Goal: Task Accomplishment & Management: Complete application form

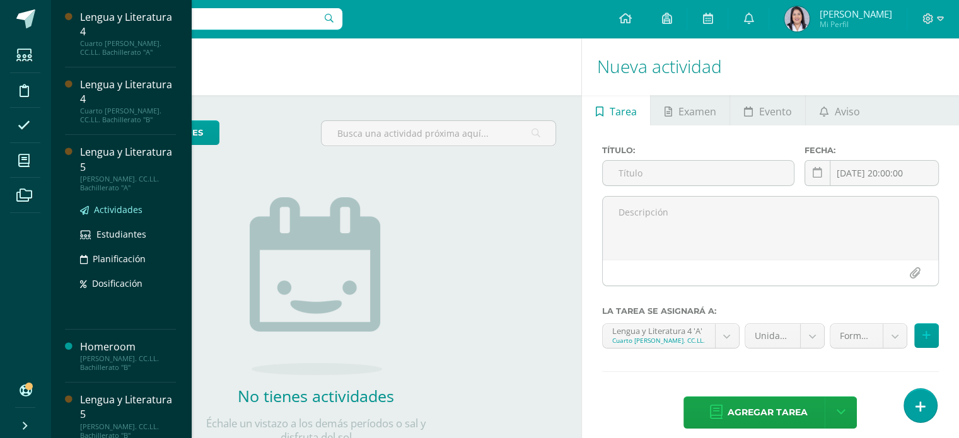
click at [110, 209] on span "Actividades" at bounding box center [118, 210] width 49 height 12
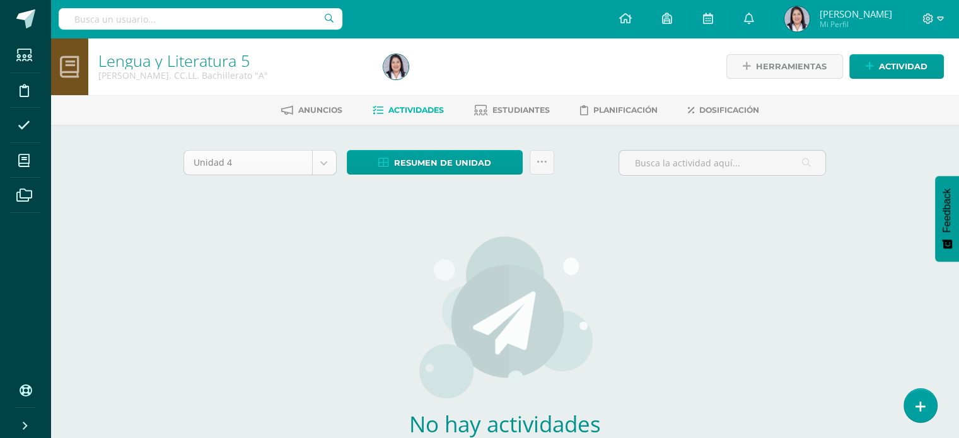
click at [331, 166] on body "Estudiantes Disciplina Asistencia Mis cursos Archivos Soporte Ayuda Reportar un…" at bounding box center [479, 271] width 959 height 542
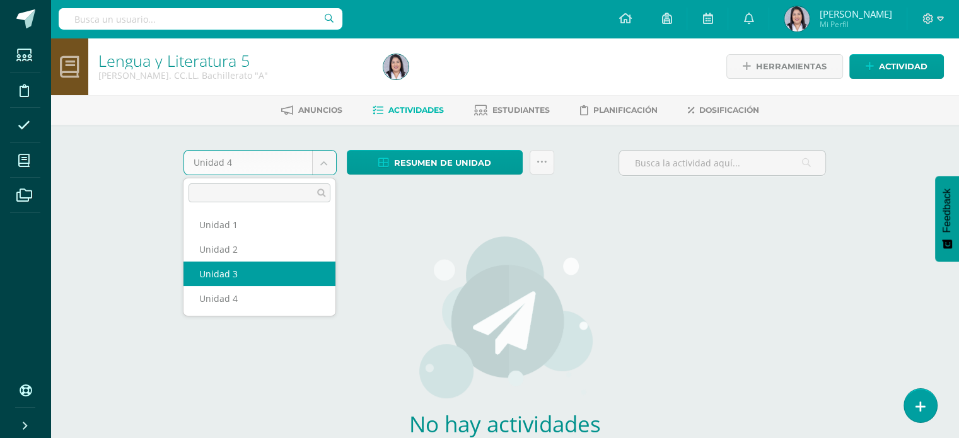
select select "Unidad 3"
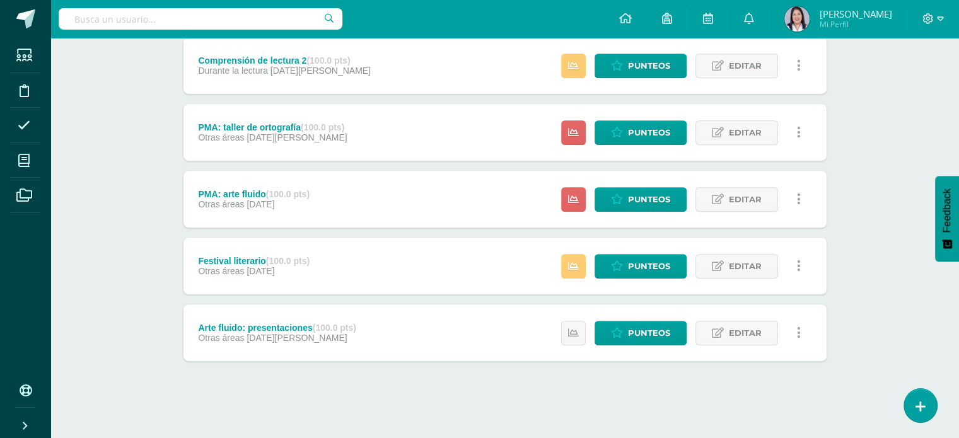
scroll to position [580, 0]
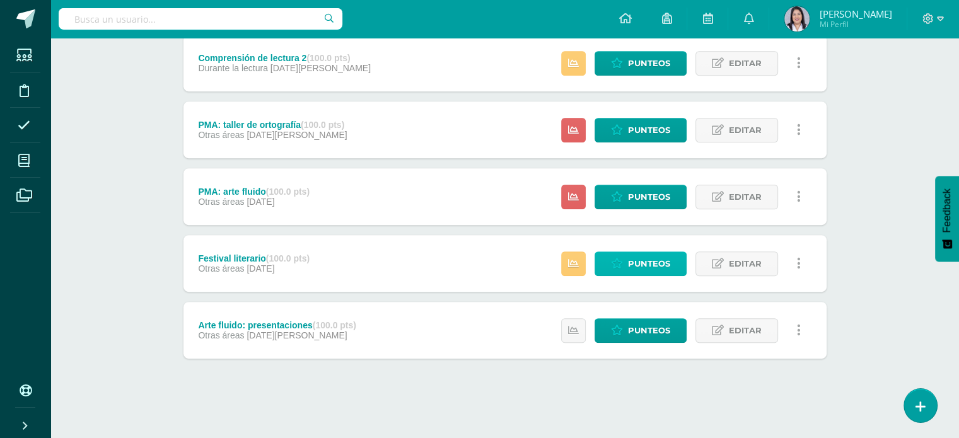
click at [646, 254] on span "Punteos" at bounding box center [649, 263] width 42 height 23
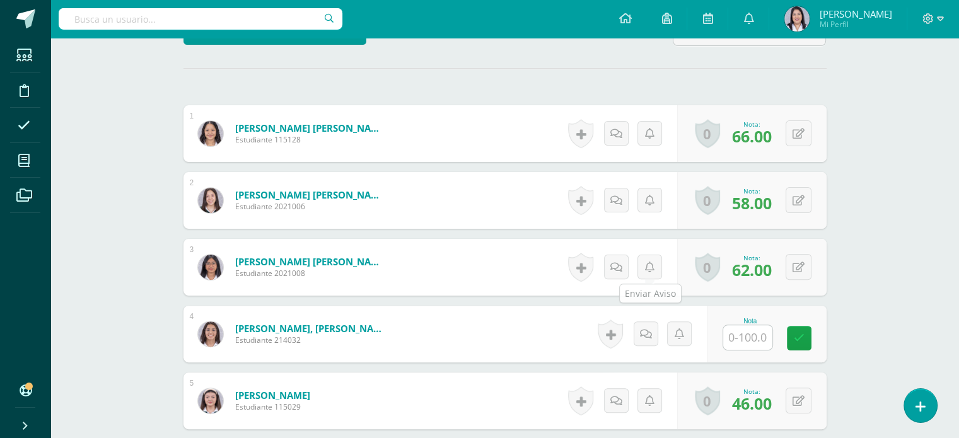
scroll to position [364, 0]
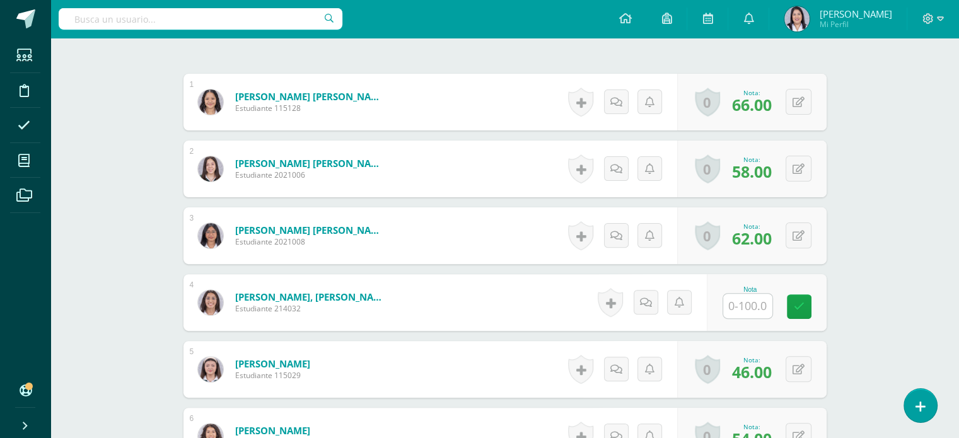
click at [757, 308] on input "text" at bounding box center [747, 306] width 49 height 25
type input "76"
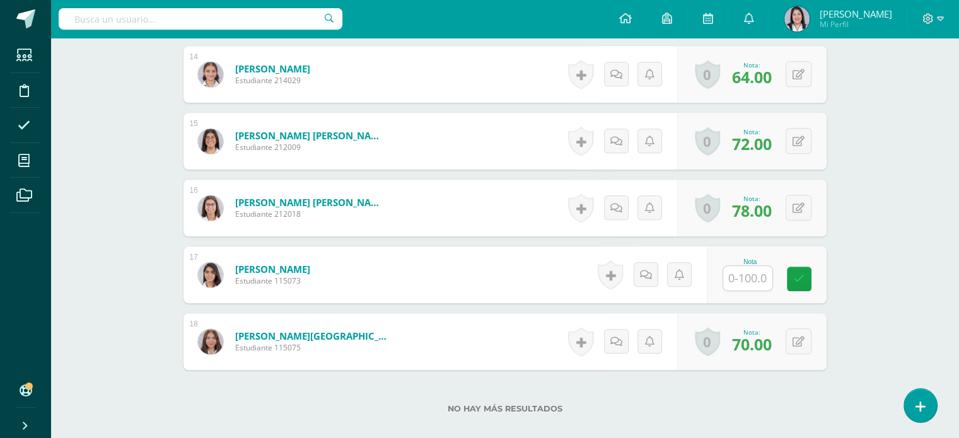
scroll to position [1261, 0]
click at [757, 280] on input "text" at bounding box center [747, 278] width 49 height 25
type input "62"
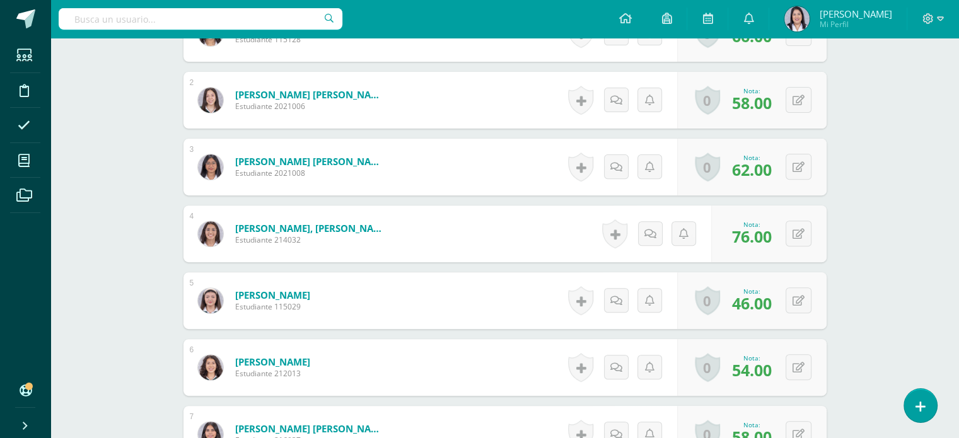
scroll to position [0, 0]
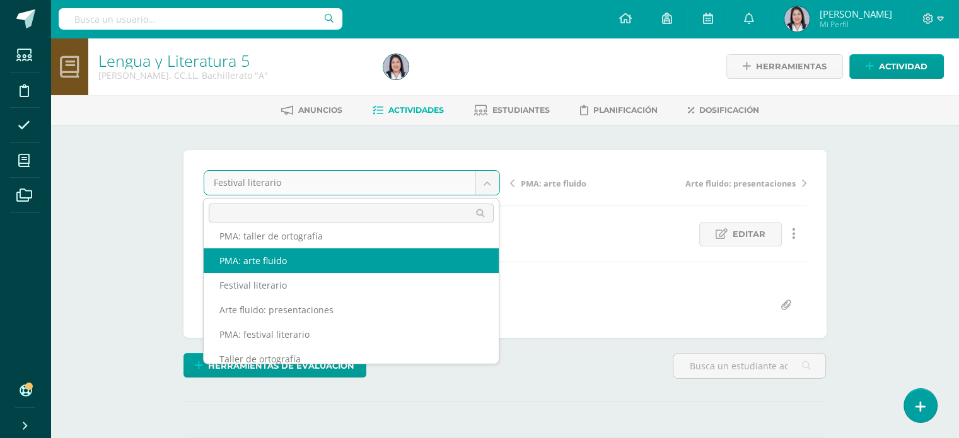
scroll to position [163, 0]
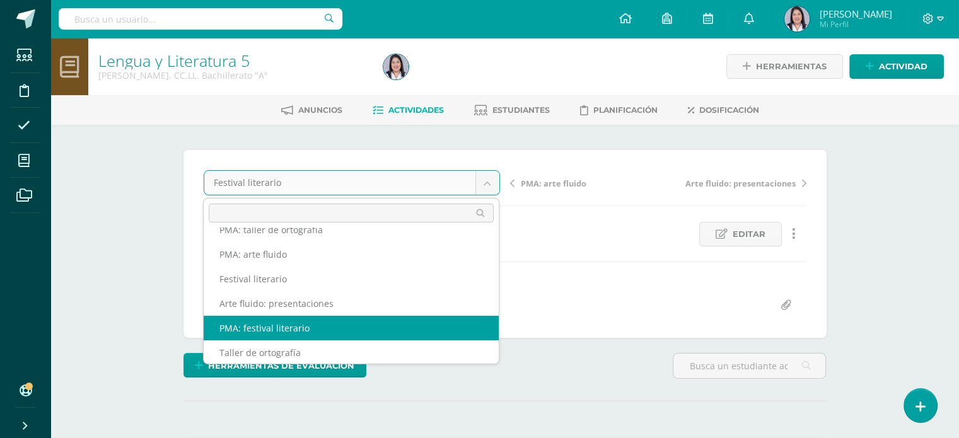
select select "/dashboard/teacher/grade-activity/257663/"
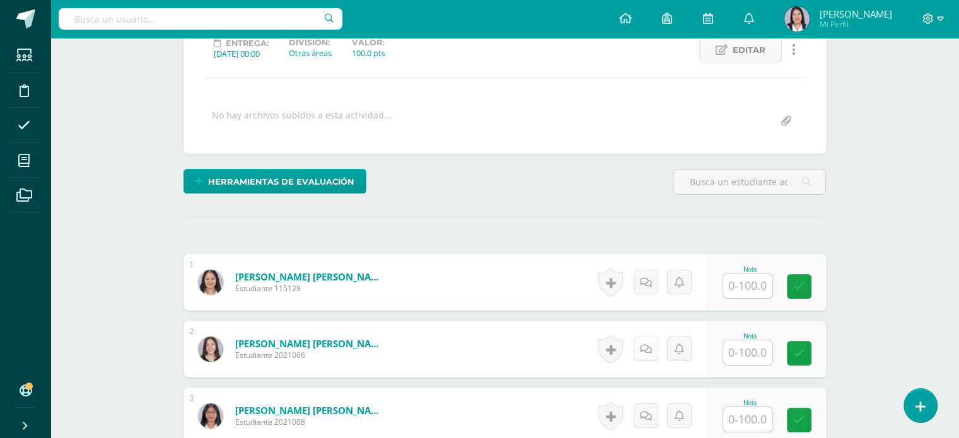
scroll to position [235, 0]
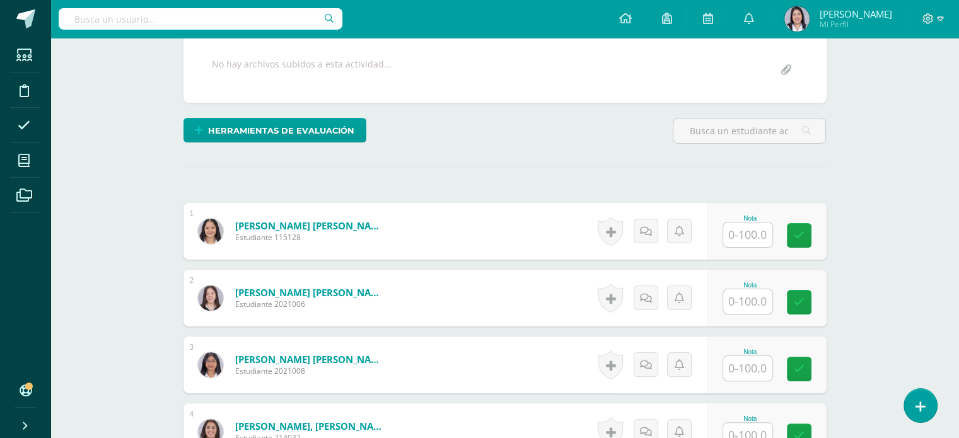
click at [744, 307] on input "text" at bounding box center [747, 301] width 49 height 25
type input "60"
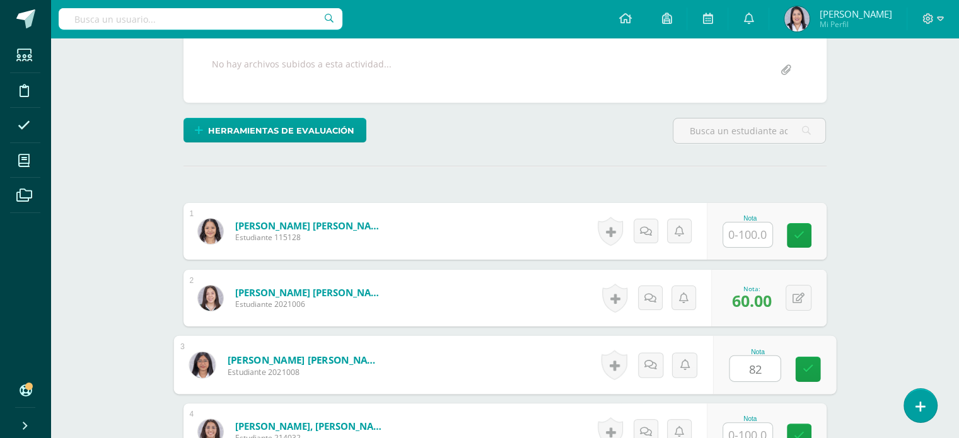
type input "82"
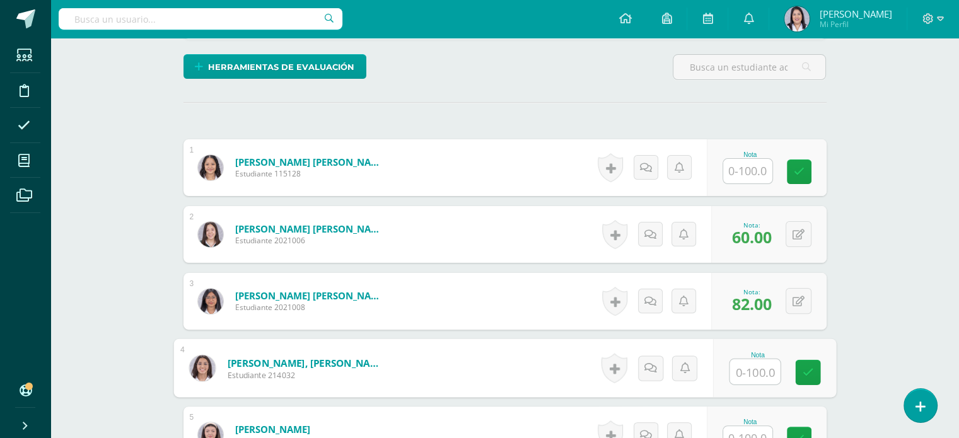
scroll to position [343, 0]
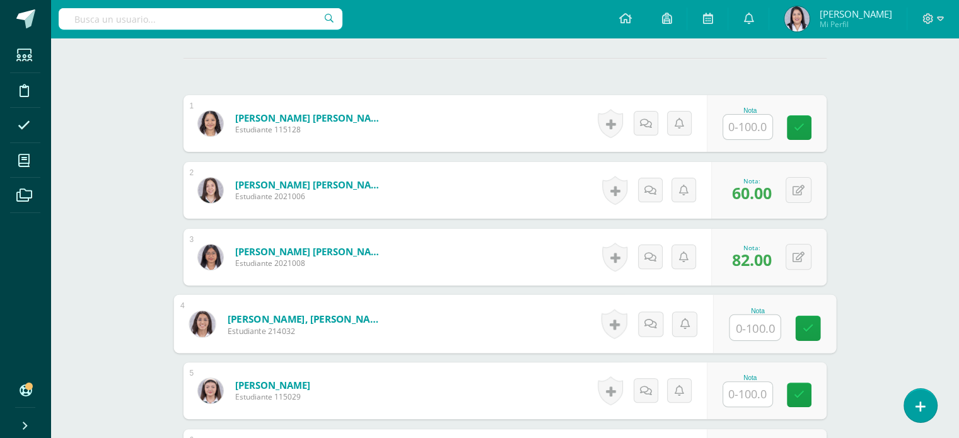
click at [754, 388] on input "text" at bounding box center [747, 394] width 49 height 25
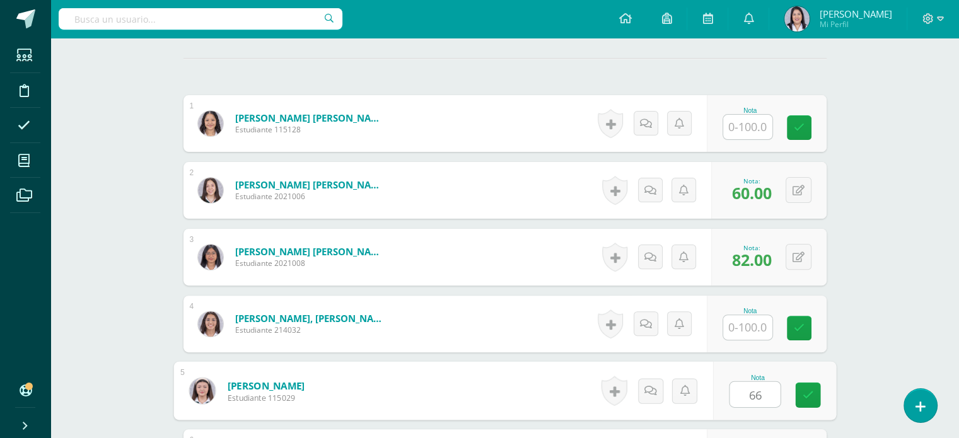
type input "66"
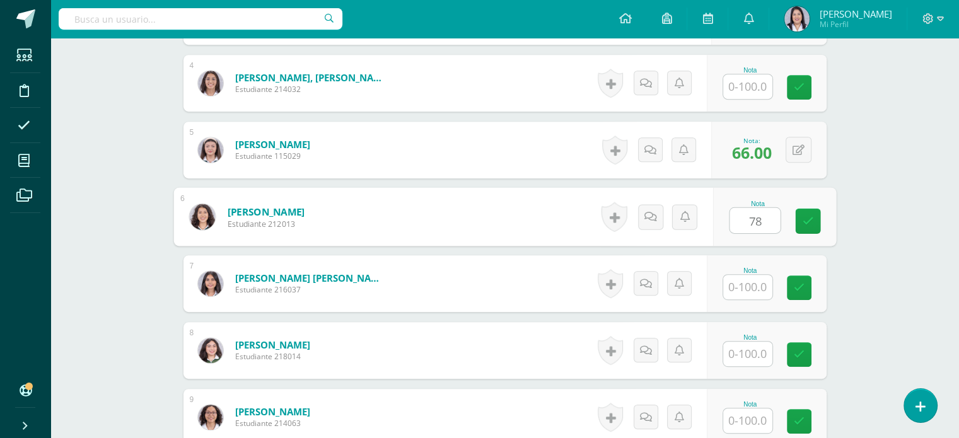
type input "78"
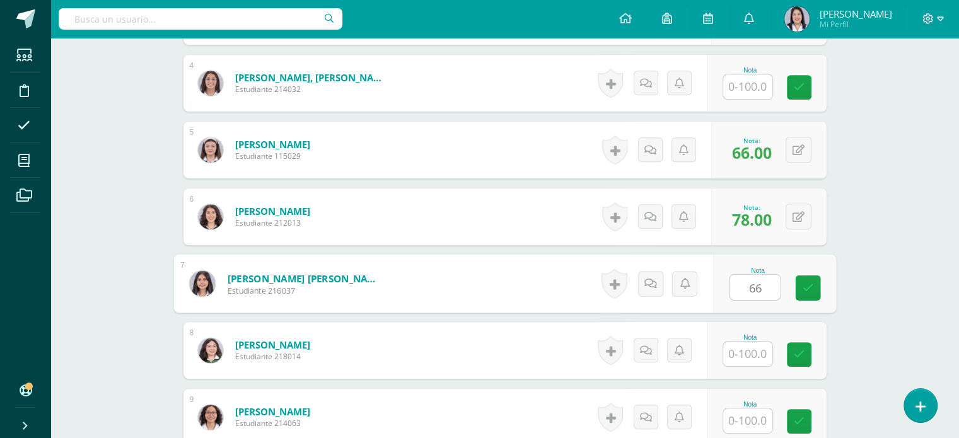
type input "66"
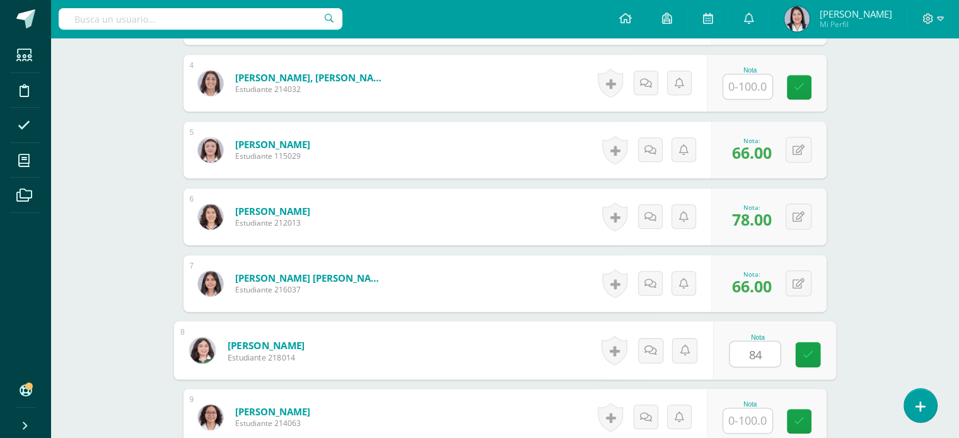
type input "84"
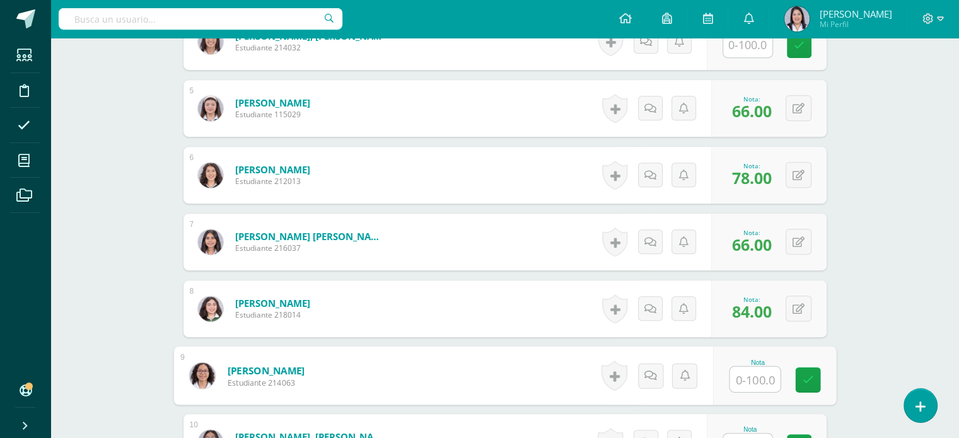
scroll to position [688, 0]
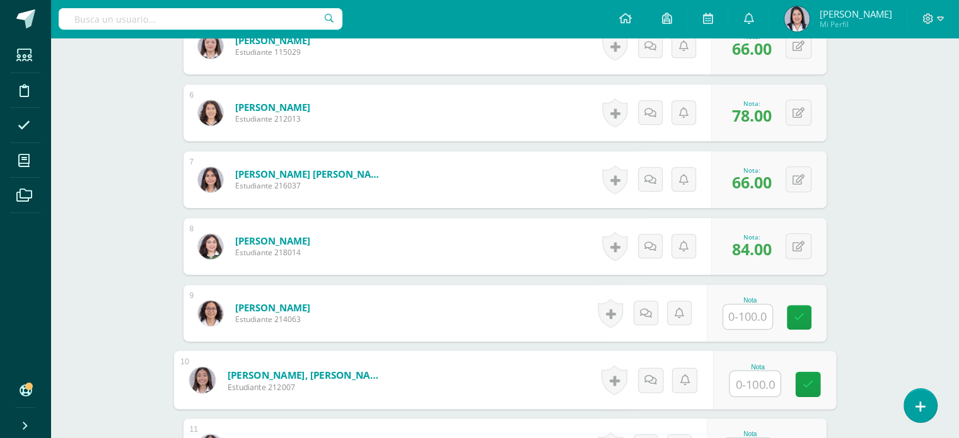
click at [756, 383] on input "text" at bounding box center [755, 383] width 50 height 25
type input "78"
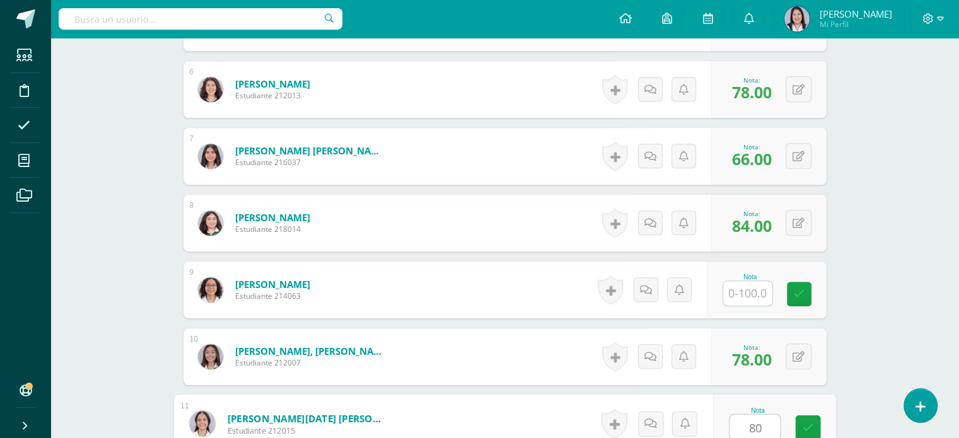
type input "80"
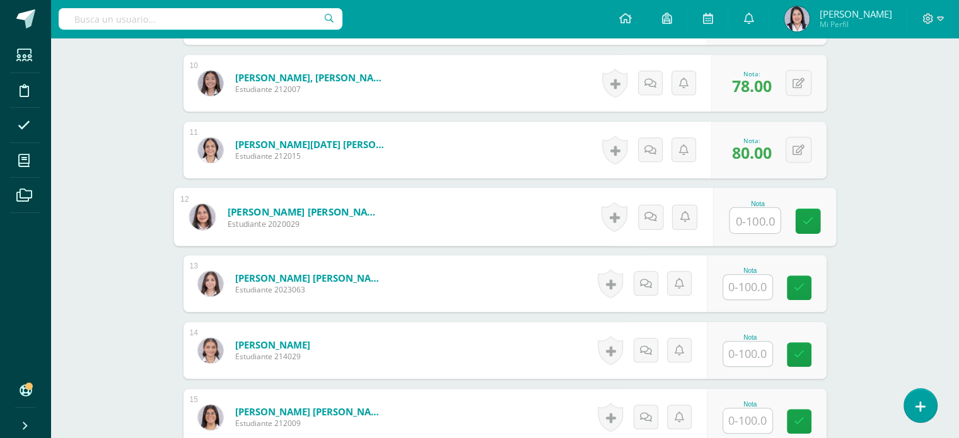
scroll to position [999, 0]
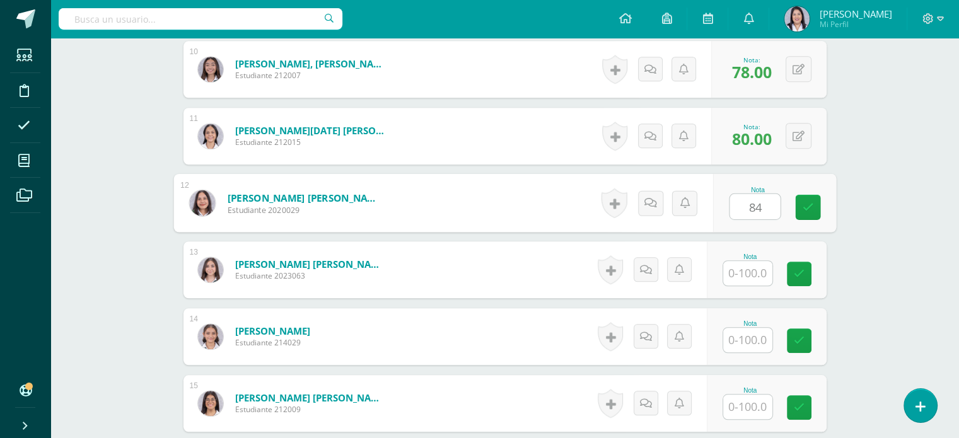
type input "84"
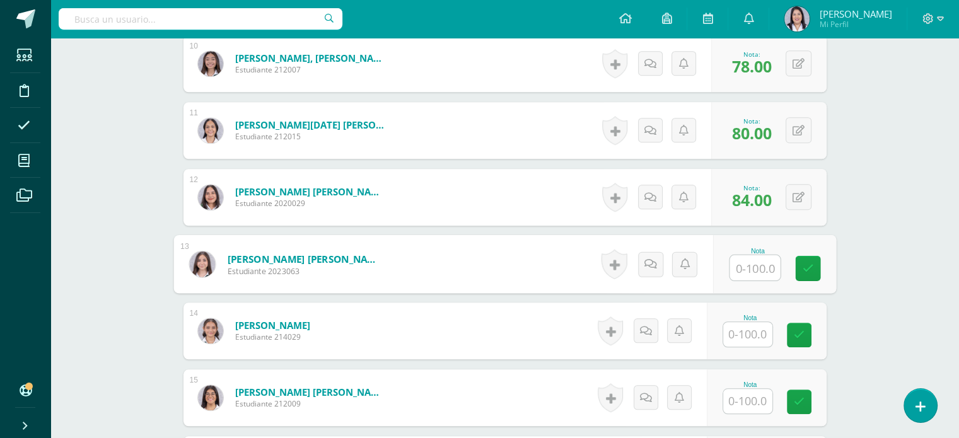
scroll to position [1007, 0]
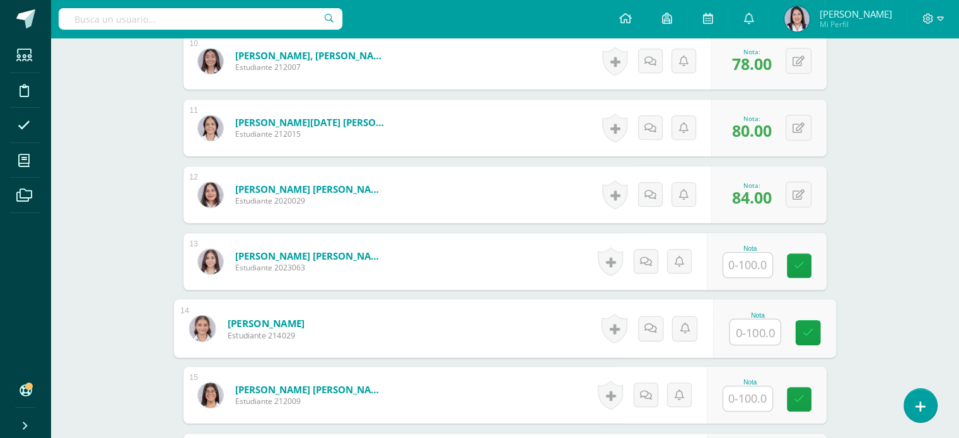
click at [754, 334] on input "text" at bounding box center [755, 332] width 50 height 25
type input "76"
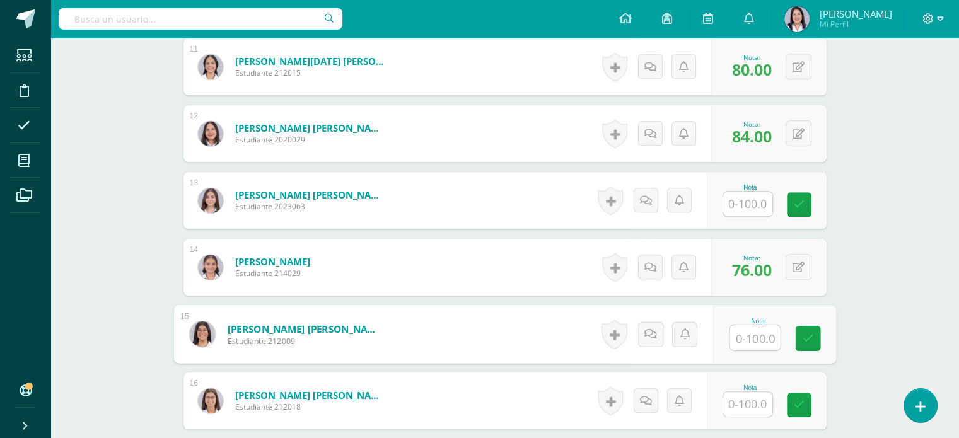
scroll to position [1068, 0]
click at [742, 395] on input "text" at bounding box center [747, 405] width 49 height 25
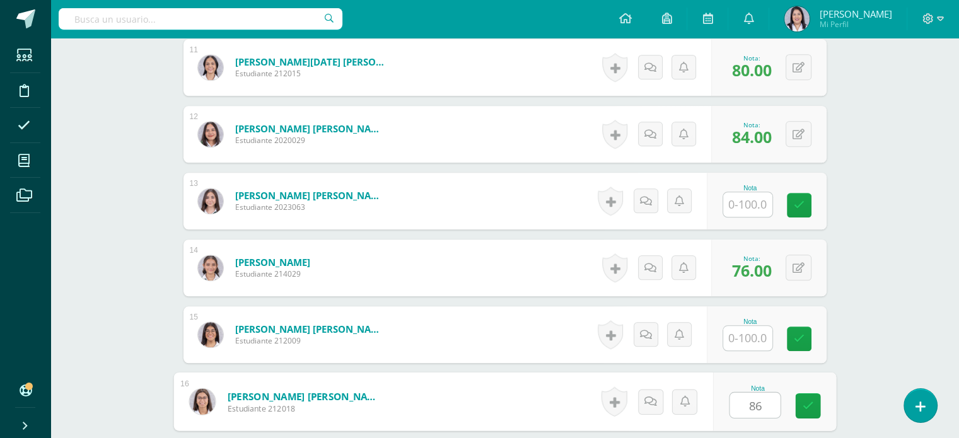
type input "86"
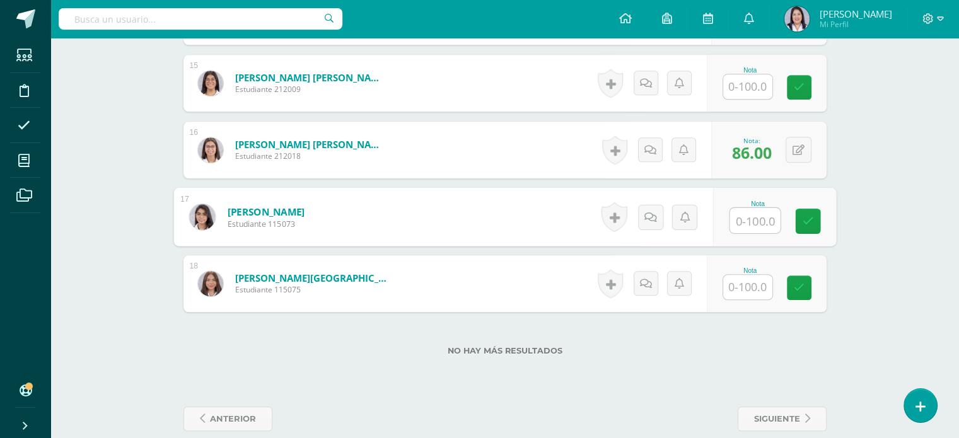
scroll to position [1327, 0]
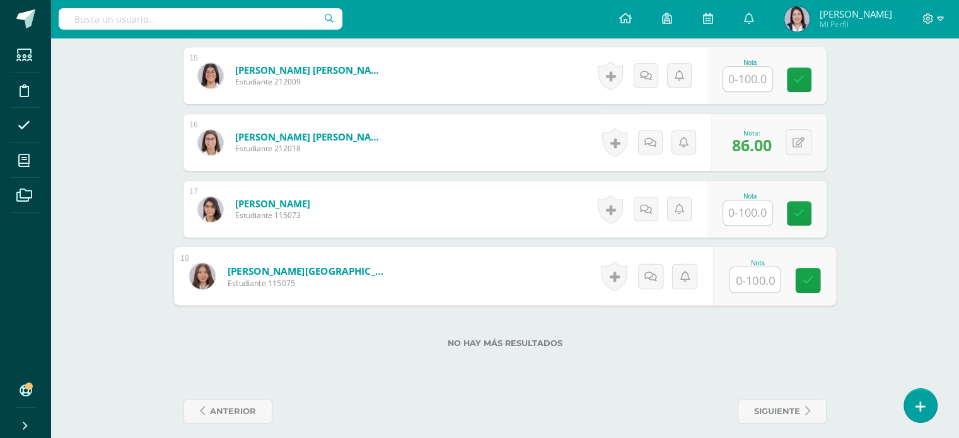
click at [758, 280] on input "text" at bounding box center [755, 279] width 50 height 25
type input "84"
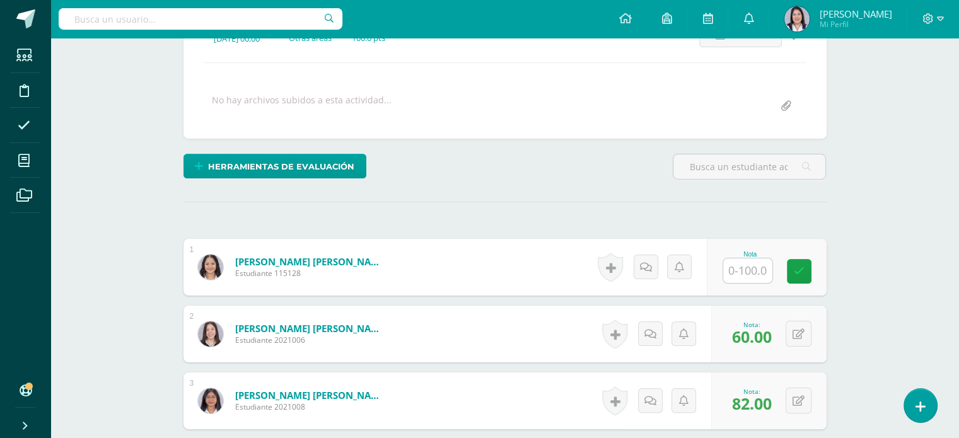
scroll to position [0, 0]
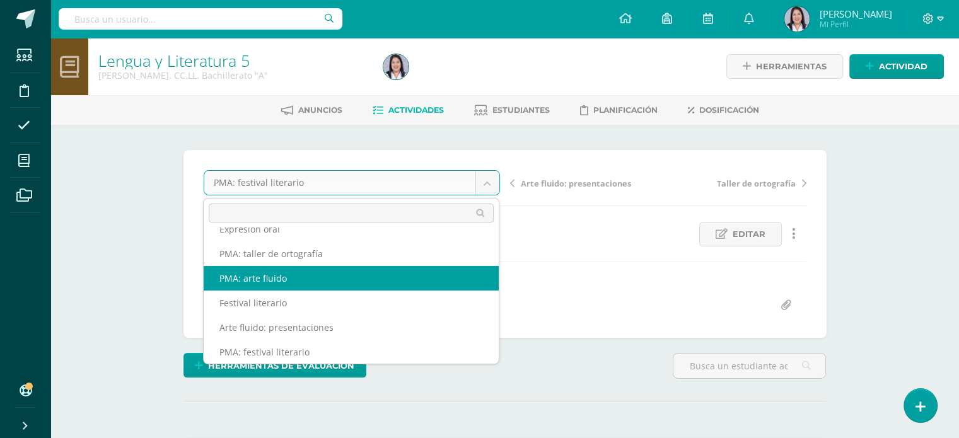
scroll to position [128, 0]
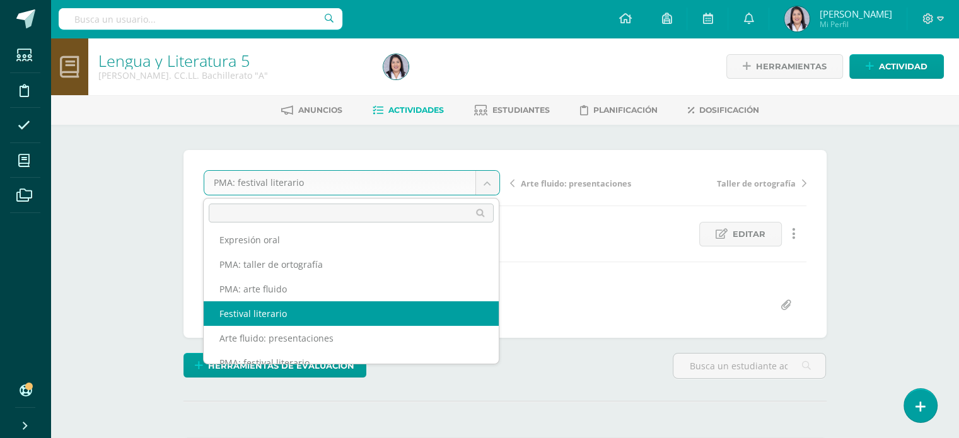
select select "/dashboard/teacher/grade-activity/257659/"
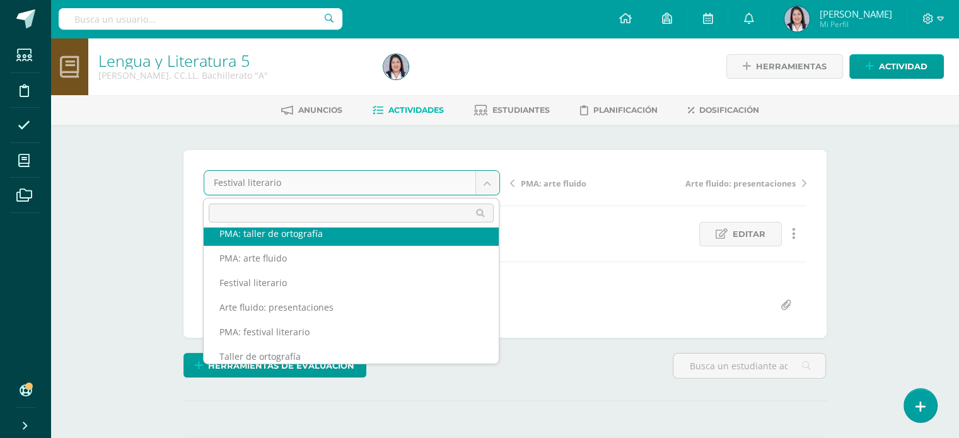
scroll to position [163, 0]
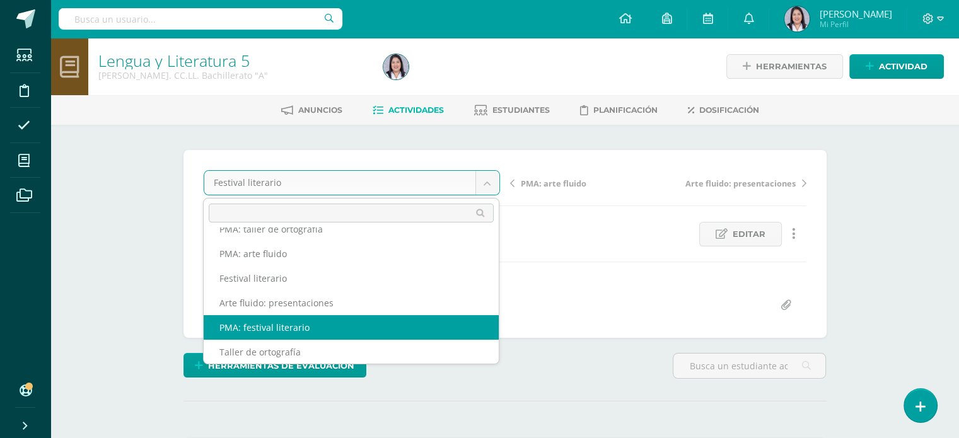
select select "/dashboard/teacher/grade-activity/257663/"
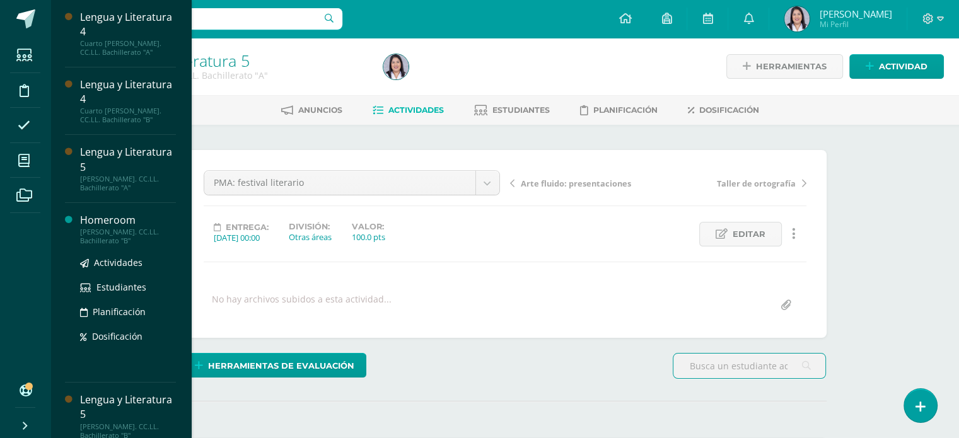
scroll to position [11, 0]
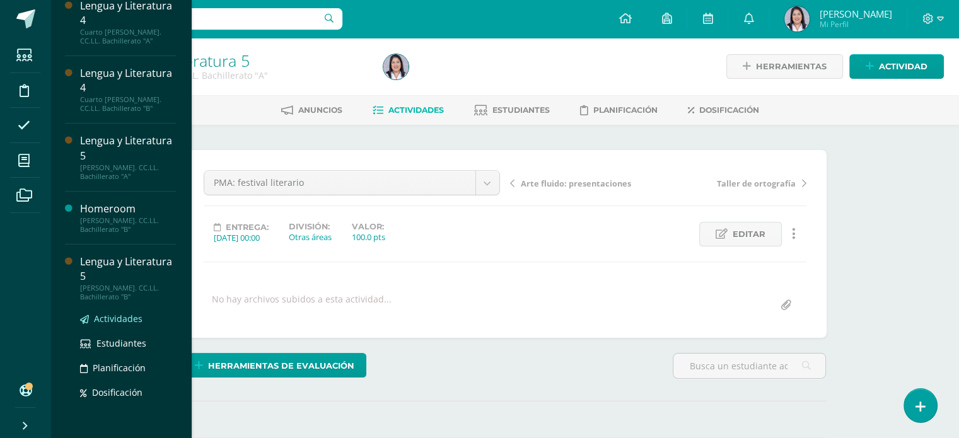
click at [132, 322] on span "Actividades" at bounding box center [118, 319] width 49 height 12
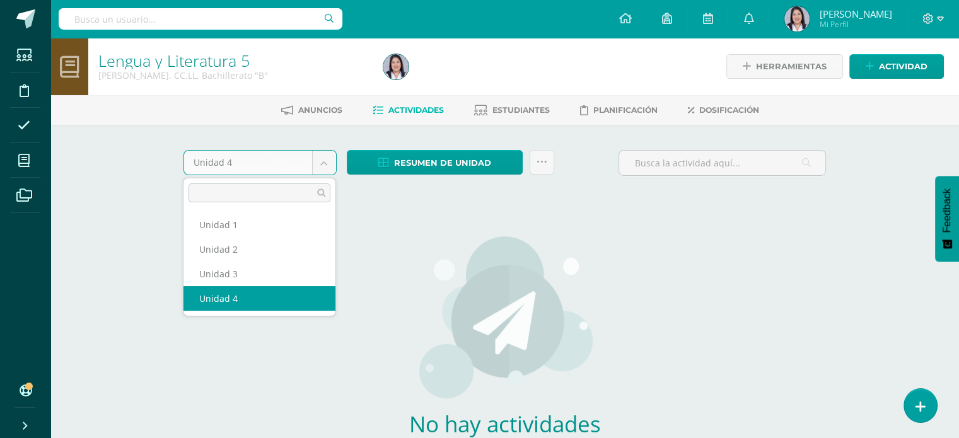
click at [320, 167] on body "Estudiantes Disciplina Asistencia Mis cursos Archivos Soporte Ayuda Reportar un…" at bounding box center [479, 271] width 959 height 542
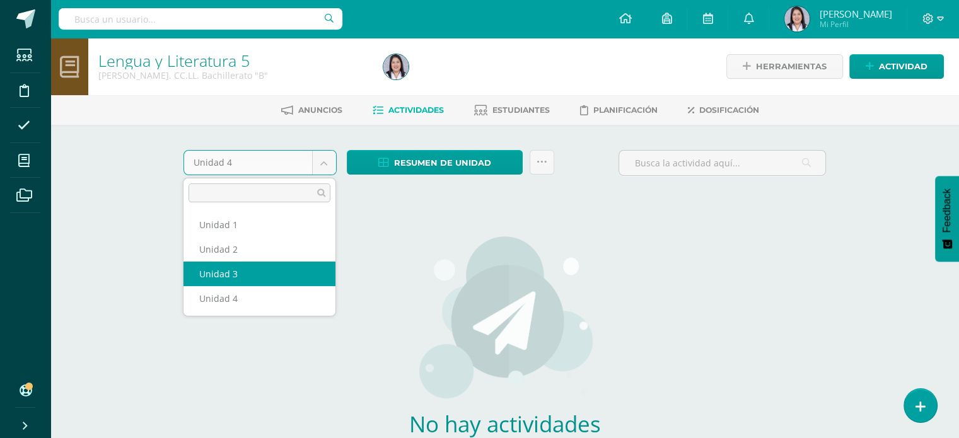
select select "Unidad 3"
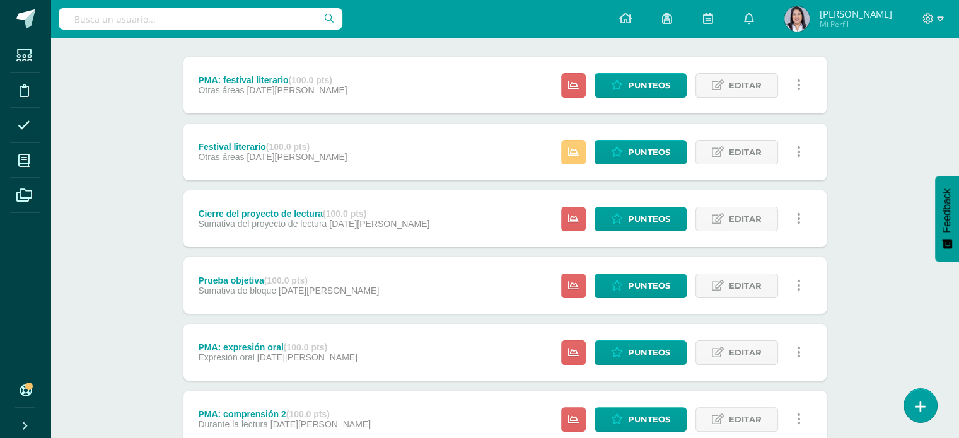
scroll to position [178, 0]
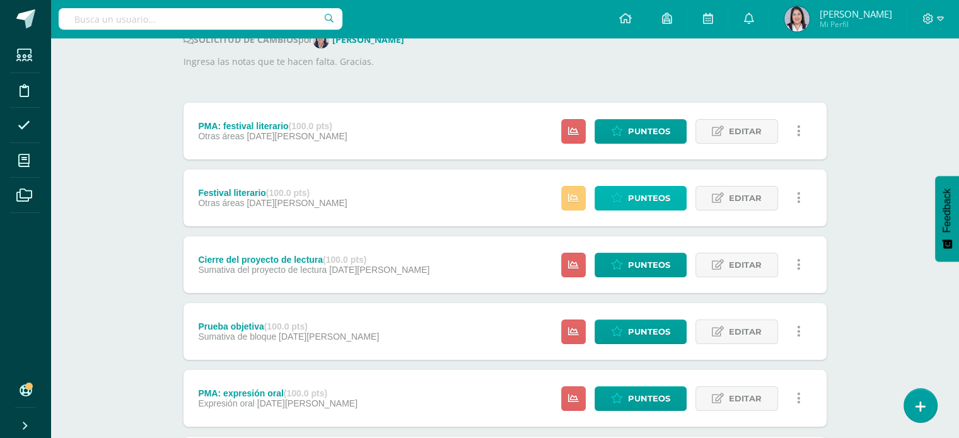
click at [676, 199] on link "Punteos" at bounding box center [641, 198] width 92 height 25
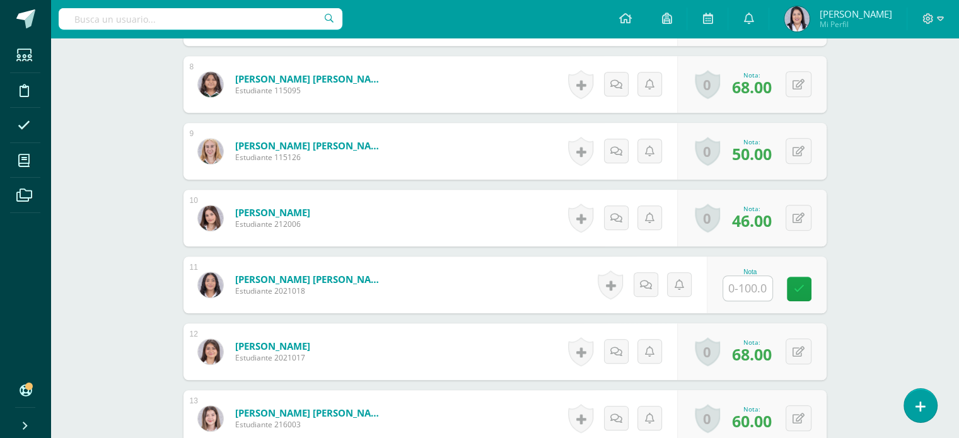
scroll to position [851, 0]
click at [761, 284] on input "text" at bounding box center [747, 288] width 49 height 25
type input "62"
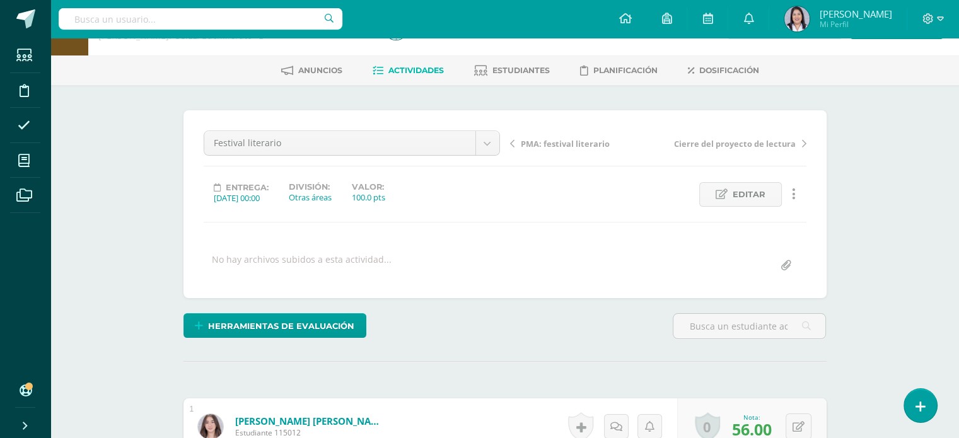
scroll to position [0, 0]
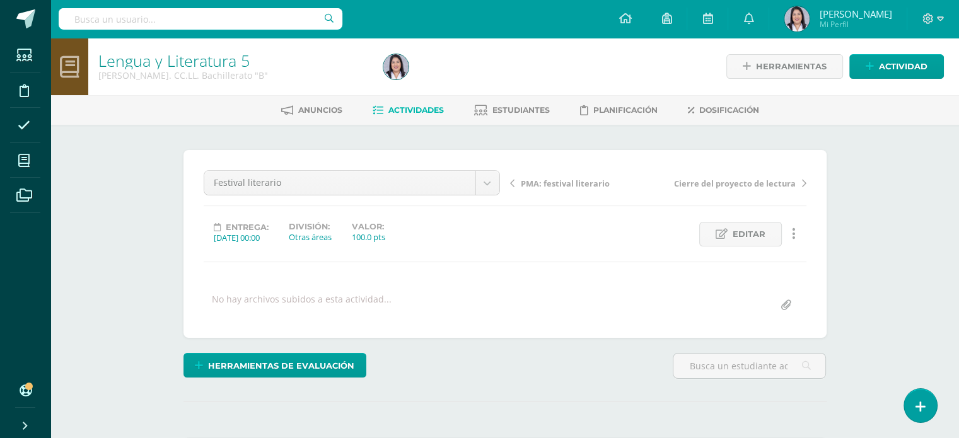
click at [537, 186] on span "PMA: festival literario" at bounding box center [565, 183] width 89 height 11
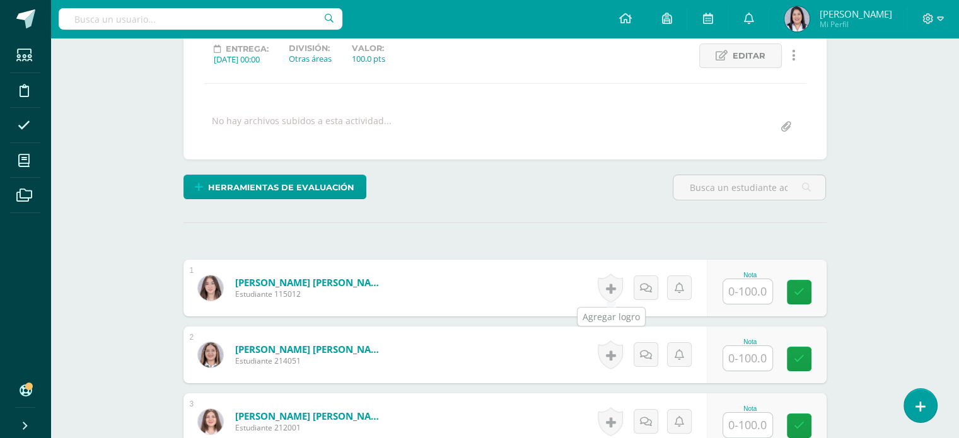
scroll to position [204, 0]
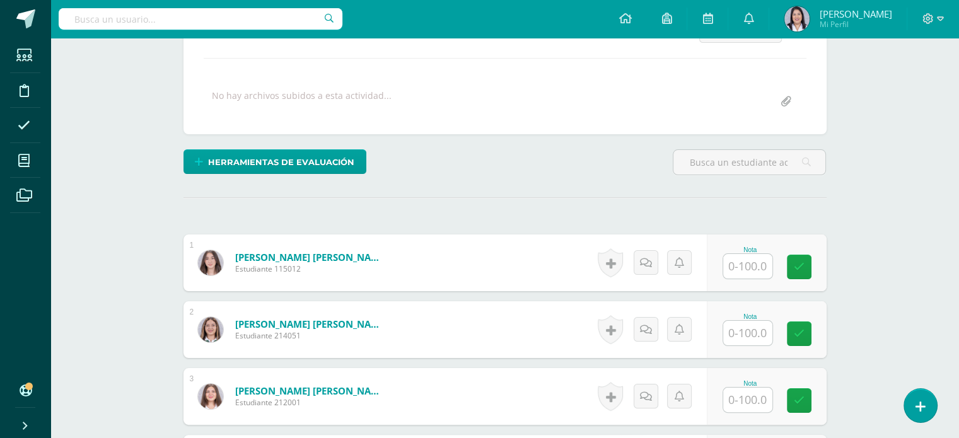
click at [761, 265] on input "text" at bounding box center [747, 266] width 49 height 25
type input "74"
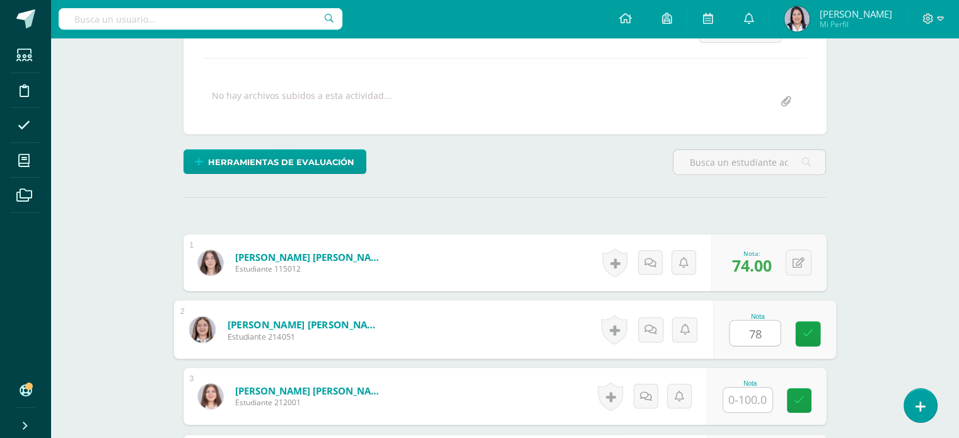
type input "78"
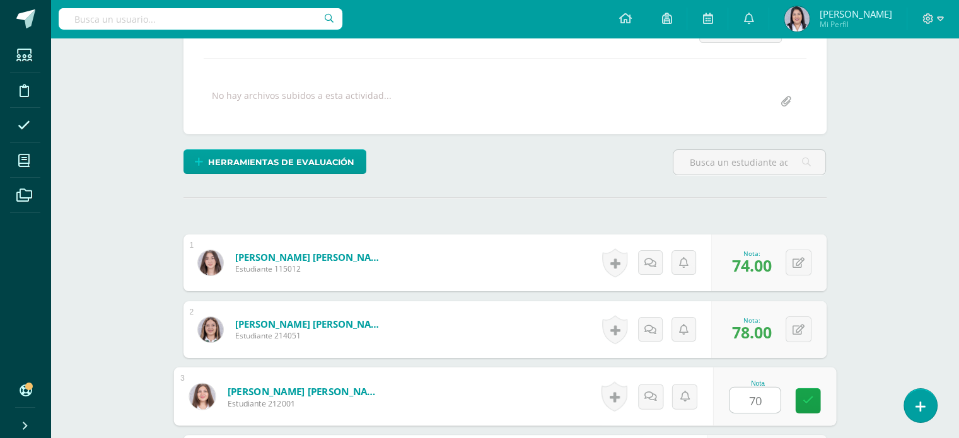
type input "70"
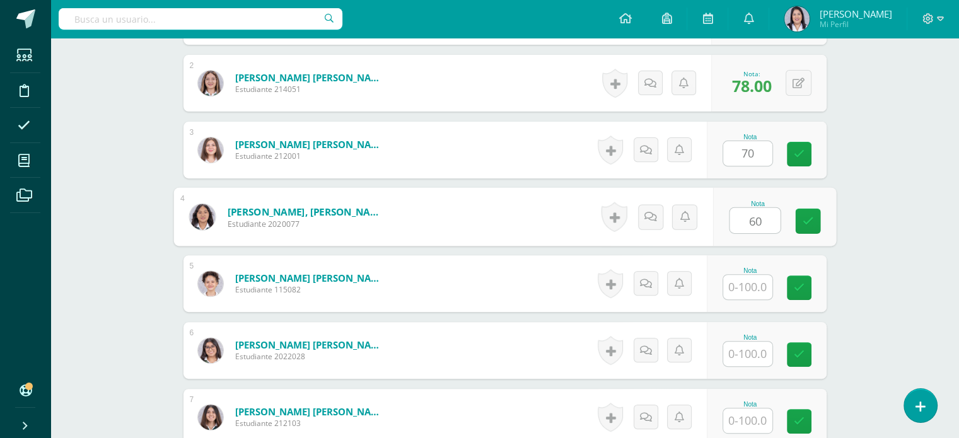
type input "60"
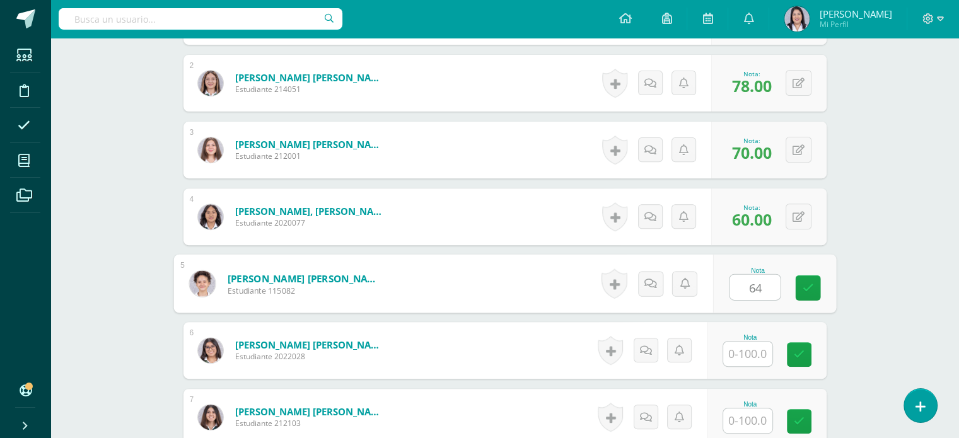
type input "64"
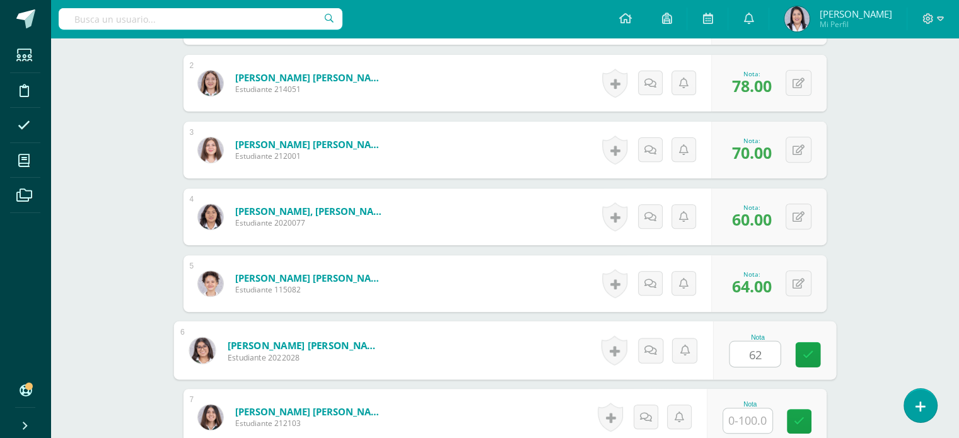
type input "62"
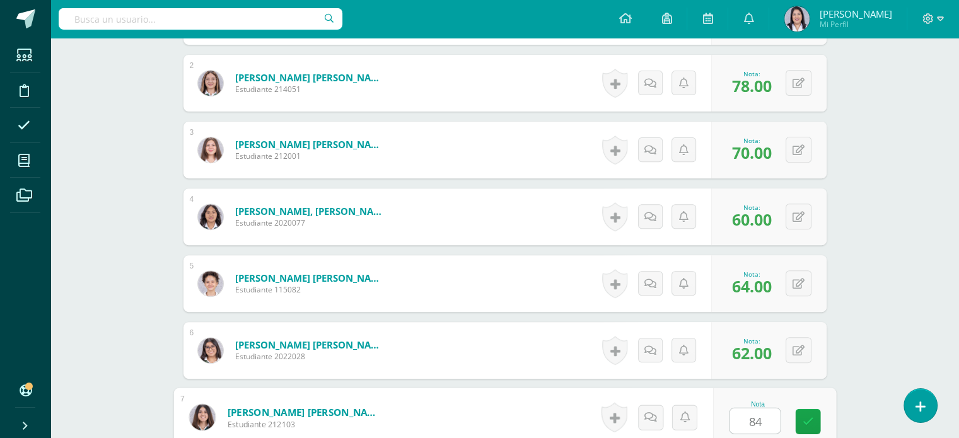
type input "84"
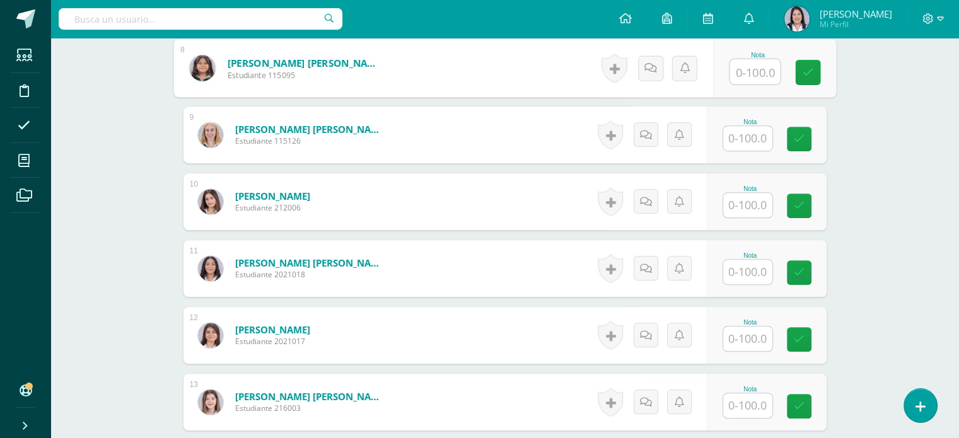
scroll to position [926, 0]
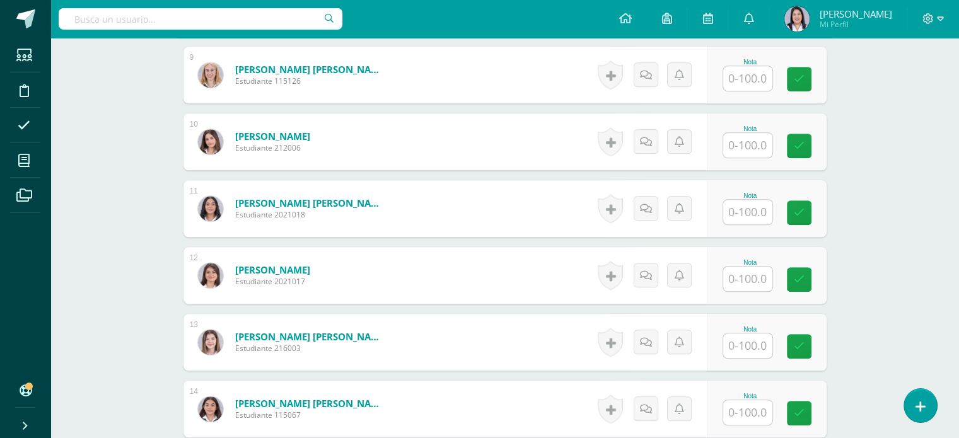
click at [761, 342] on input "text" at bounding box center [747, 346] width 49 height 25
type input "72"
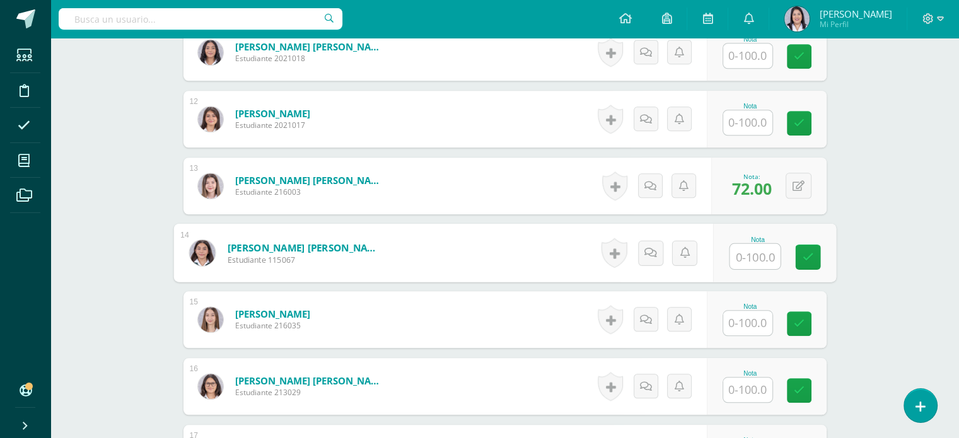
scroll to position [1084, 0]
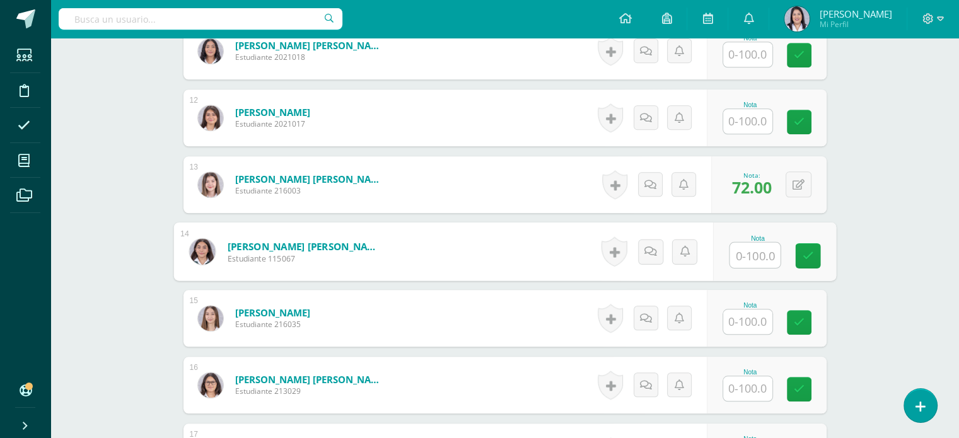
click at [745, 385] on input "text" at bounding box center [747, 388] width 49 height 25
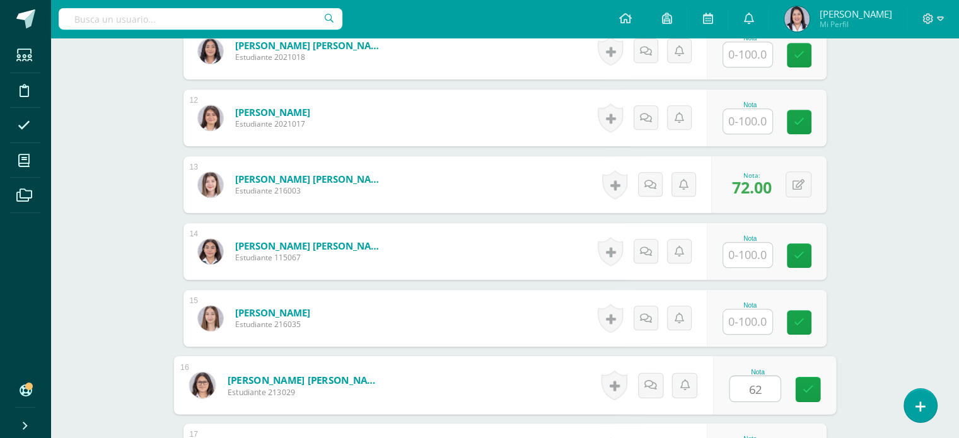
type input "62"
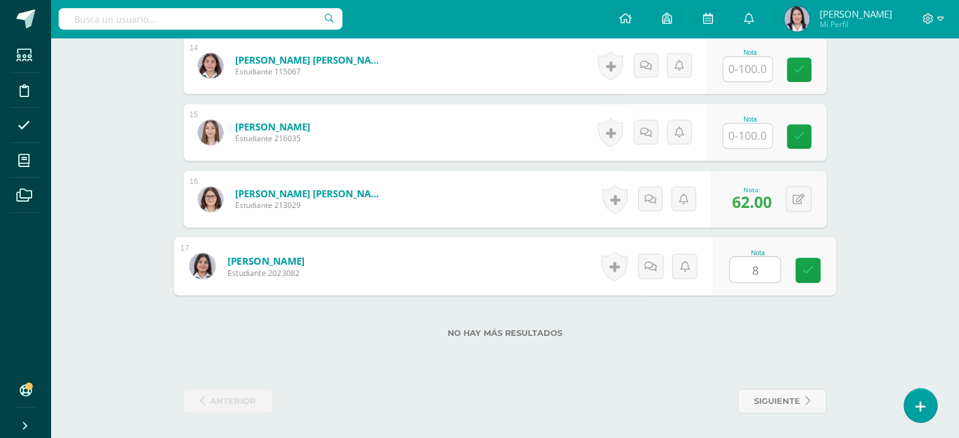
type input "86"
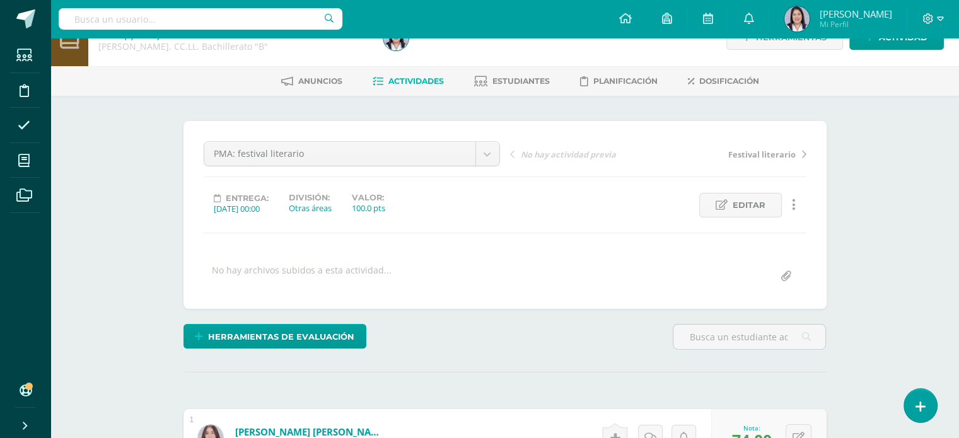
scroll to position [0, 0]
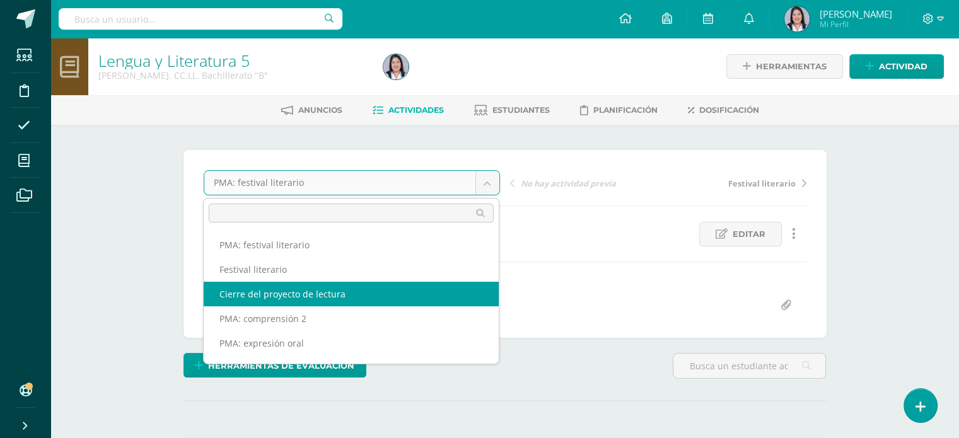
select select "/dashboard/teacher/grade-activity/257676/"
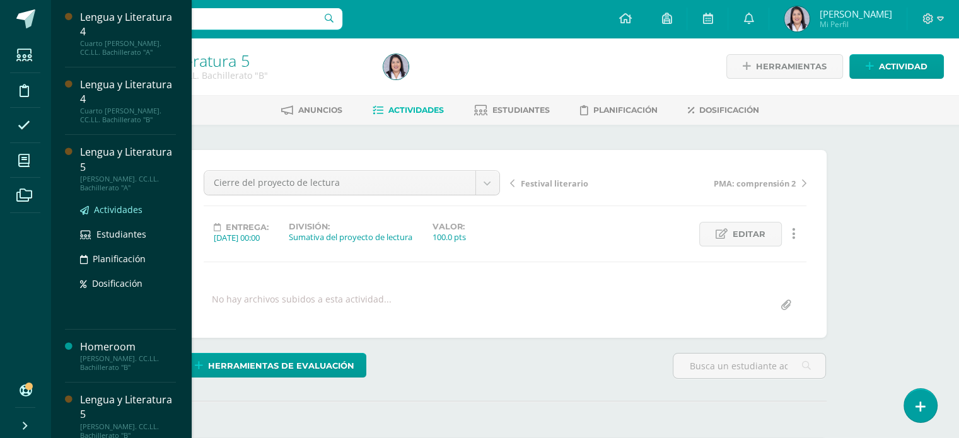
click at [114, 210] on span "Actividades" at bounding box center [118, 210] width 49 height 12
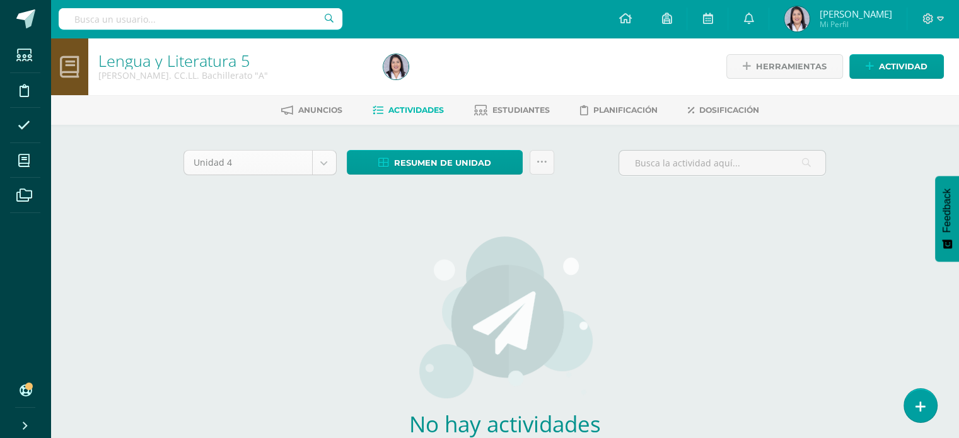
click at [323, 159] on body "Estudiantes Disciplina Asistencia Mis cursos Archivos Soporte Ayuda Reportar un…" at bounding box center [479, 271] width 959 height 542
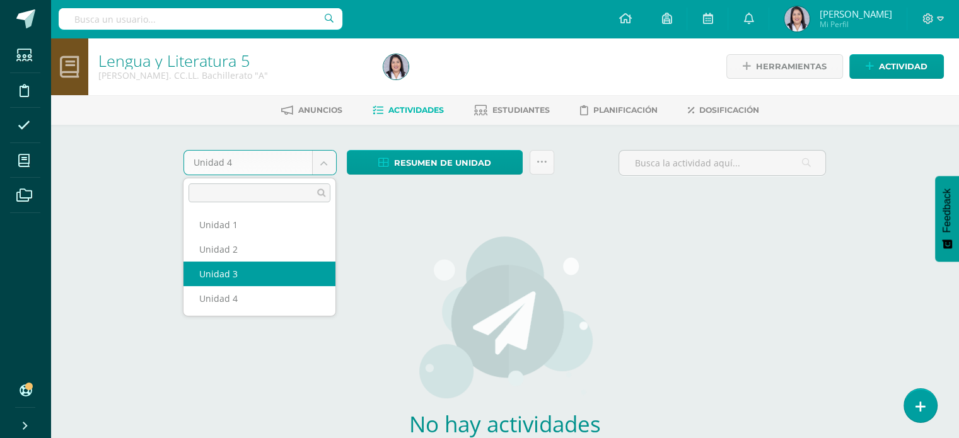
select select "Unidad 3"
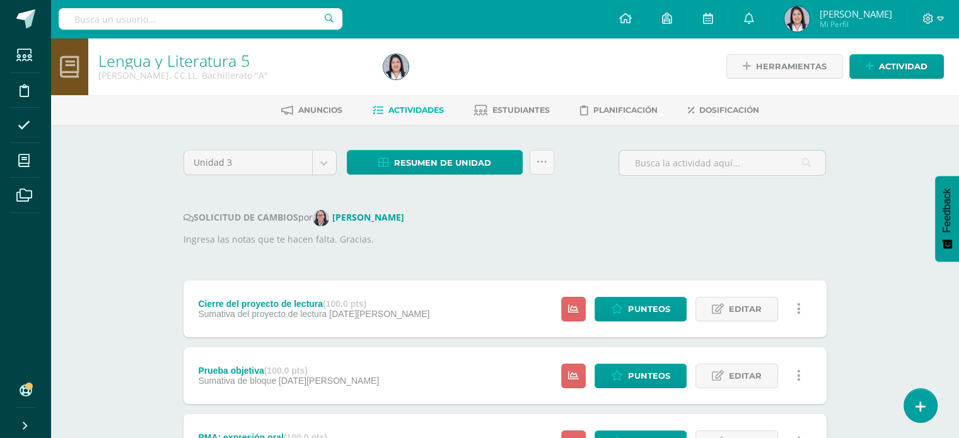
scroll to position [32, 0]
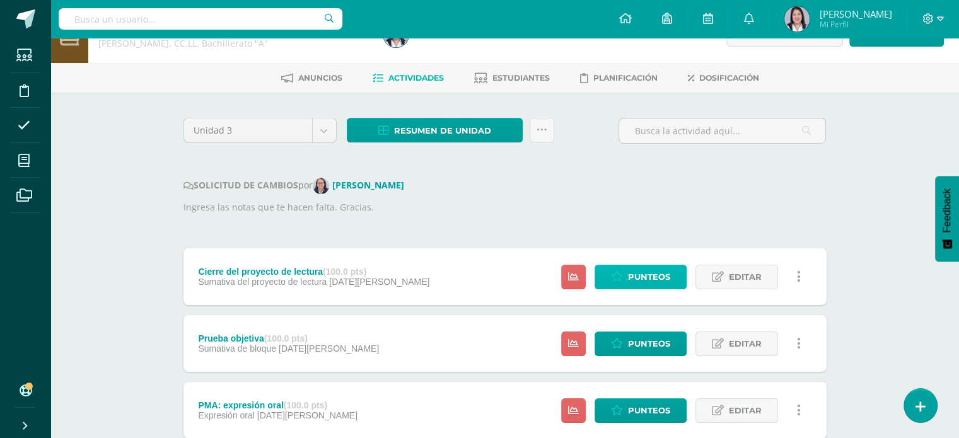
click at [614, 277] on icon at bounding box center [617, 277] width 12 height 11
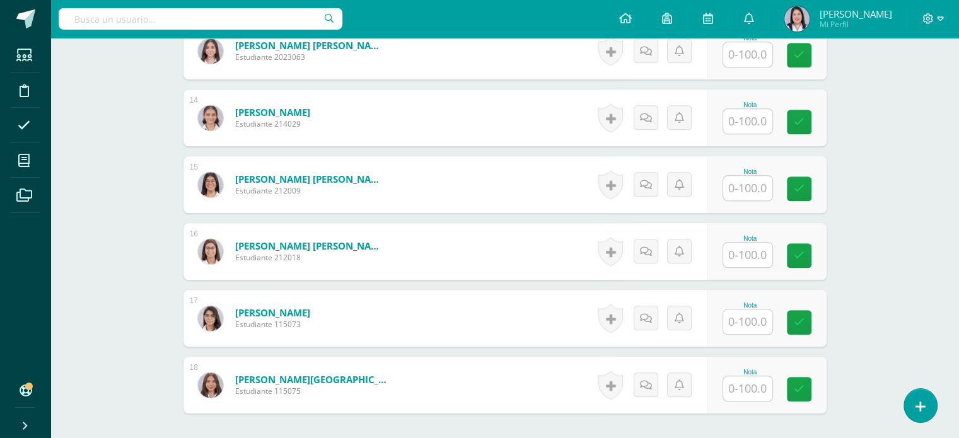
scroll to position [1217, 0]
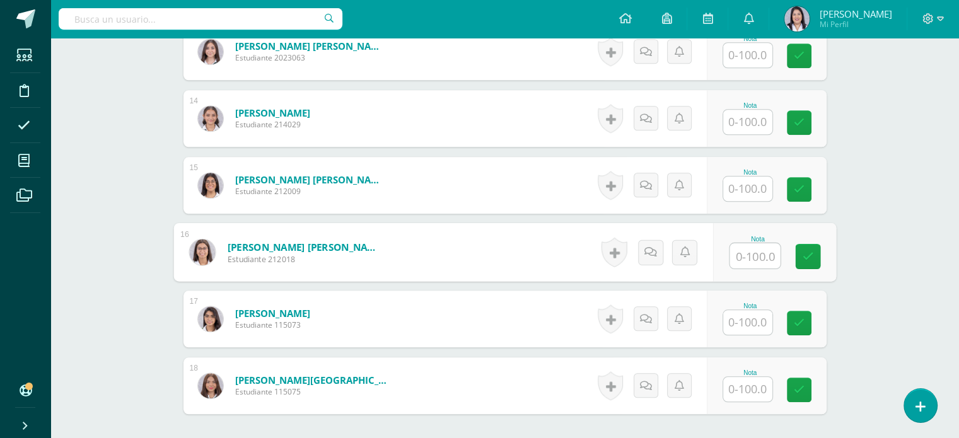
click at [755, 248] on input "text" at bounding box center [755, 255] width 50 height 25
type input "90"
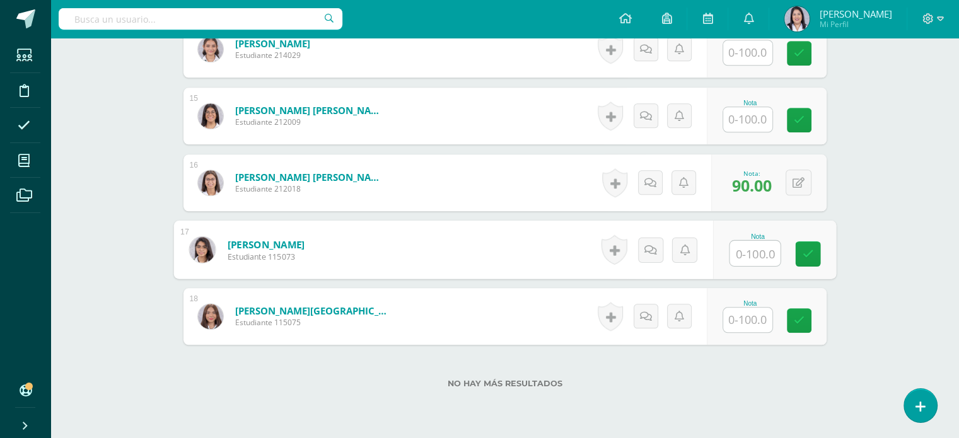
scroll to position [1286, 0]
type input "93"
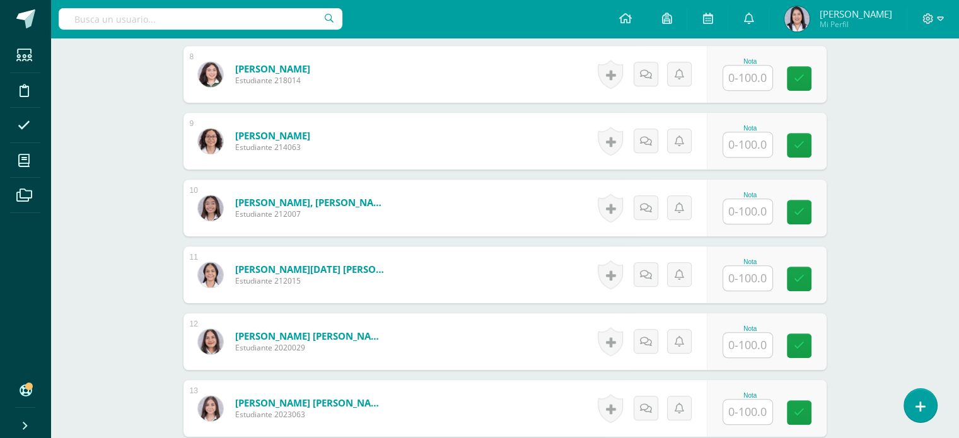
scroll to position [842, 0]
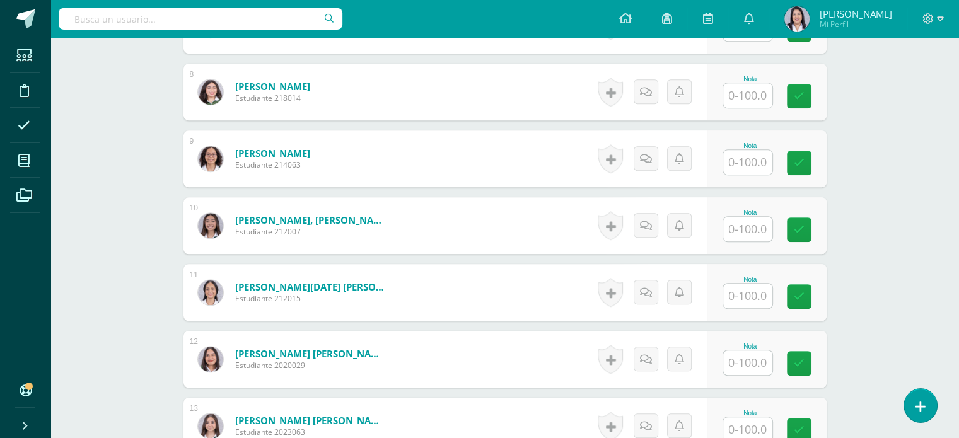
click at [760, 156] on input "text" at bounding box center [747, 162] width 49 height 25
type input "80"
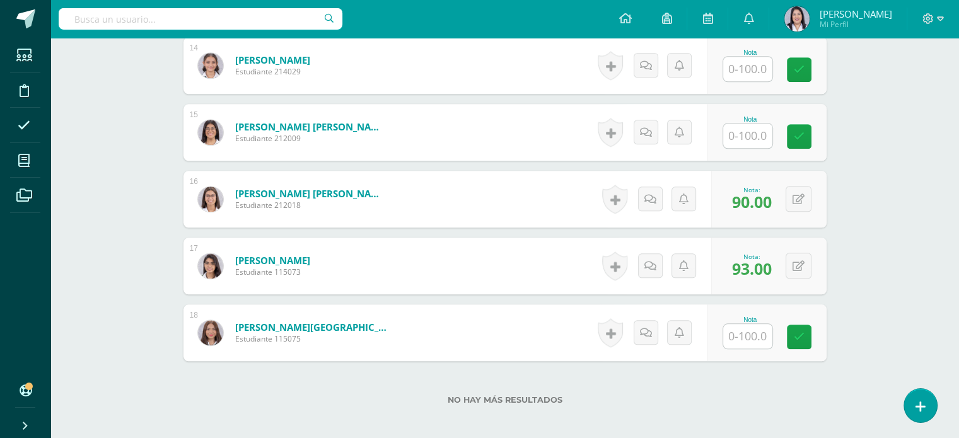
scroll to position [1337, 0]
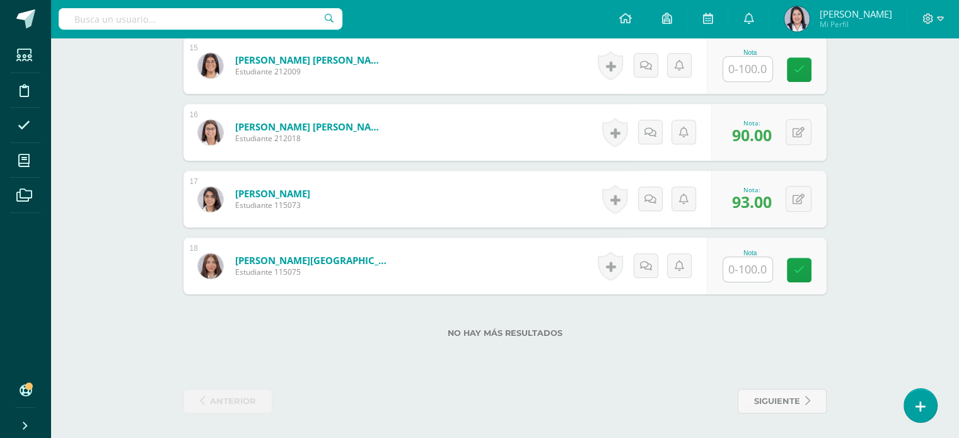
click at [742, 276] on input "text" at bounding box center [747, 269] width 49 height 25
type input "88"
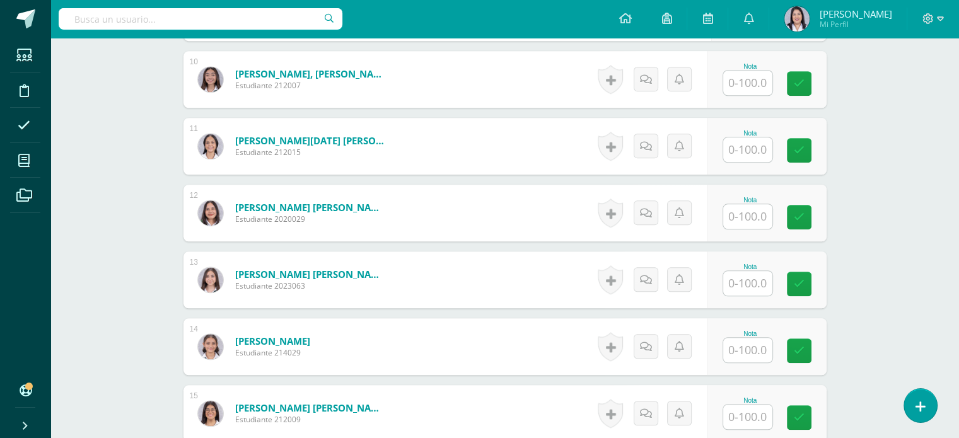
scroll to position [988, 0]
click at [761, 207] on input "text" at bounding box center [747, 217] width 49 height 25
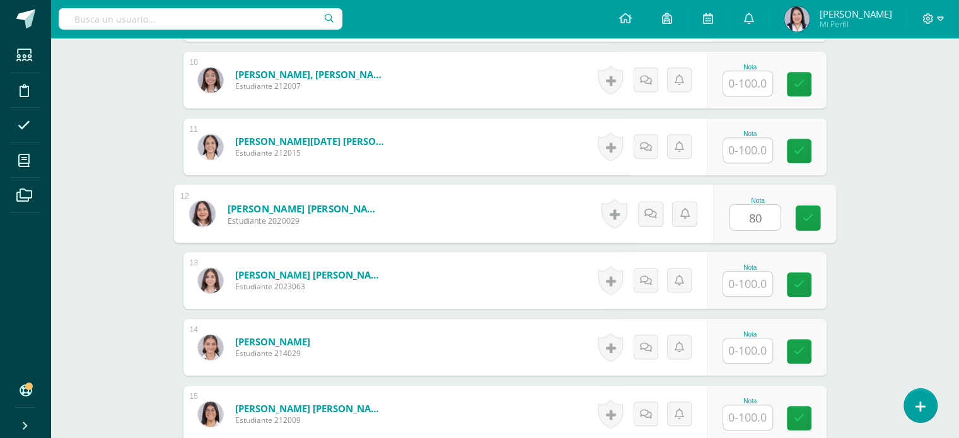
type input "80"
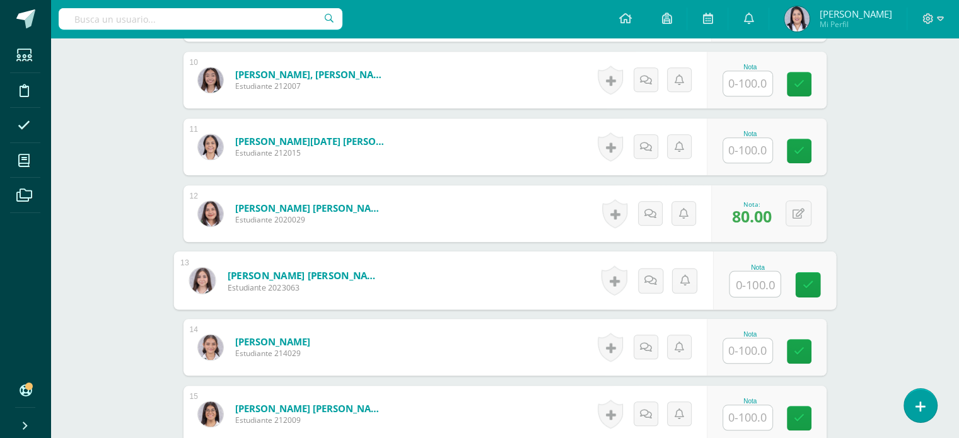
click at [750, 82] on input "text" at bounding box center [747, 83] width 49 height 25
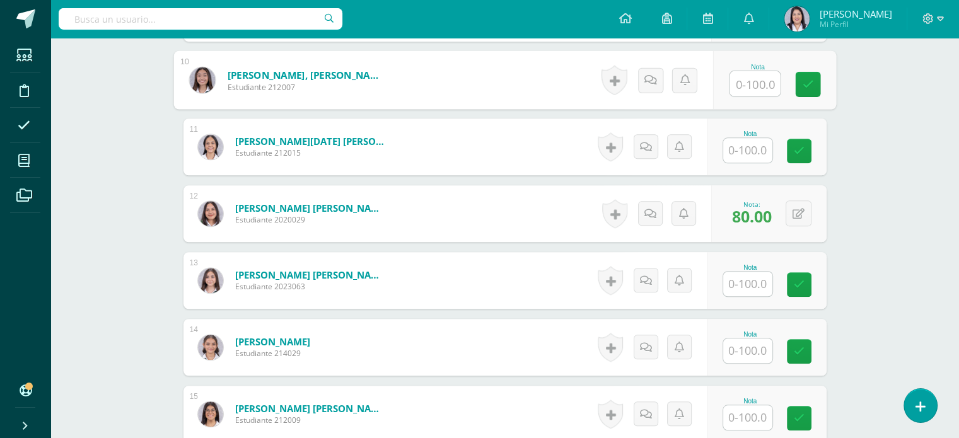
type input "9"
type input "80"
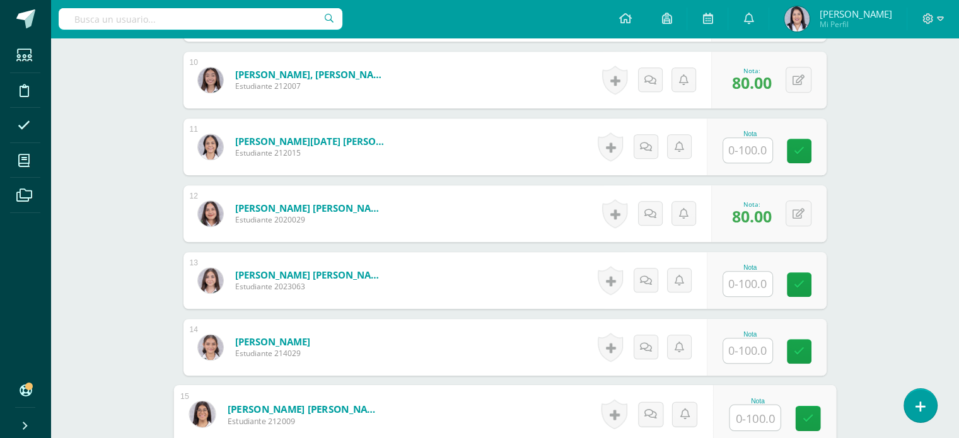
click at [752, 420] on input "text" at bounding box center [755, 417] width 50 height 25
type input "95"
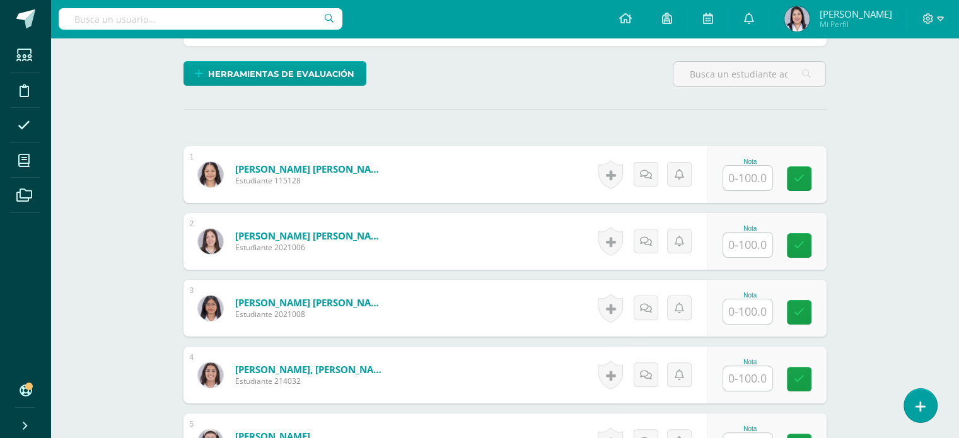
scroll to position [289, 0]
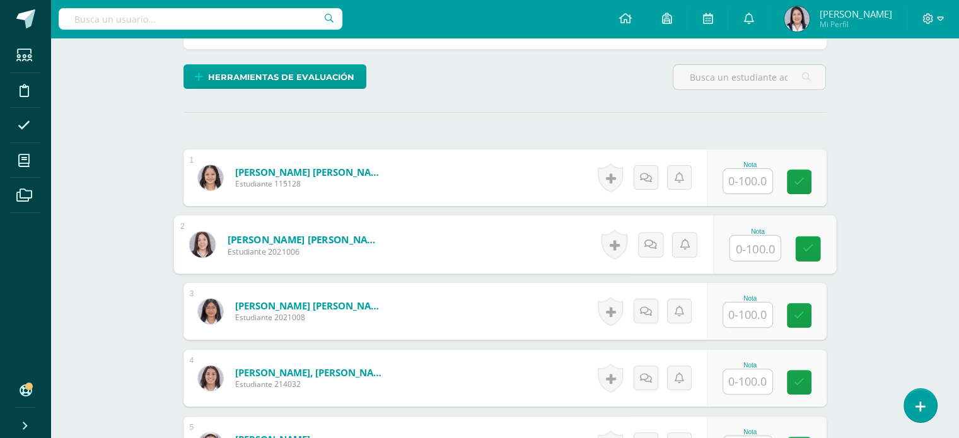
click at [756, 247] on input "text" at bounding box center [755, 248] width 50 height 25
type input "92"
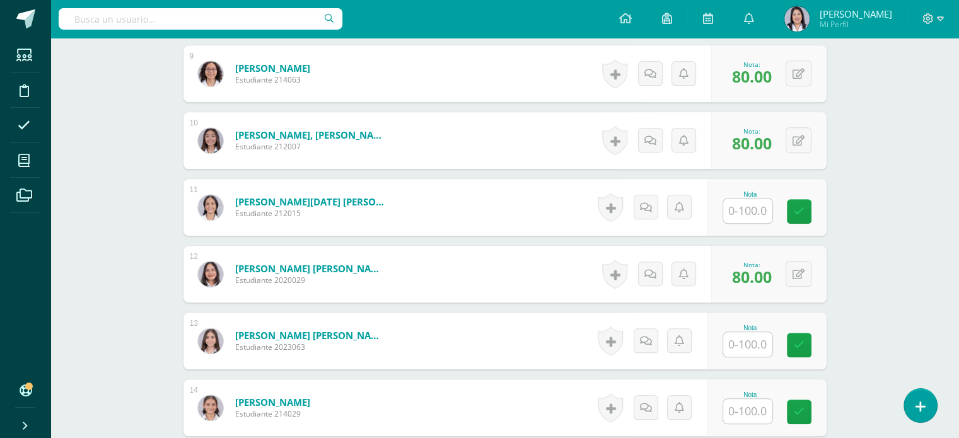
scroll to position [1004, 0]
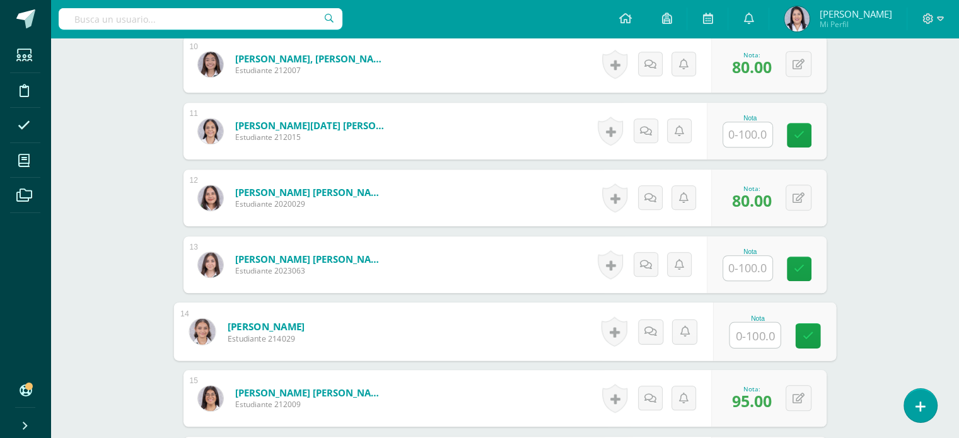
click at [759, 325] on input "text" at bounding box center [755, 335] width 50 height 25
type input "92"
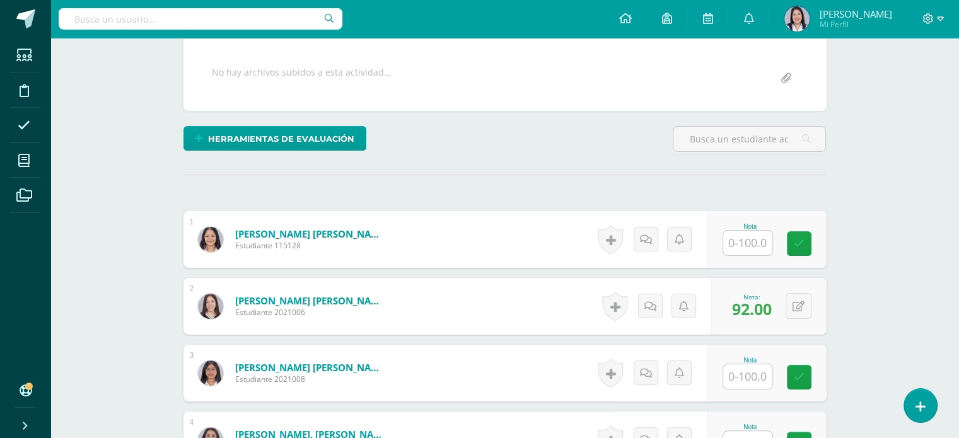
scroll to position [227, 0]
click at [755, 242] on input "text" at bounding box center [755, 243] width 50 height 25
type input "83"
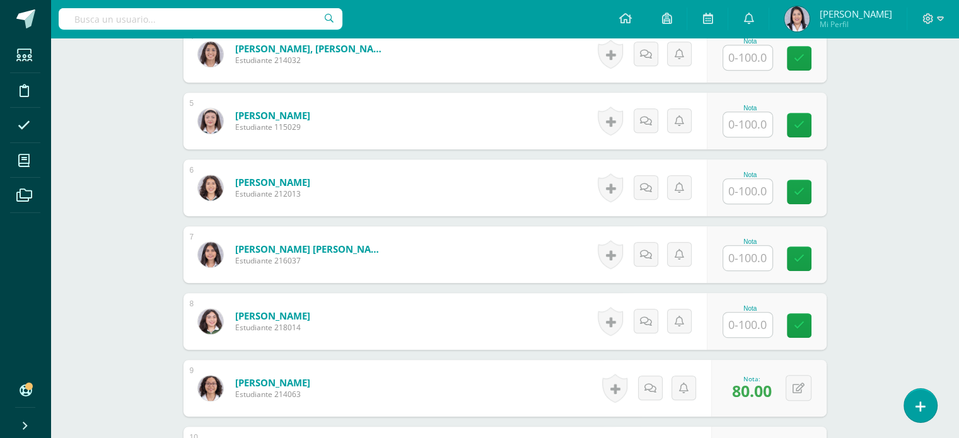
scroll to position [612, 0]
click at [752, 118] on input "text" at bounding box center [755, 125] width 50 height 25
type input "75"
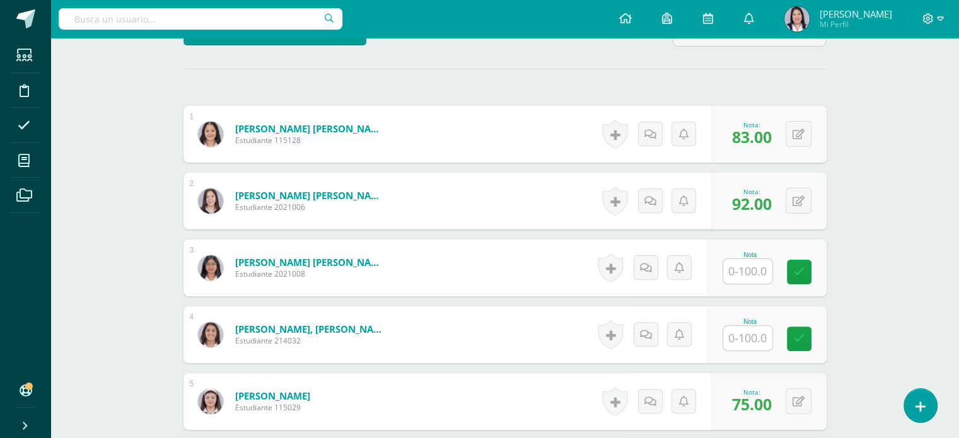
scroll to position [333, 0]
click at [764, 272] on input "text" at bounding box center [747, 271] width 49 height 25
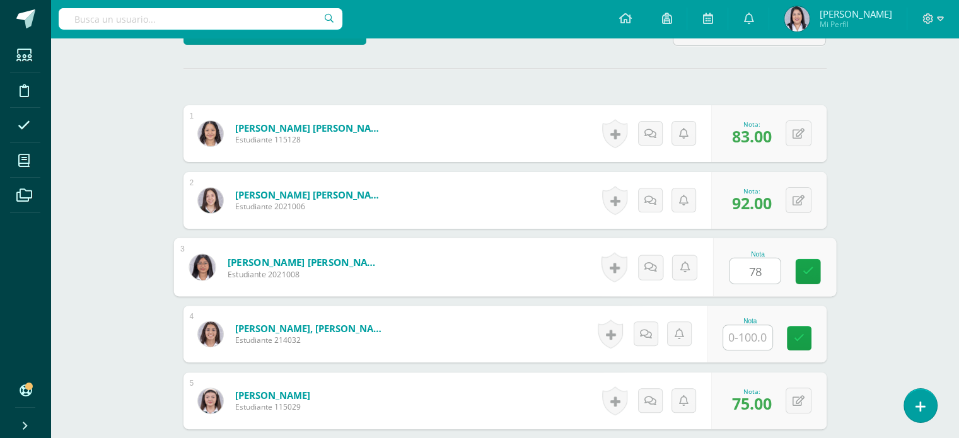
type input "78"
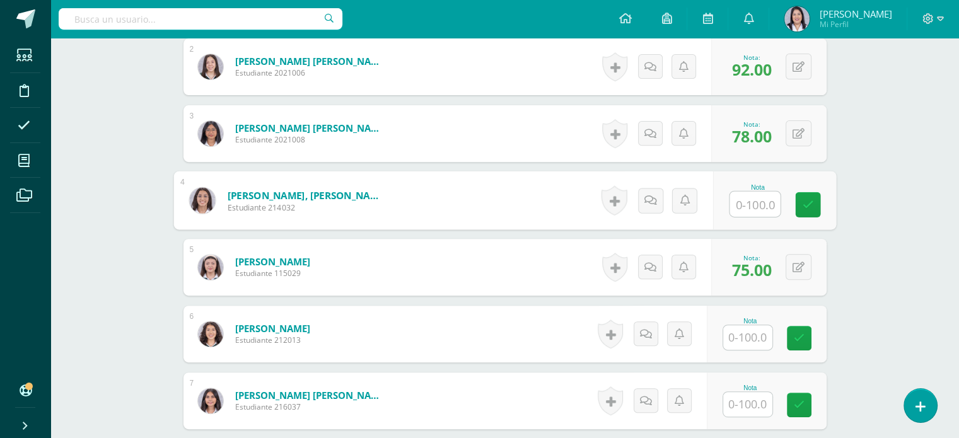
scroll to position [494, 0]
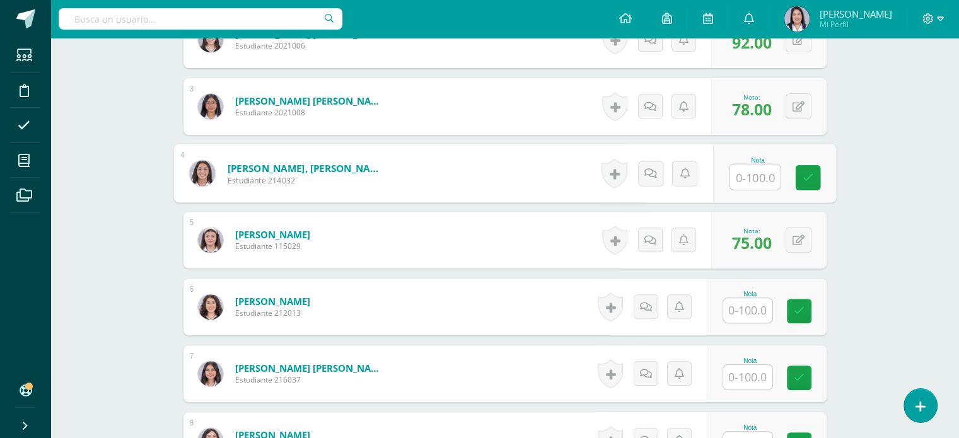
click at [749, 379] on input "text" at bounding box center [747, 377] width 49 height 25
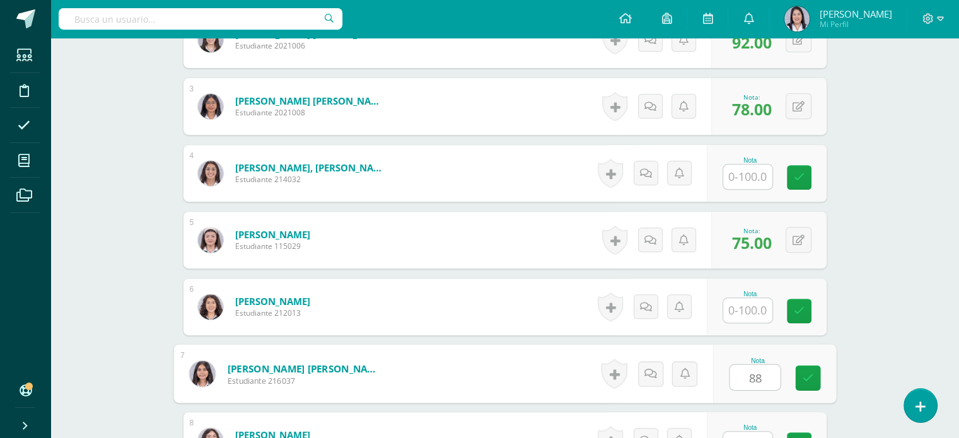
type input "88"
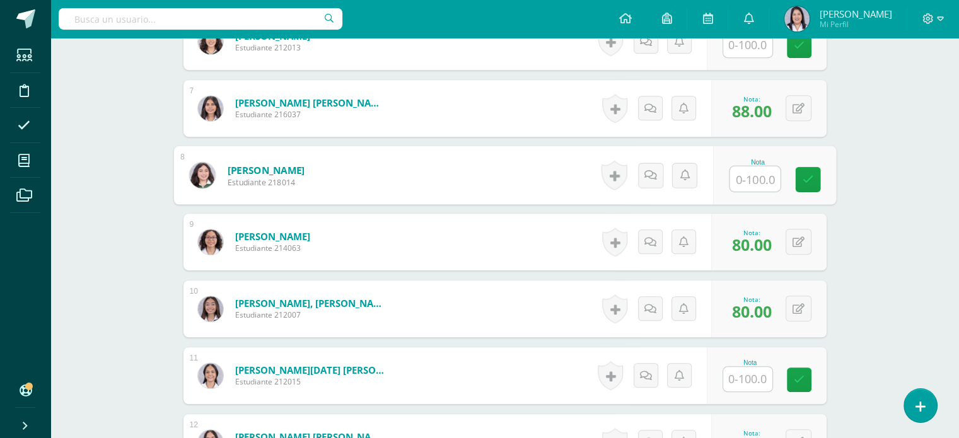
scroll to position [772, 0]
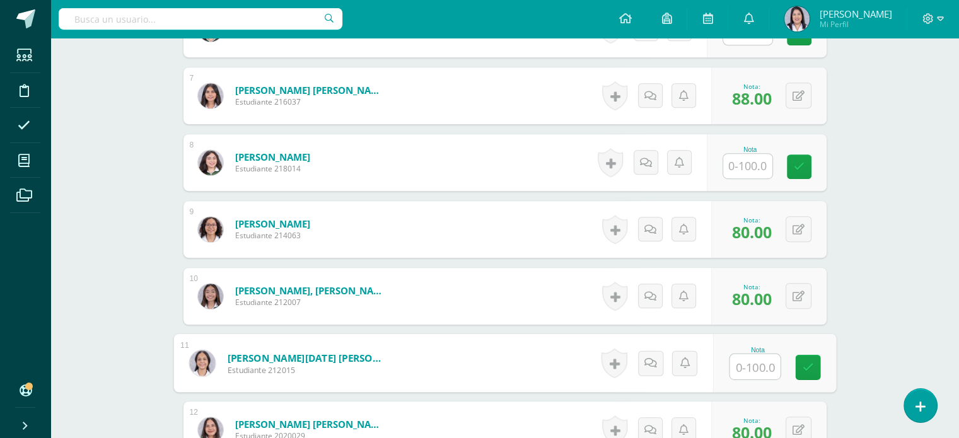
click at [757, 370] on input "text" at bounding box center [755, 366] width 50 height 25
type input "100"
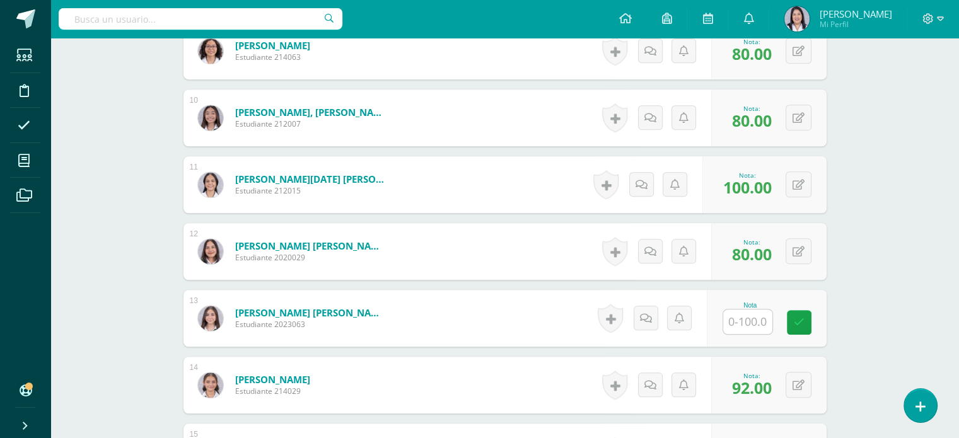
scroll to position [964, 0]
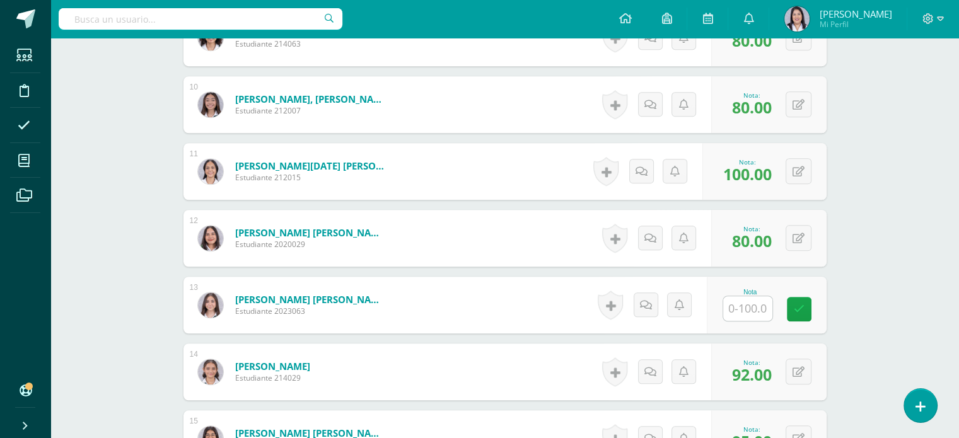
click at [750, 307] on input "text" at bounding box center [747, 308] width 49 height 25
type input "100"
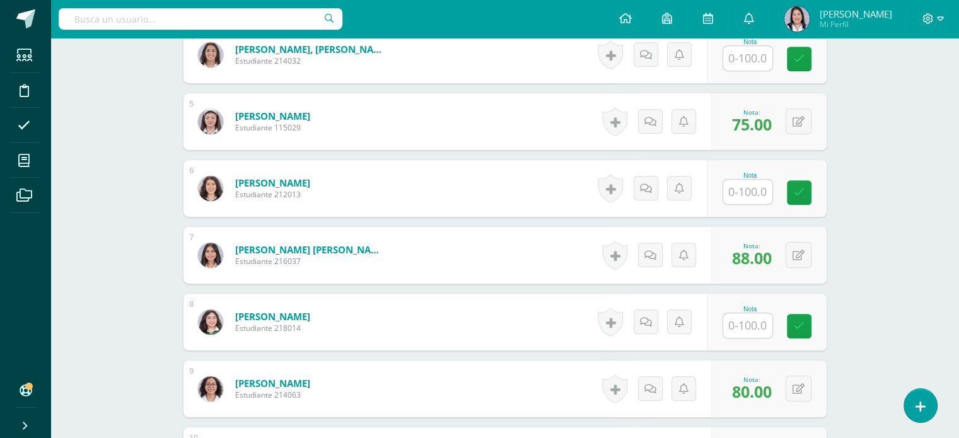
scroll to position [644, 0]
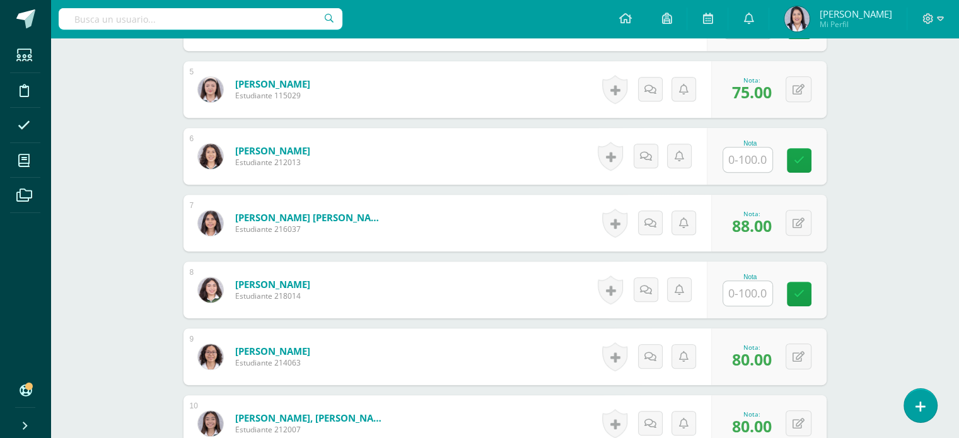
click at [745, 284] on input "text" at bounding box center [747, 293] width 49 height 25
type input "84"
click at [753, 160] on input "text" at bounding box center [747, 160] width 49 height 25
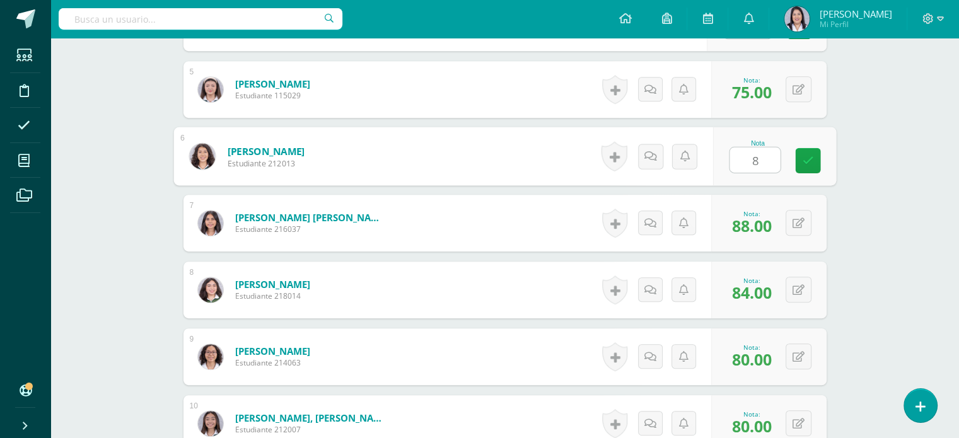
type input "84"
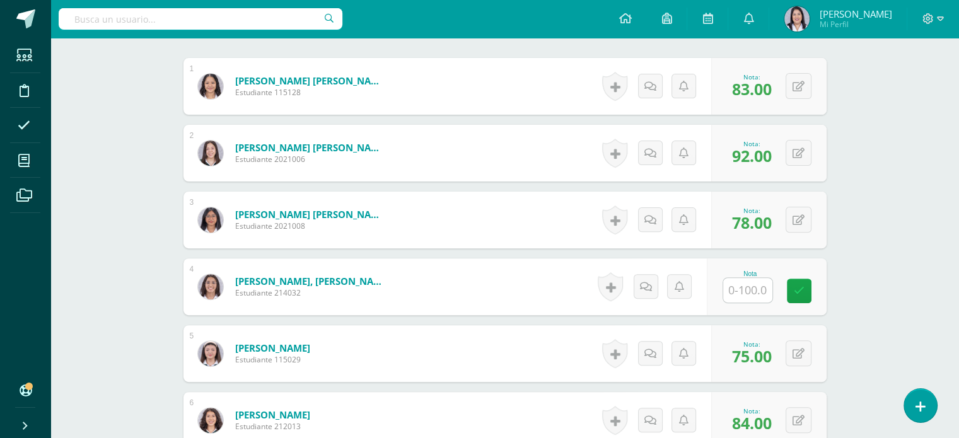
scroll to position [382, 0]
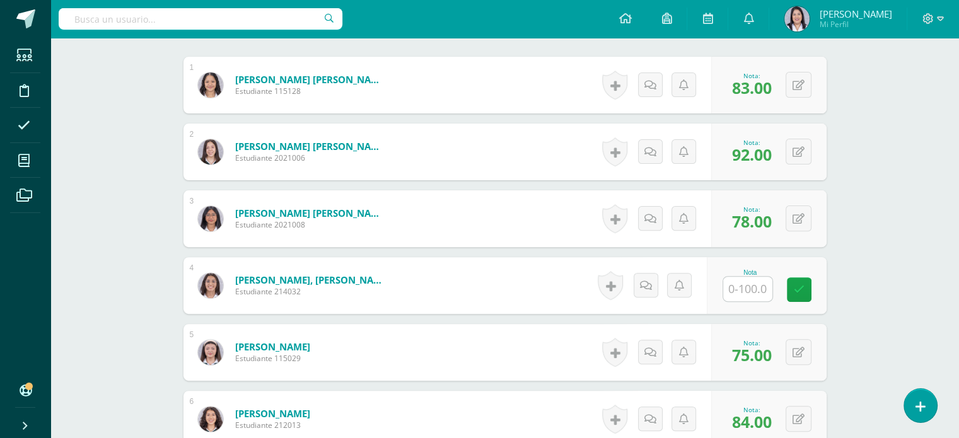
click at [762, 296] on input "text" at bounding box center [747, 289] width 49 height 25
type input "82"
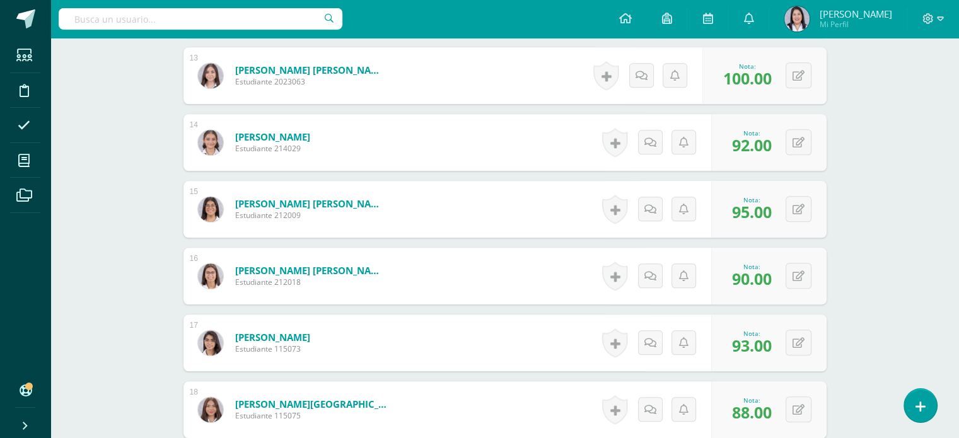
scroll to position [1193, 0]
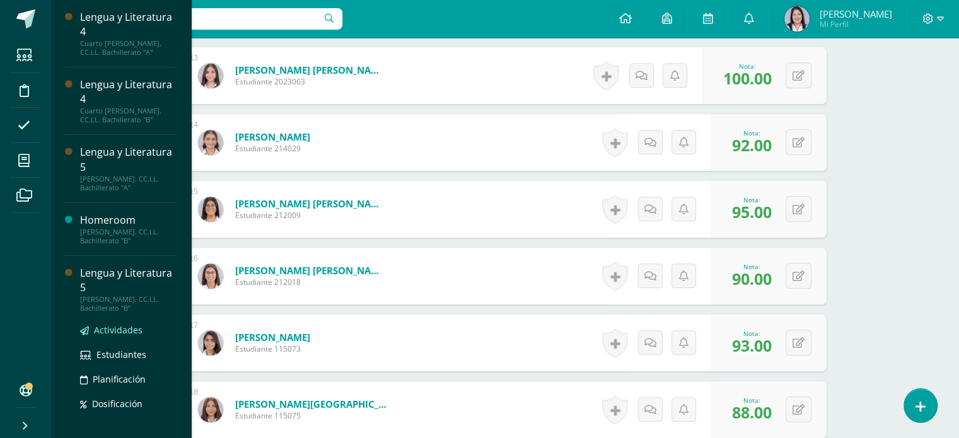
click at [118, 328] on span "Actividades" at bounding box center [118, 330] width 49 height 12
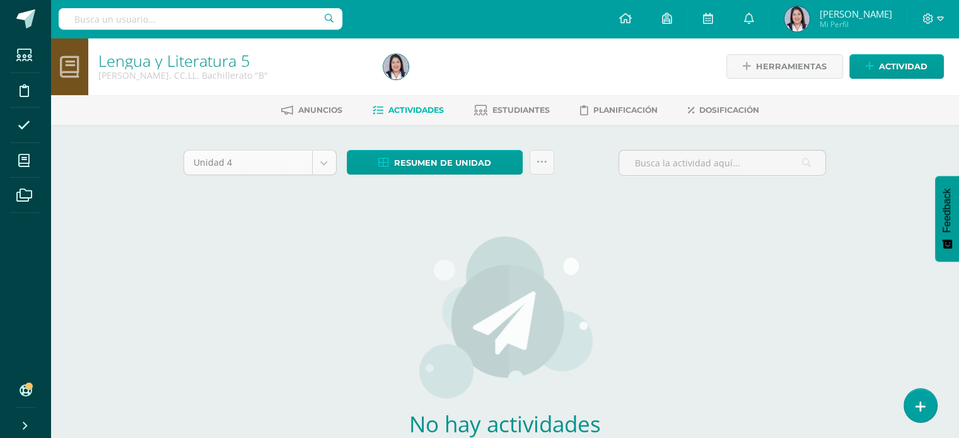
click at [315, 154] on body "Estudiantes Disciplina Asistencia Mis cursos Archivos Soporte Ayuda Reportar un…" at bounding box center [479, 271] width 959 height 542
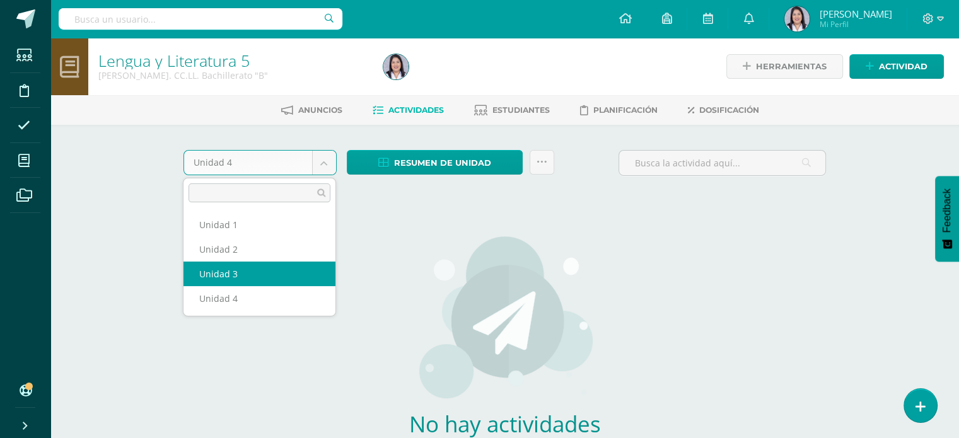
select select "Unidad 3"
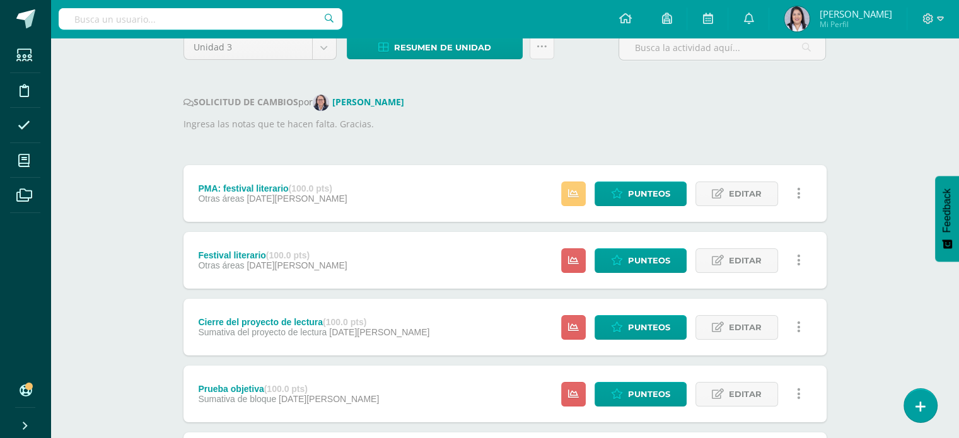
scroll to position [116, 0]
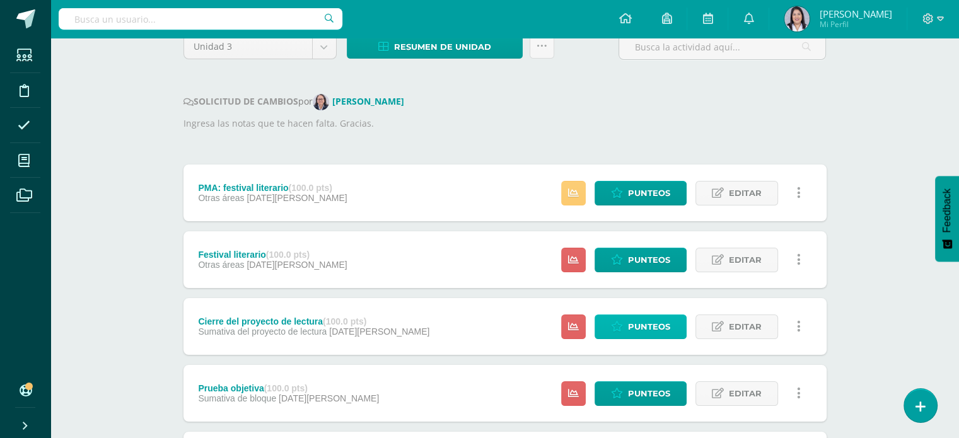
click at [659, 332] on span "Punteos" at bounding box center [649, 326] width 42 height 23
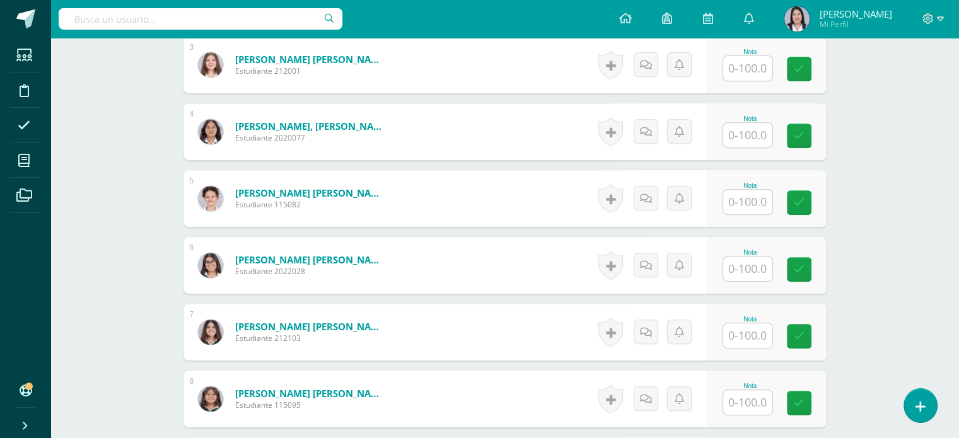
scroll to position [550, 0]
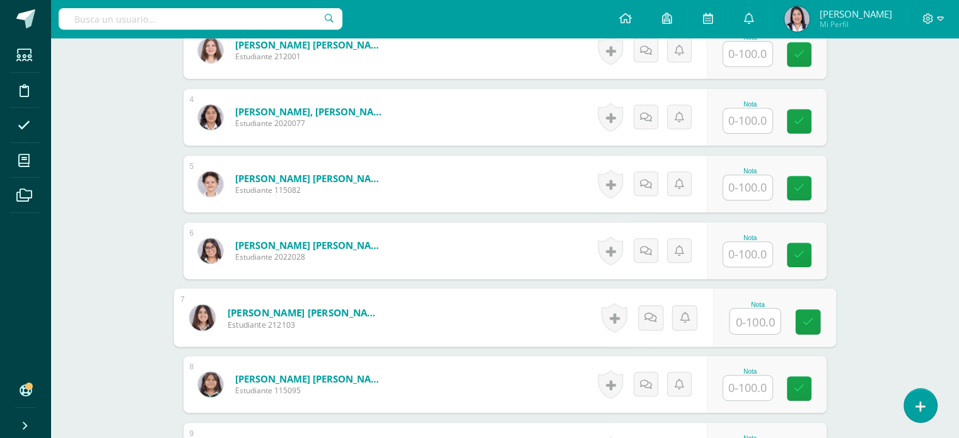
click at [749, 317] on input "text" at bounding box center [755, 321] width 50 height 25
type input "90"
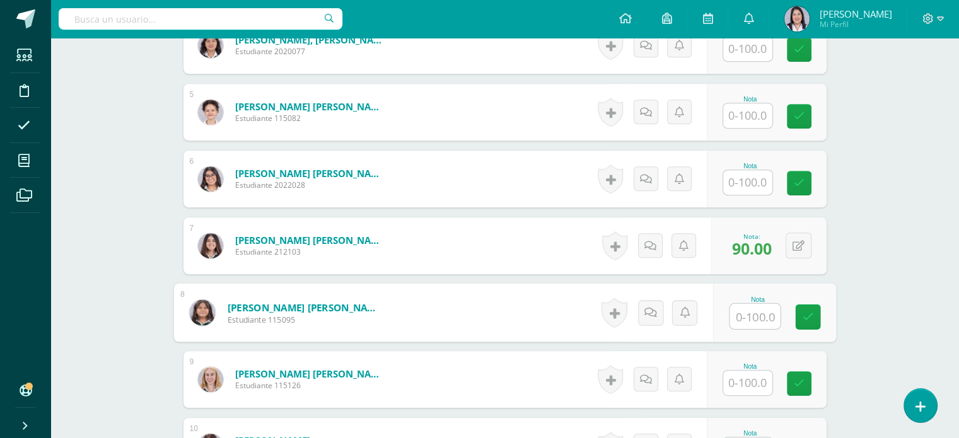
scroll to position [653, 0]
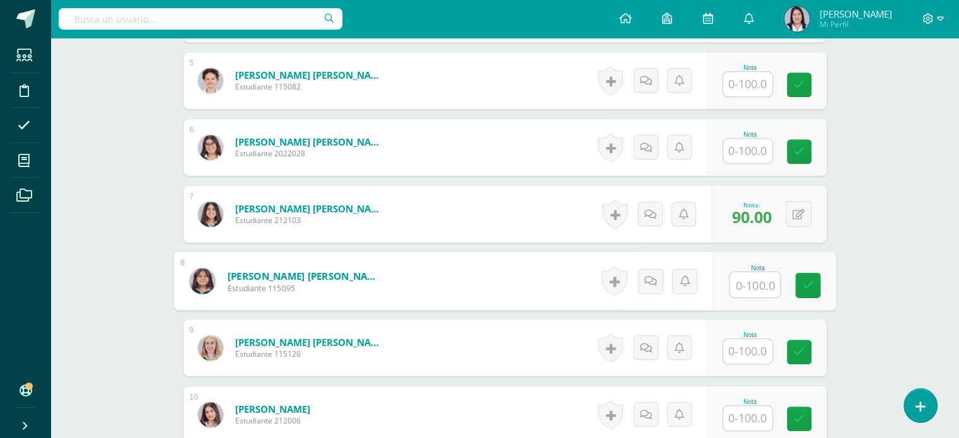
click at [759, 339] on input "text" at bounding box center [747, 351] width 49 height 25
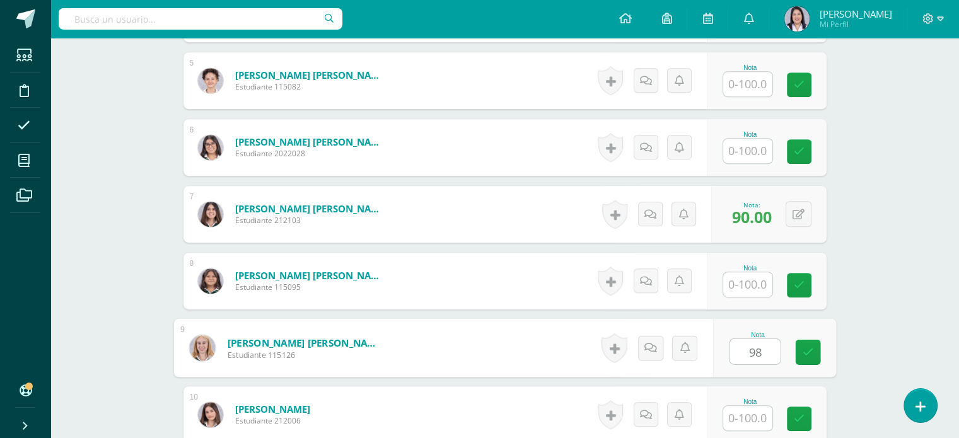
type input "98"
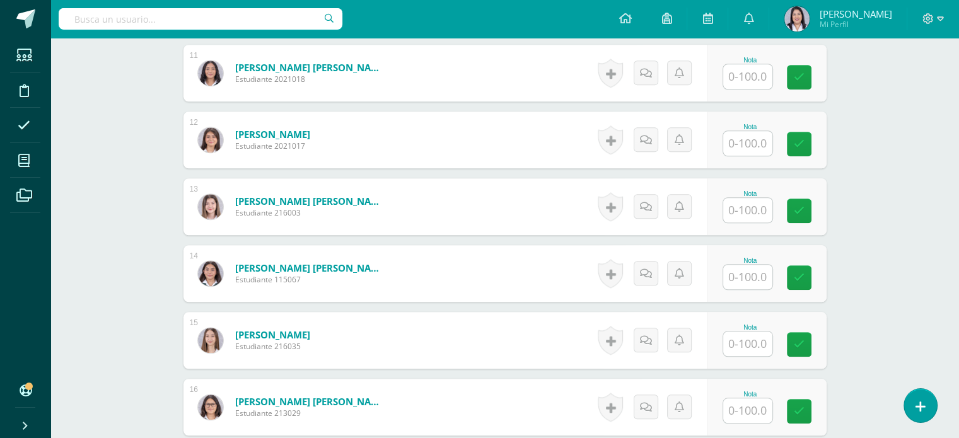
scroll to position [1061, 0]
click at [757, 336] on input "text" at bounding box center [747, 344] width 49 height 25
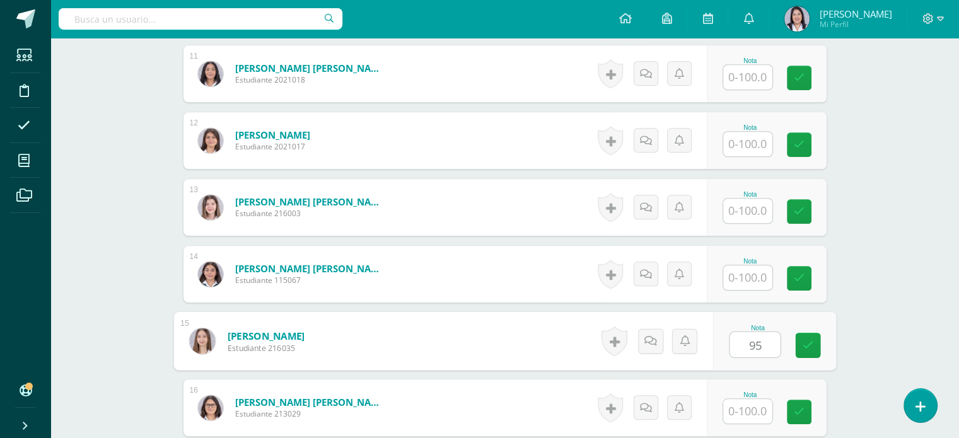
type input "95"
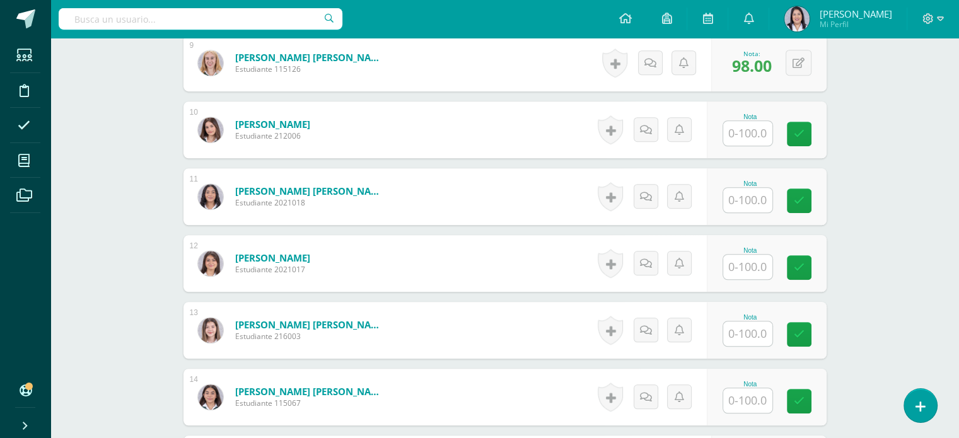
scroll to position [912, 0]
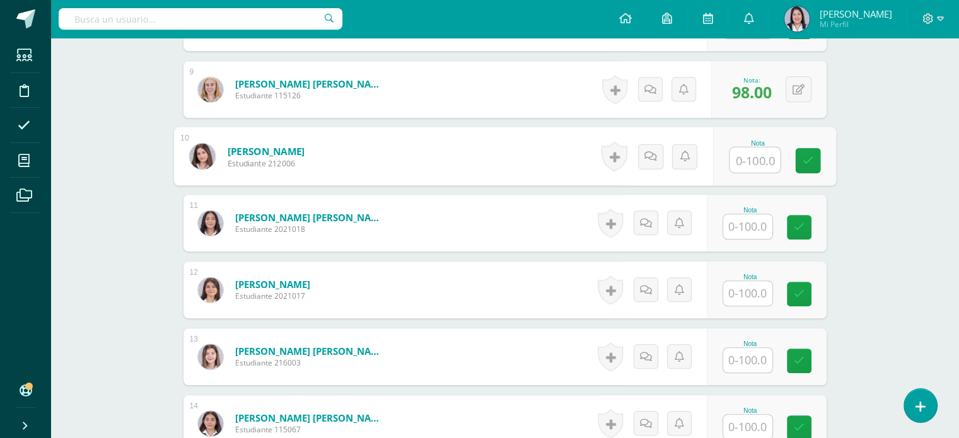
click at [757, 153] on input "text" at bounding box center [755, 160] width 50 height 25
type input "73"
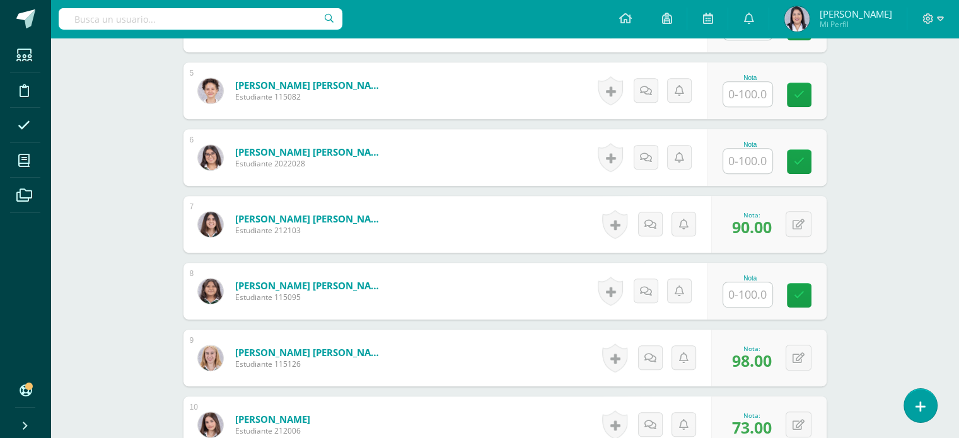
scroll to position [643, 0]
click at [739, 156] on input "text" at bounding box center [747, 161] width 49 height 25
type input "68"
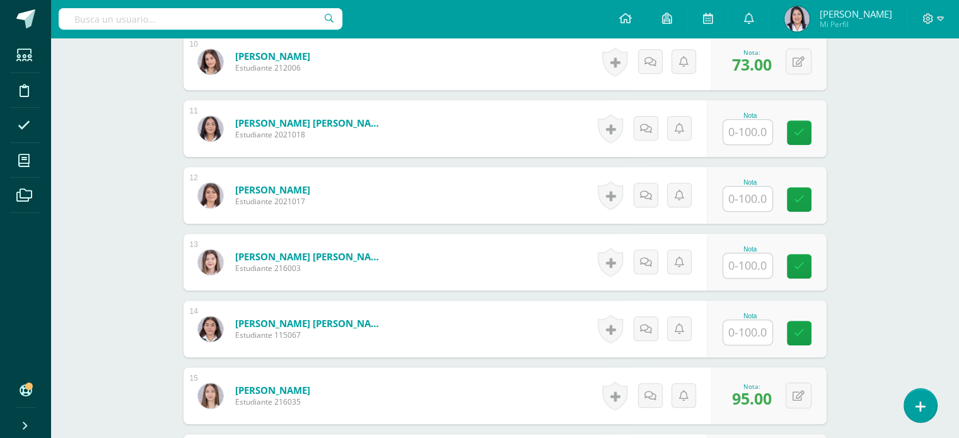
scroll to position [1188, 0]
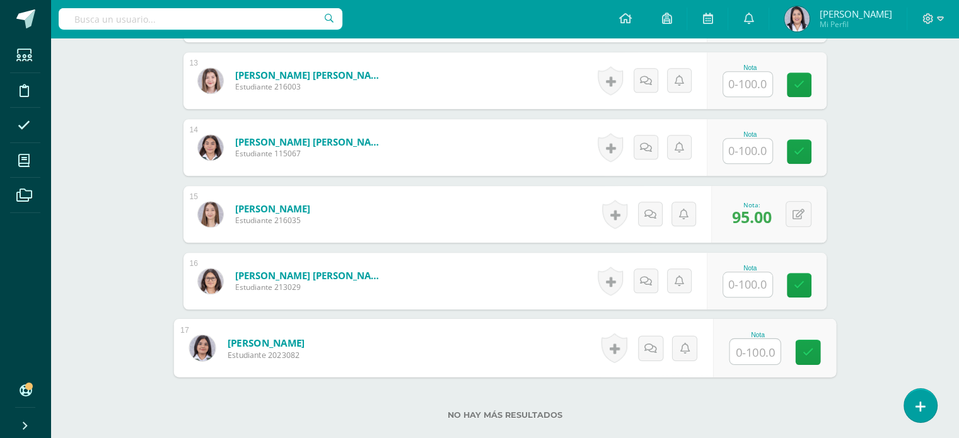
click at [739, 353] on input "text" at bounding box center [755, 351] width 50 height 25
type input "100"
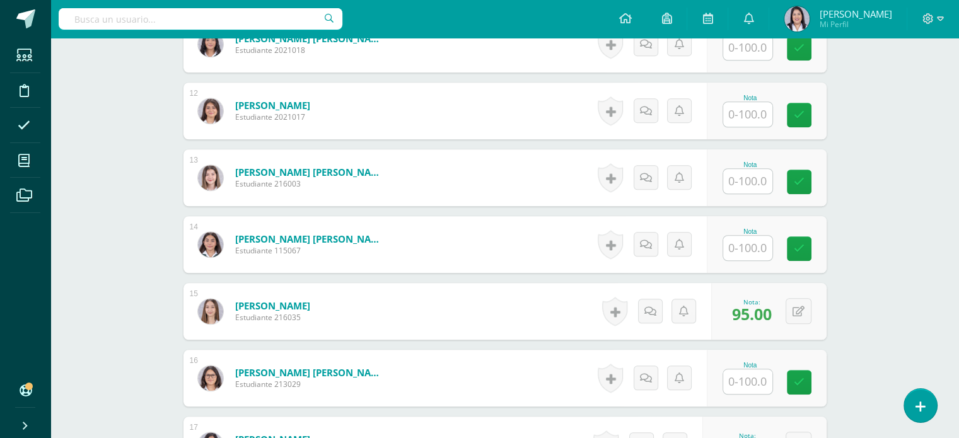
scroll to position [1090, 0]
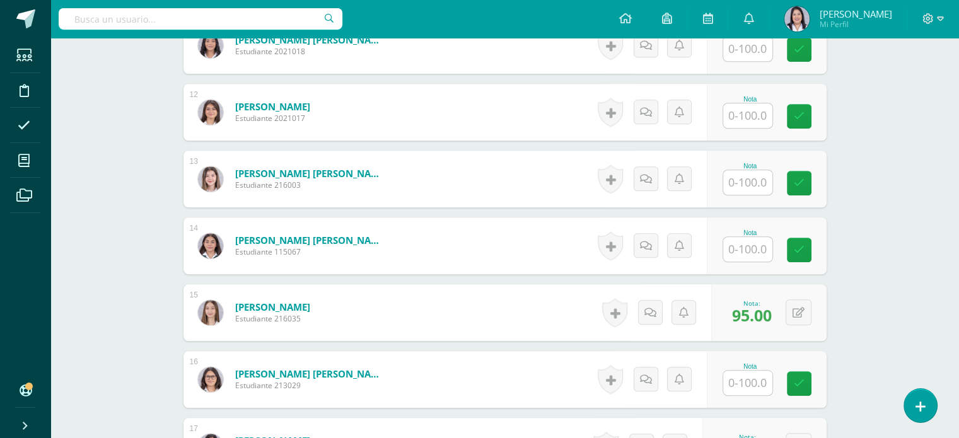
click at [749, 166] on div "Nota" at bounding box center [750, 166] width 55 height 7
click at [750, 174] on input "text" at bounding box center [747, 182] width 49 height 25
type input "100"
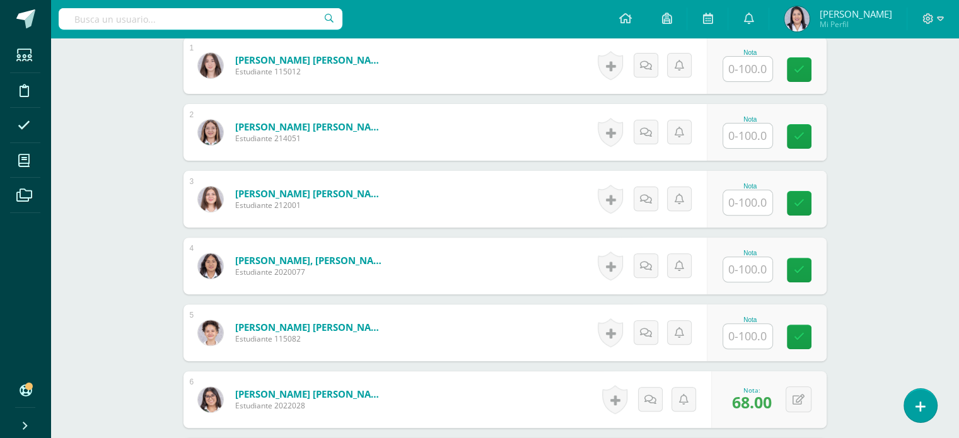
scroll to position [393, 0]
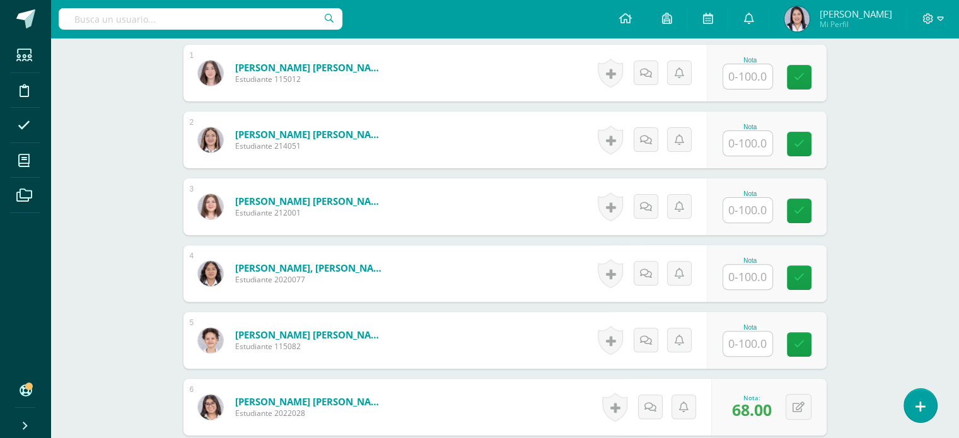
click at [755, 146] on input "text" at bounding box center [747, 143] width 49 height 25
type input "95"
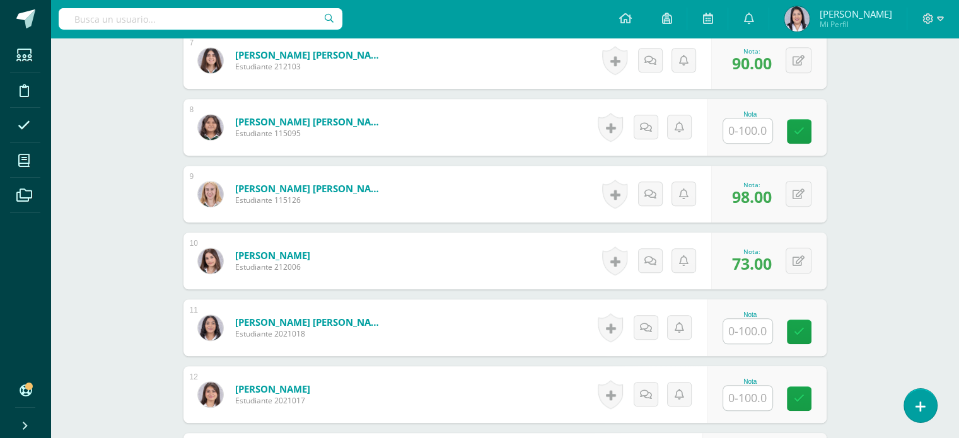
scroll to position [807, 0]
click at [743, 392] on input "text" at bounding box center [755, 398] width 50 height 25
type input "79"
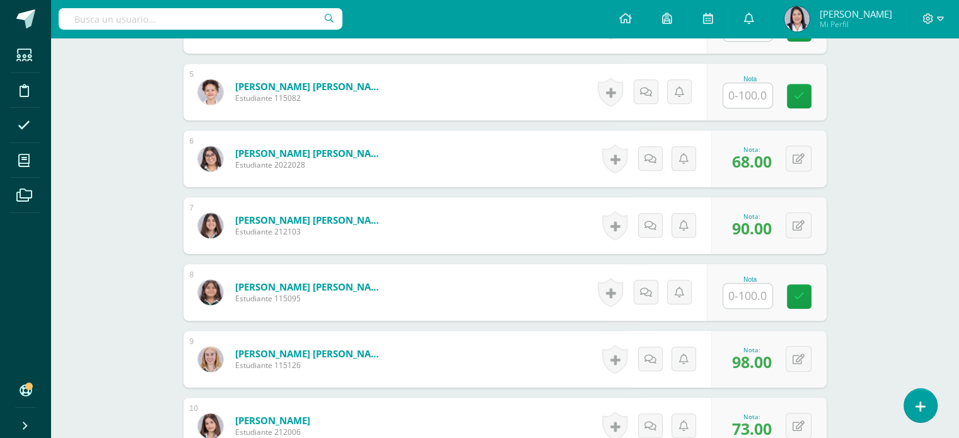
scroll to position [643, 0]
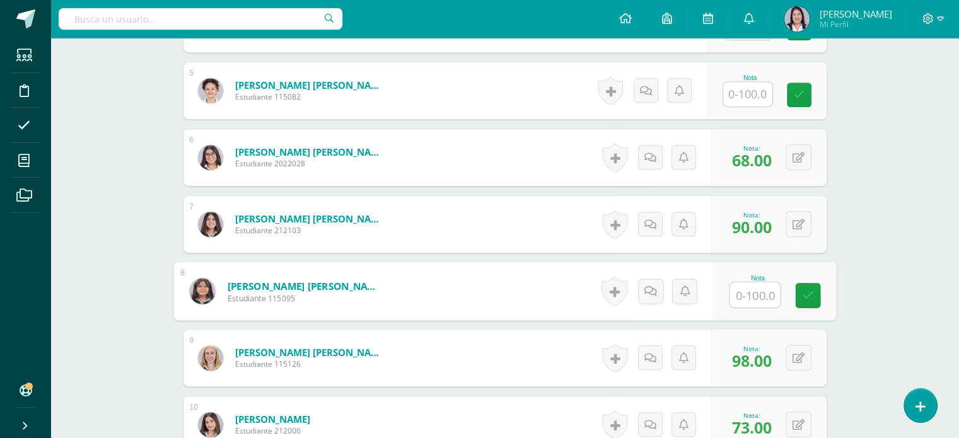
click at [759, 298] on input "text" at bounding box center [755, 295] width 50 height 25
type input "84"
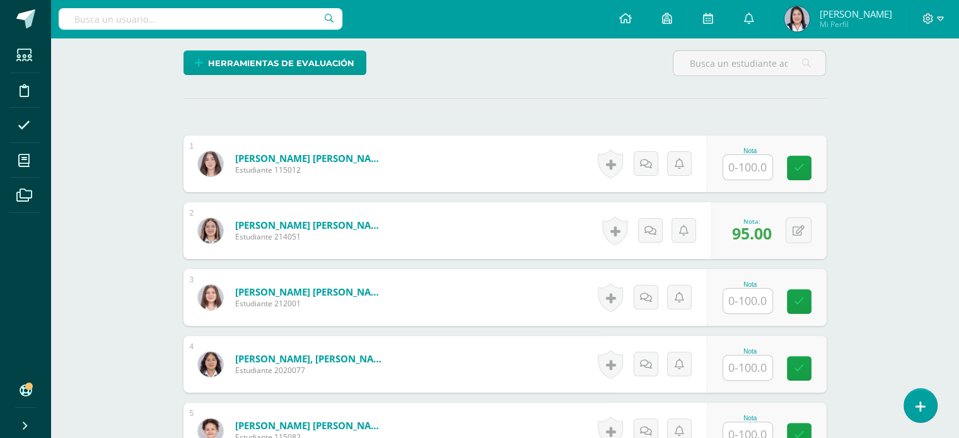
scroll to position [302, 0]
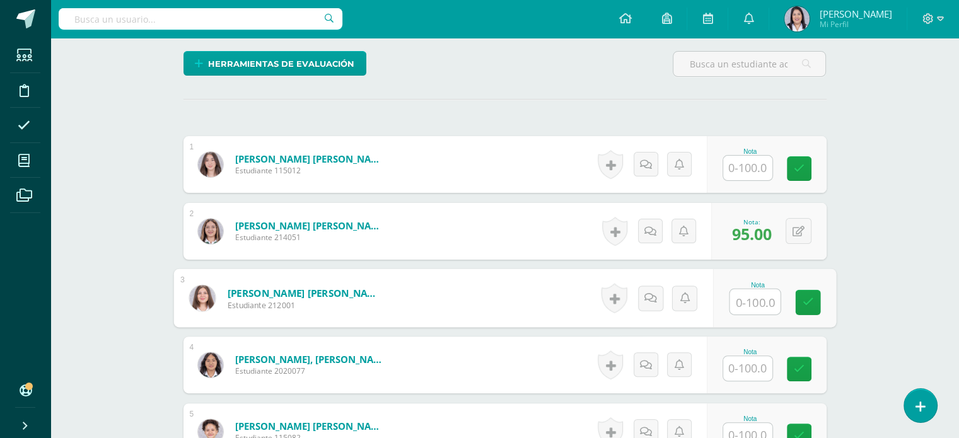
click at [759, 300] on input "text" at bounding box center [755, 301] width 50 height 25
type input "79"
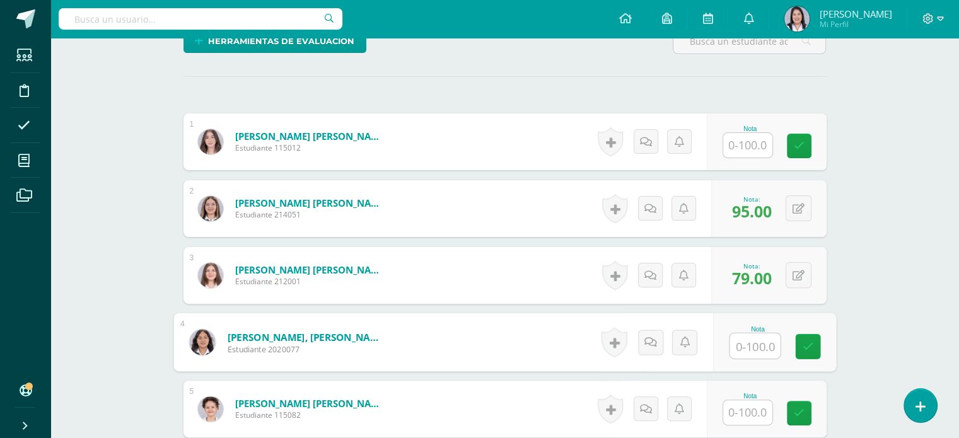
scroll to position [362, 0]
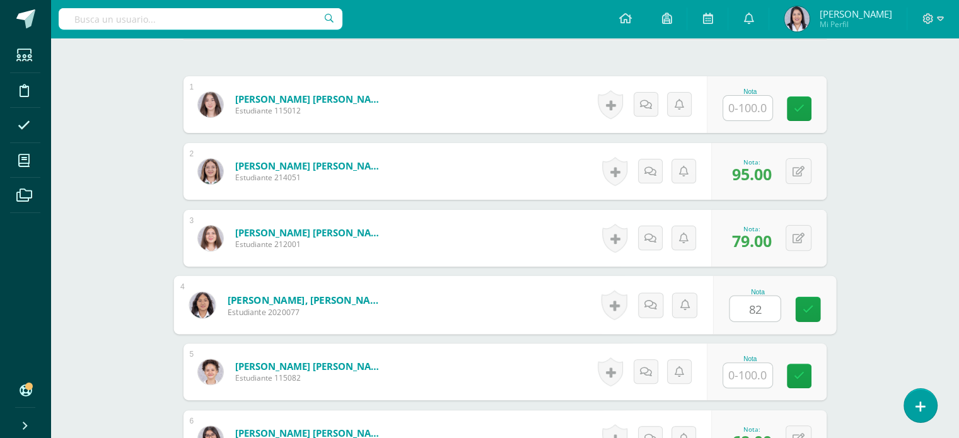
type input "82"
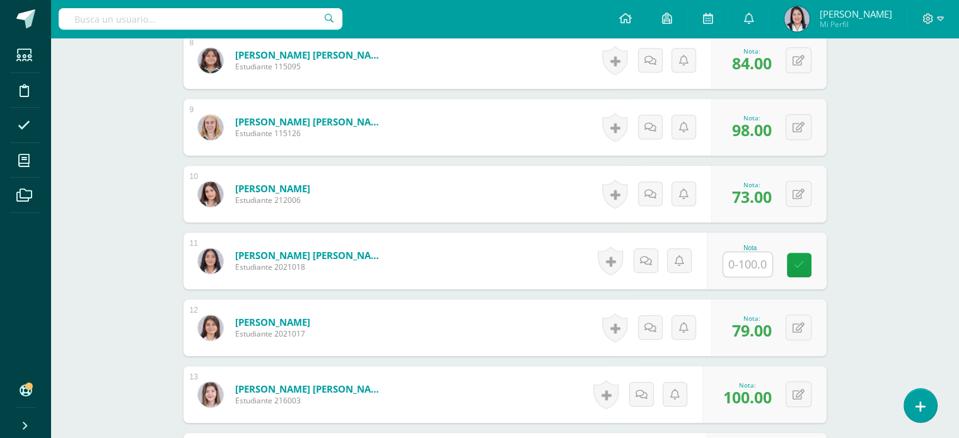
scroll to position [890, 0]
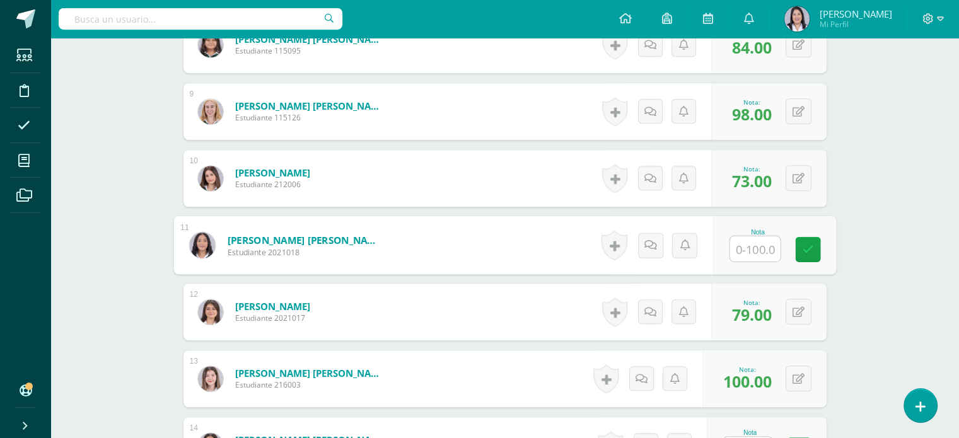
click at [759, 249] on input "text" at bounding box center [755, 248] width 50 height 25
type input "77"
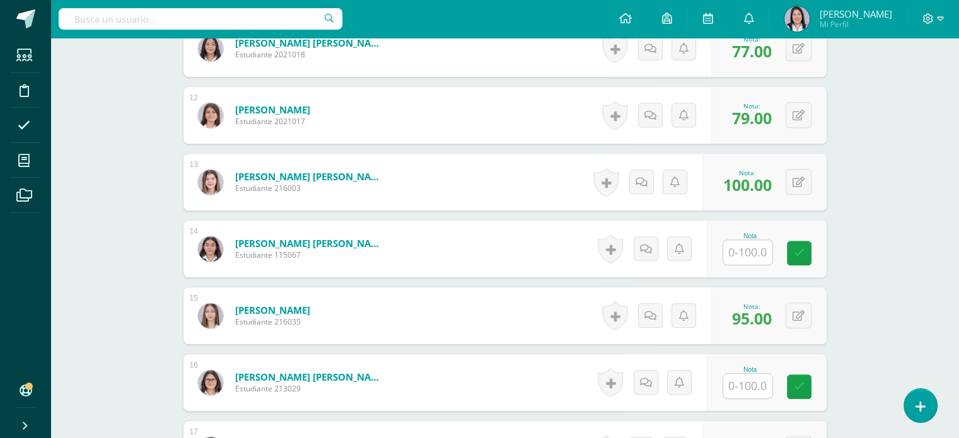
scroll to position [1086, 0]
click at [756, 253] on input "text" at bounding box center [747, 253] width 49 height 25
type input "77"
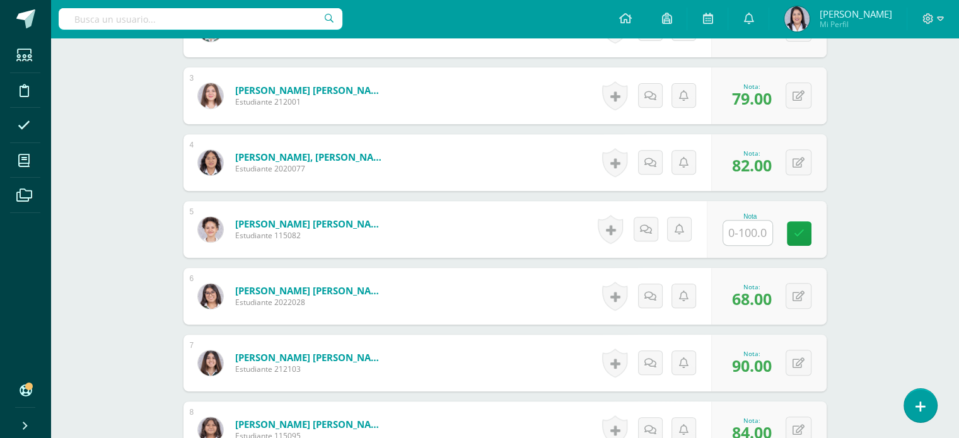
scroll to position [272, 0]
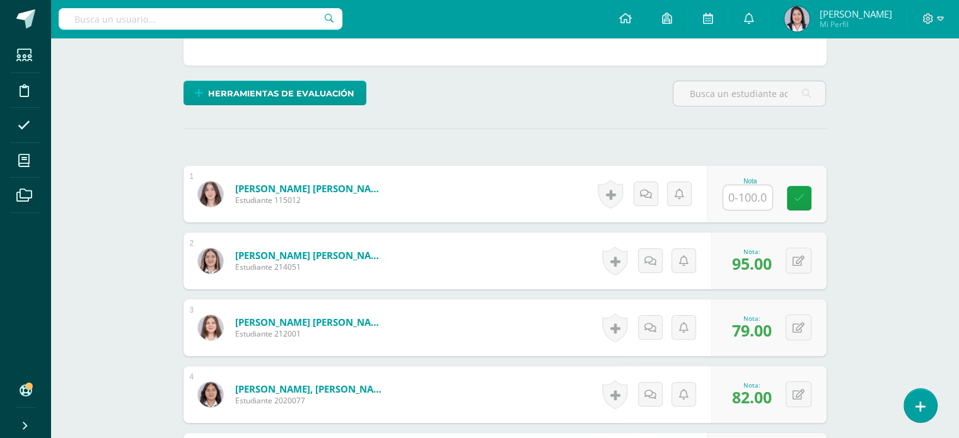
click at [744, 196] on input "text" at bounding box center [747, 197] width 49 height 25
type input "82"
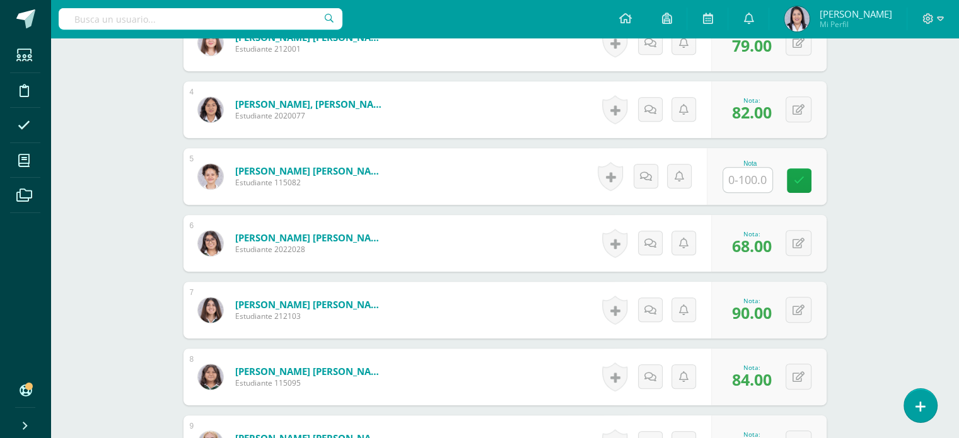
scroll to position [557, 0]
click at [747, 187] on input "text" at bounding box center [755, 180] width 50 height 25
type input "85"
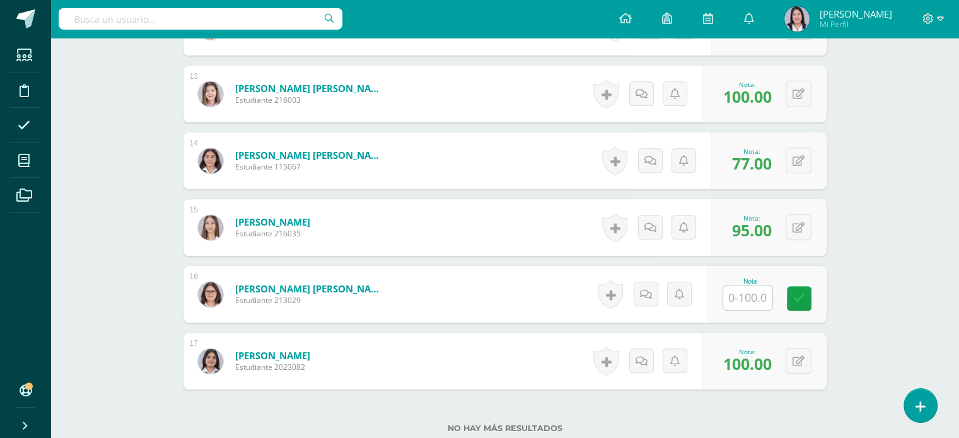
scroll to position [1270, 0]
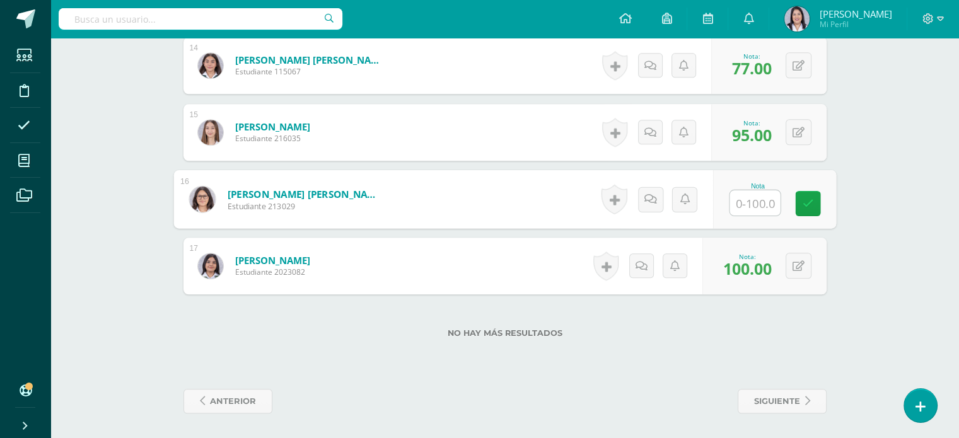
click at [754, 207] on input "text" at bounding box center [755, 202] width 50 height 25
type input "85"
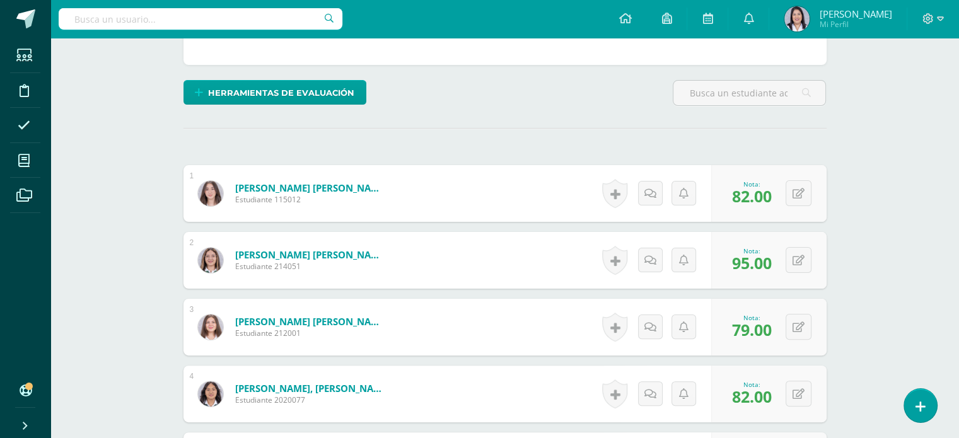
scroll to position [272, 0]
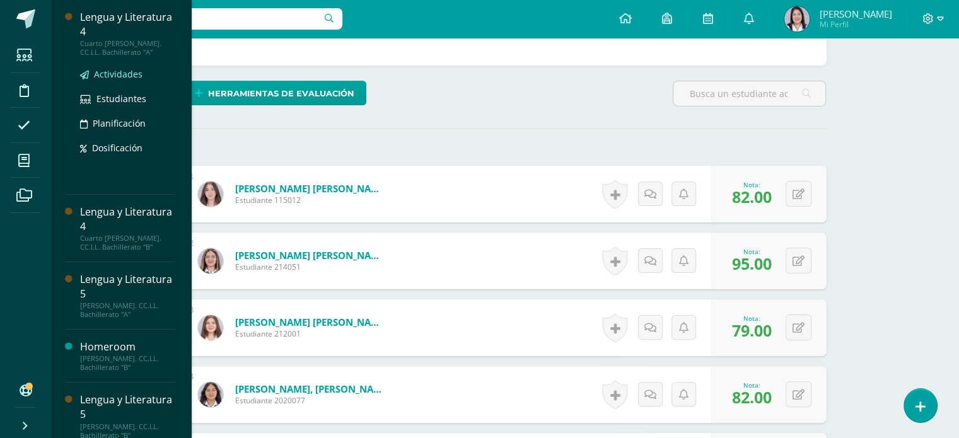
click at [124, 72] on span "Actividades" at bounding box center [118, 74] width 49 height 12
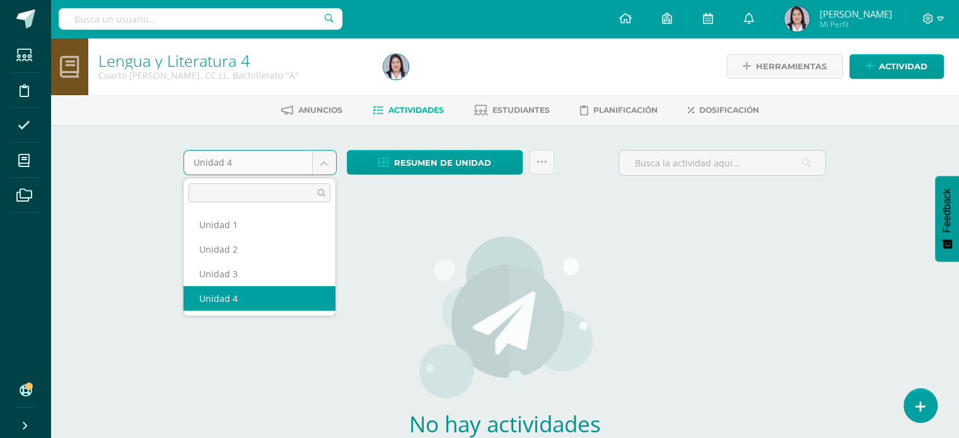
click at [325, 161] on body "Estudiantes Disciplina Asistencia Mis cursos Archivos Soporte Ayuda Reportar un…" at bounding box center [479, 271] width 959 height 542
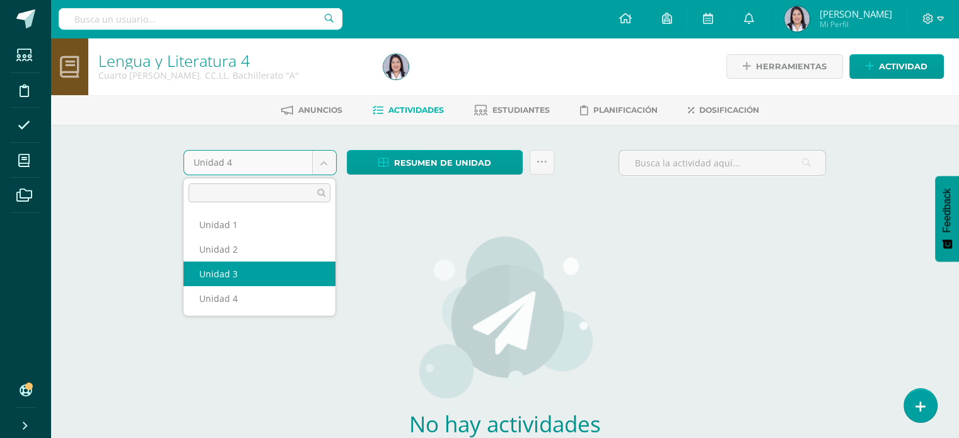
select select "Unidad 3"
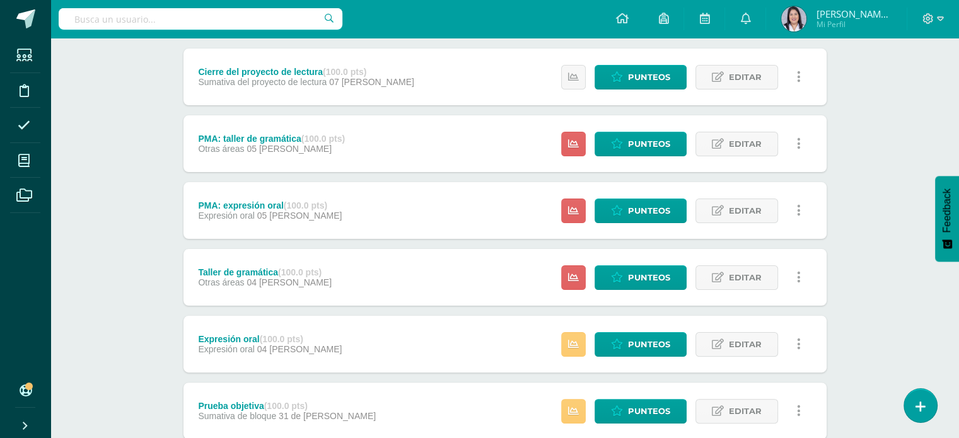
scroll to position [417, 0]
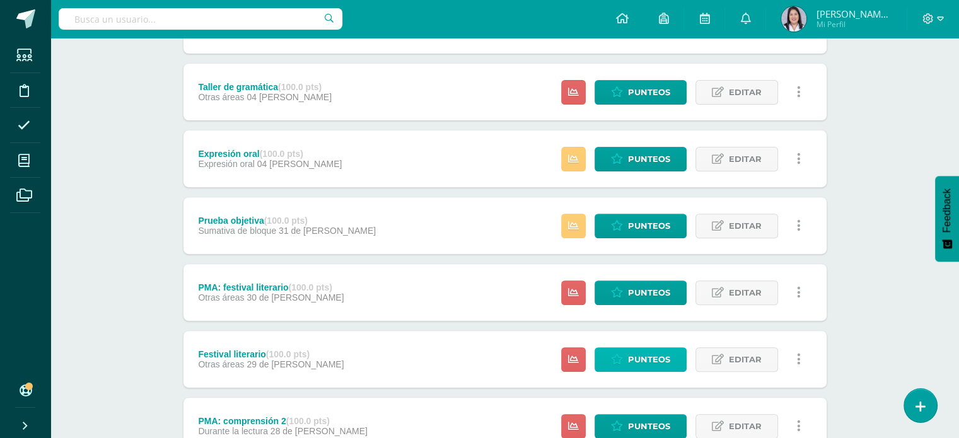
click at [654, 367] on span "Punteos" at bounding box center [649, 359] width 42 height 23
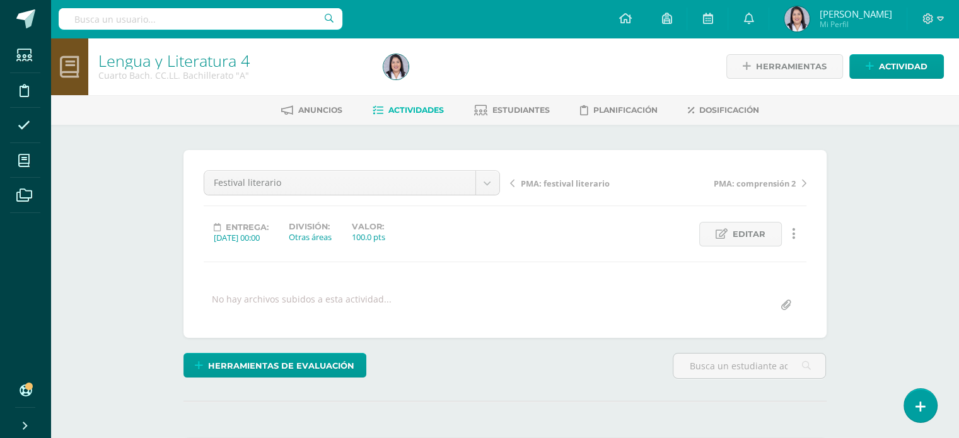
click at [570, 184] on span "PMA: festival literario" at bounding box center [565, 183] width 89 height 11
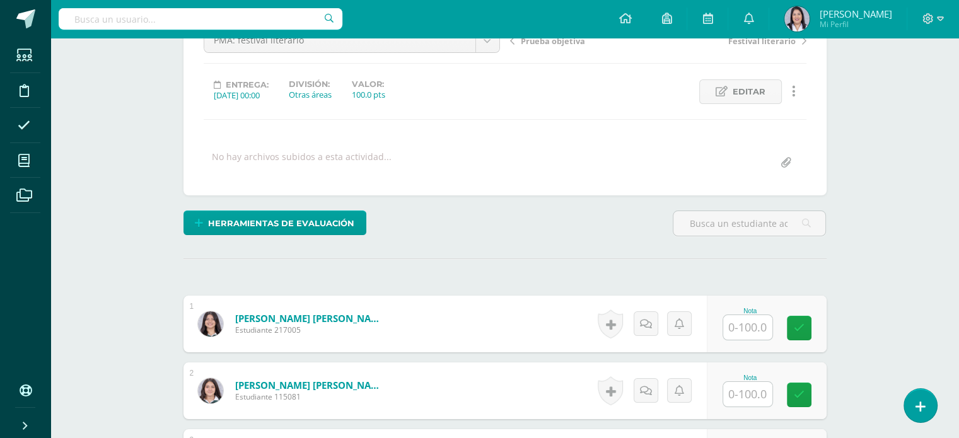
scroll to position [183, 0]
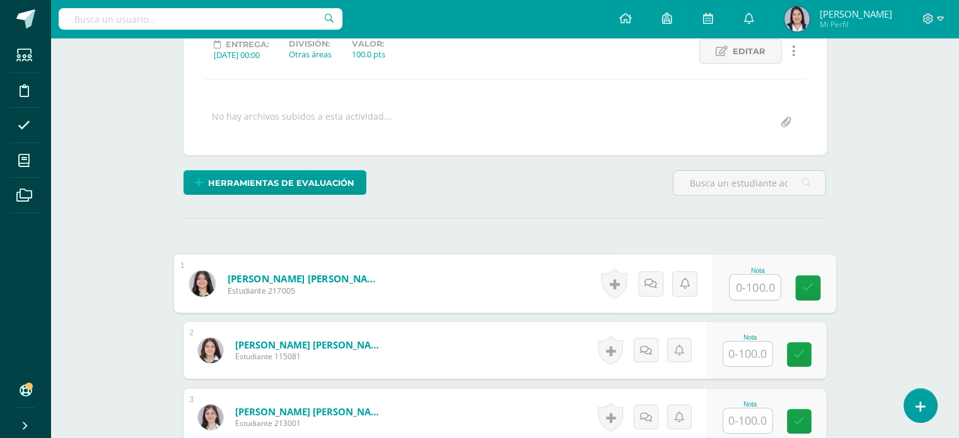
click at [743, 280] on input "text" at bounding box center [755, 287] width 50 height 25
type input "80"
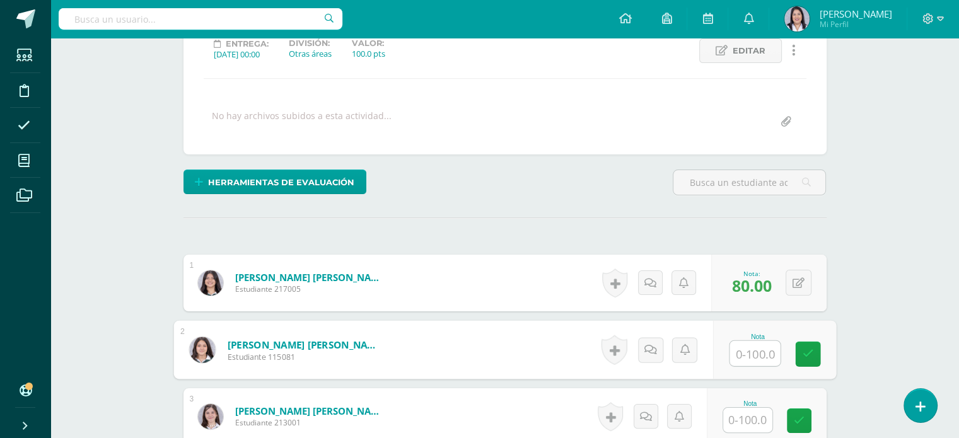
scroll to position [247, 0]
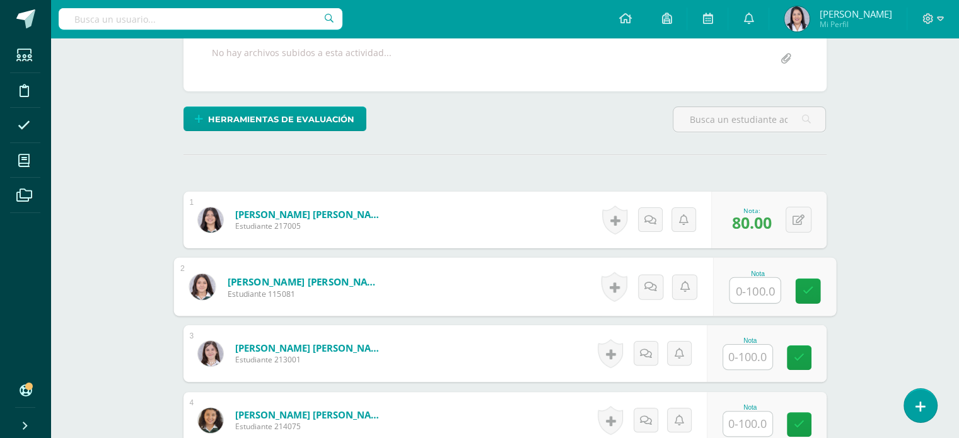
click at [747, 359] on input "text" at bounding box center [747, 357] width 49 height 25
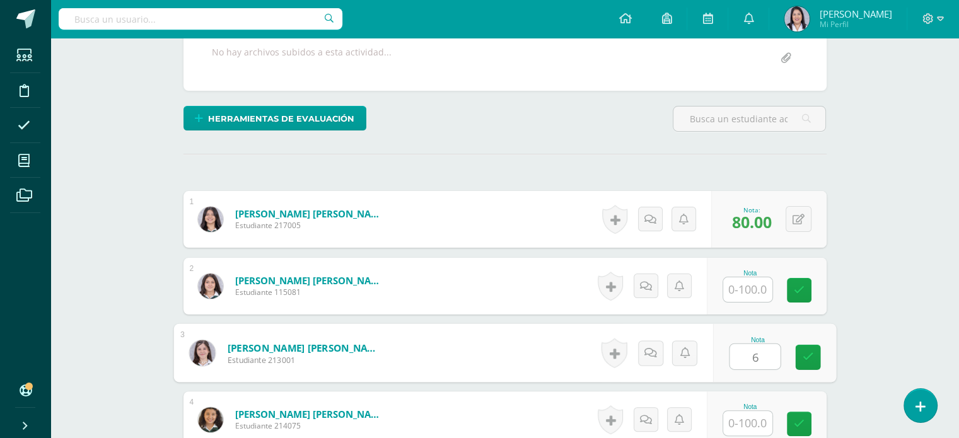
scroll to position [247, 0]
type input "68"
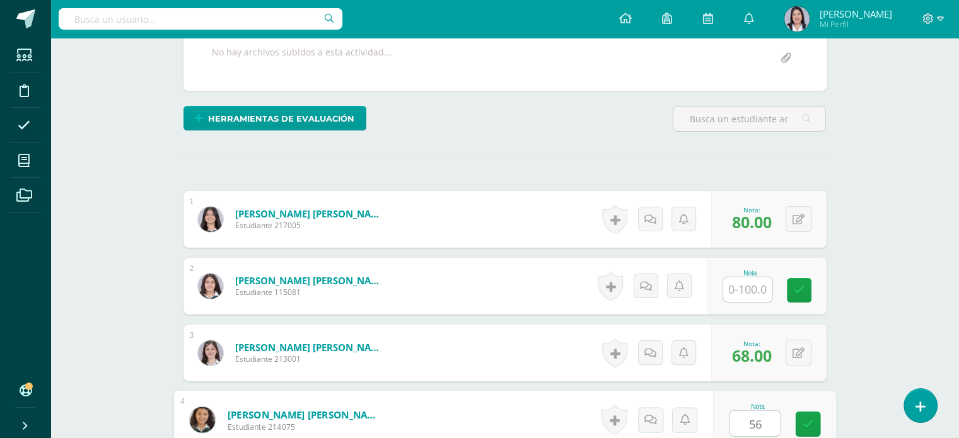
type input "56"
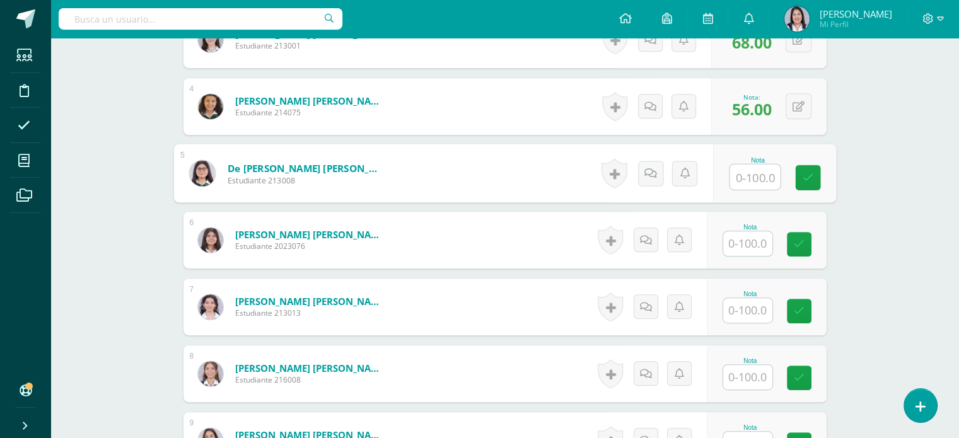
scroll to position [566, 0]
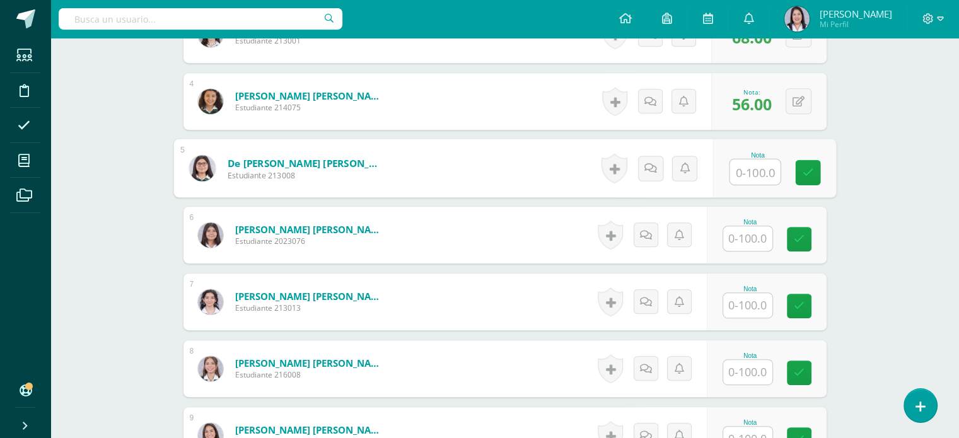
click at [757, 234] on input "text" at bounding box center [747, 238] width 49 height 25
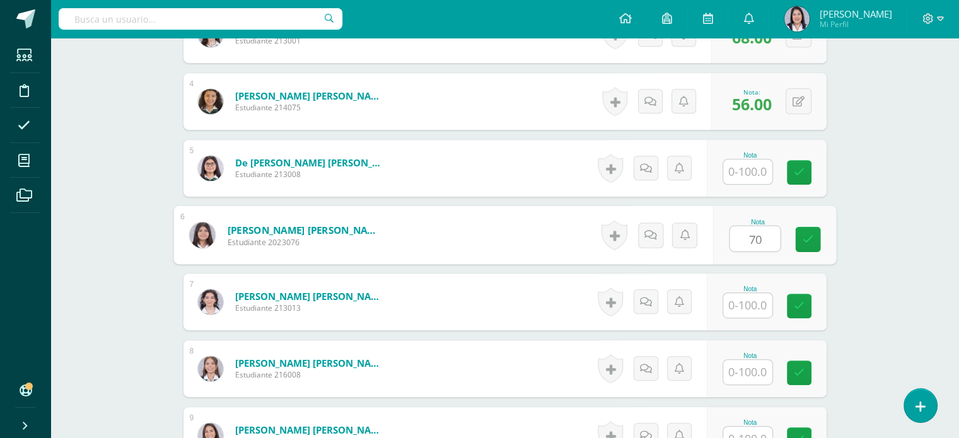
type input "70"
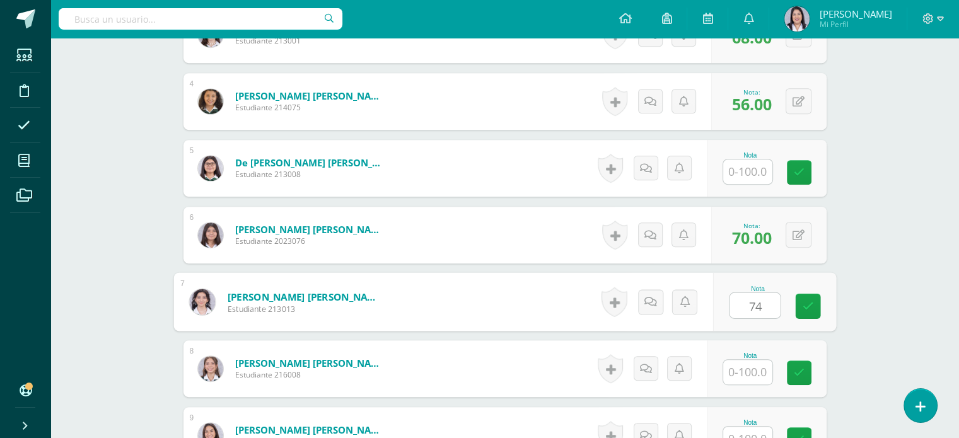
type input "74"
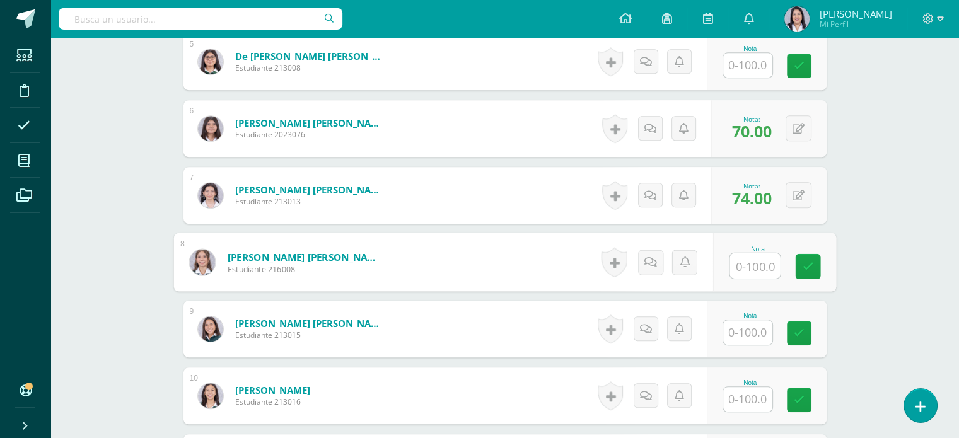
scroll to position [672, 0]
click at [752, 333] on input "text" at bounding box center [747, 333] width 49 height 25
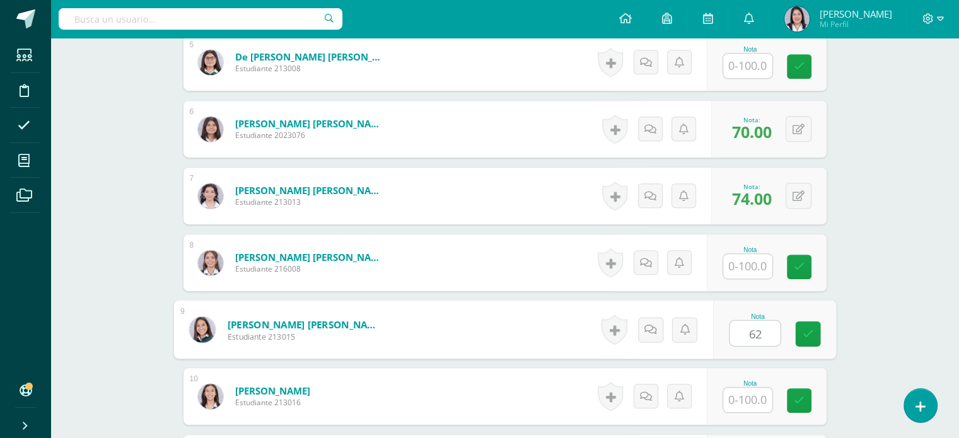
type input "62"
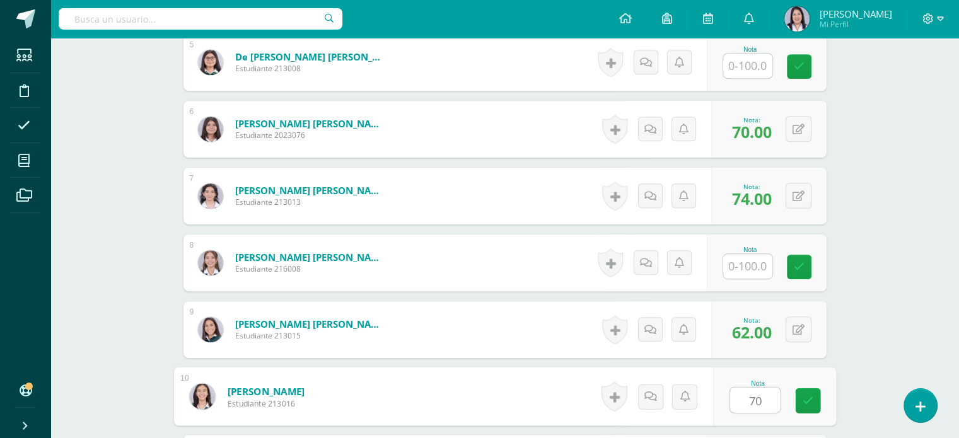
type input "70"
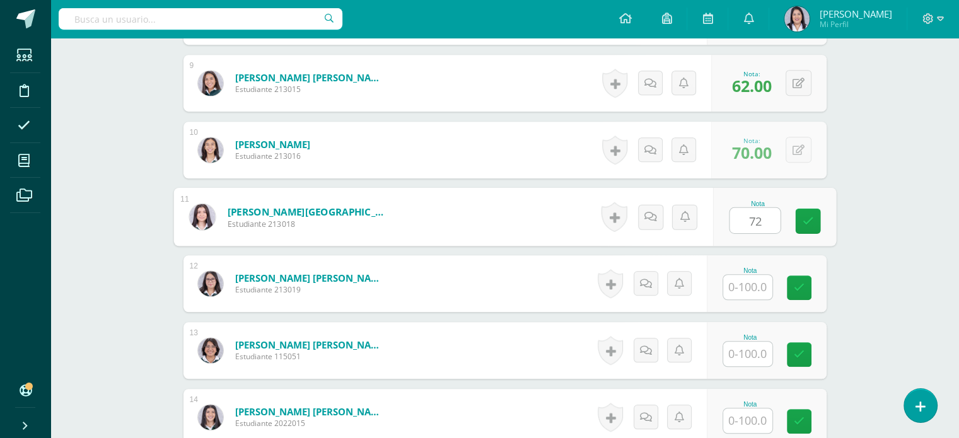
type input "72"
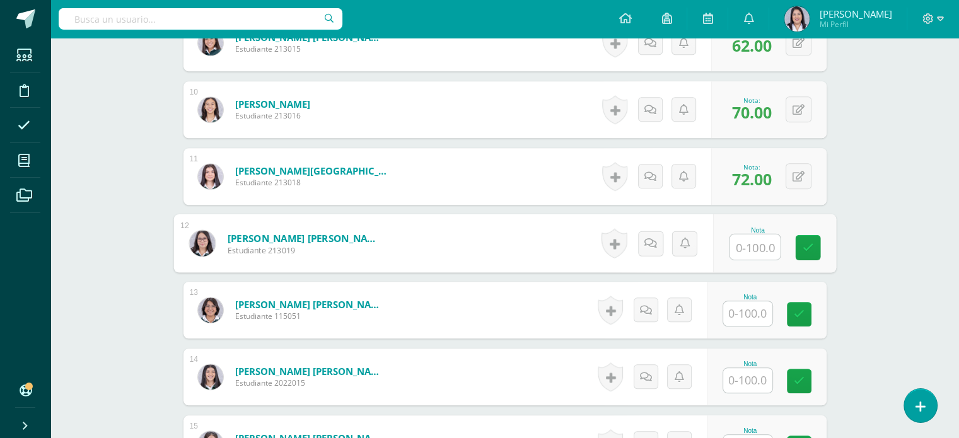
scroll to position [959, 0]
click at [757, 310] on input "text" at bounding box center [747, 313] width 49 height 25
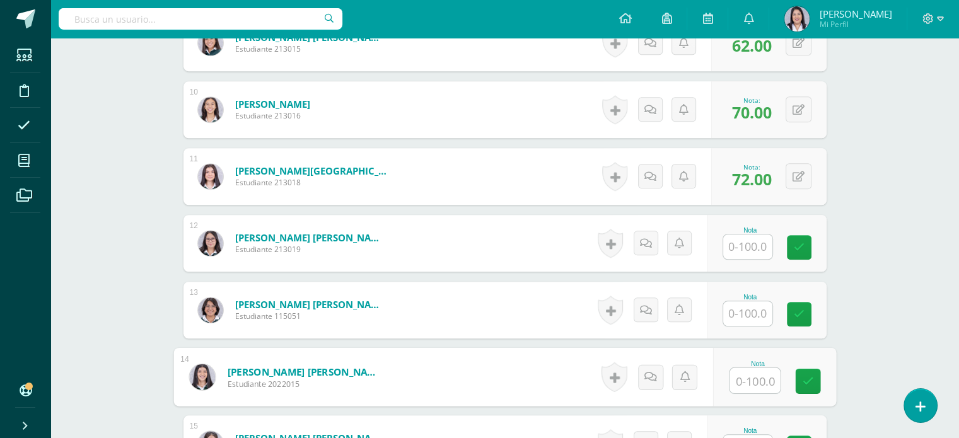
click at [754, 375] on input "text" at bounding box center [755, 380] width 50 height 25
type input "62"
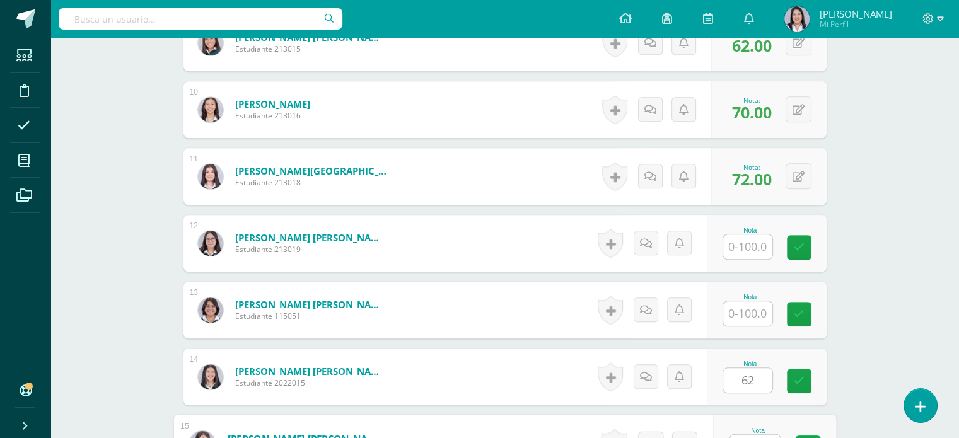
scroll to position [979, 0]
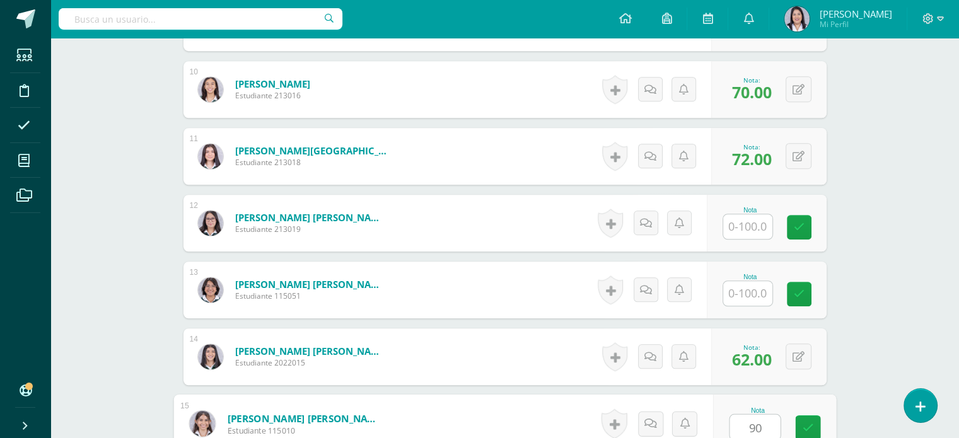
type input "90"
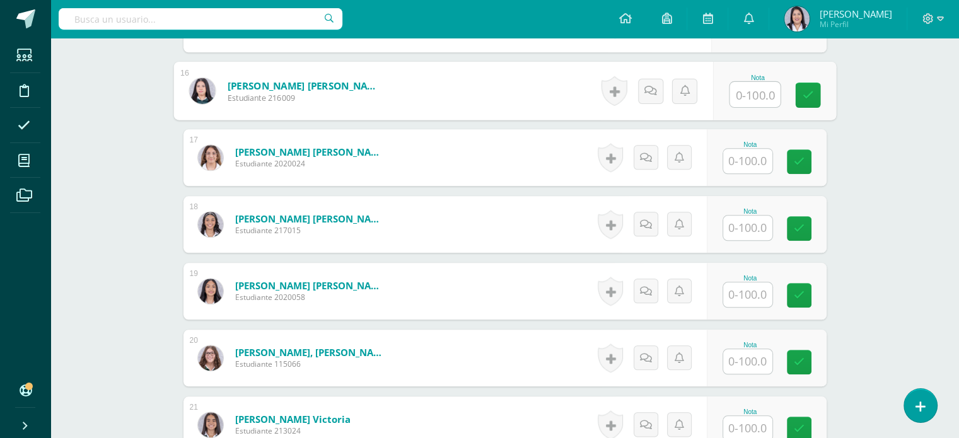
scroll to position [1378, 0]
click at [759, 233] on input "text" at bounding box center [747, 228] width 49 height 25
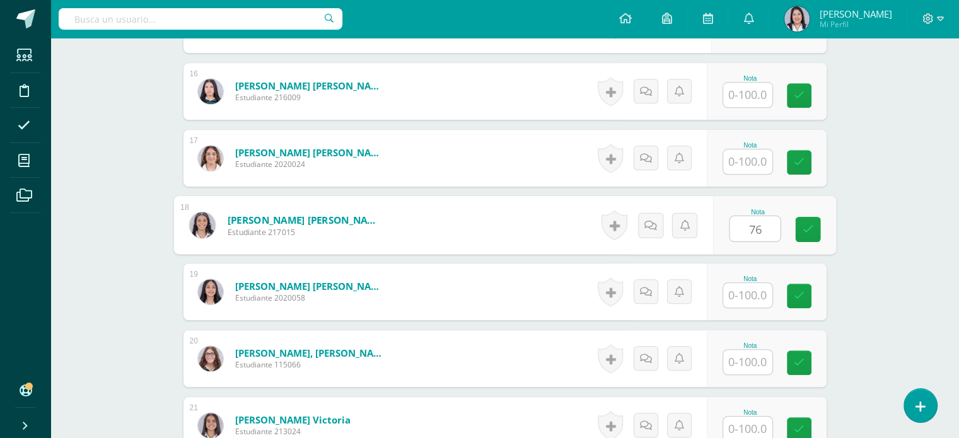
type input "76"
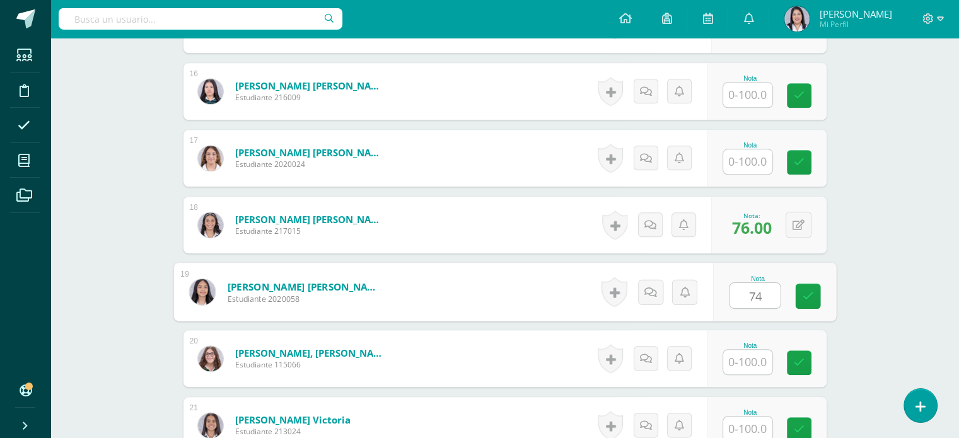
type input "74"
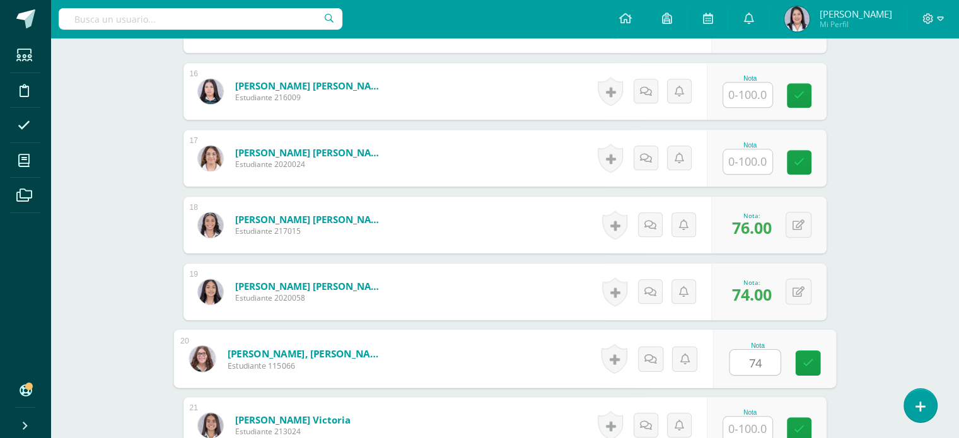
type input "74"
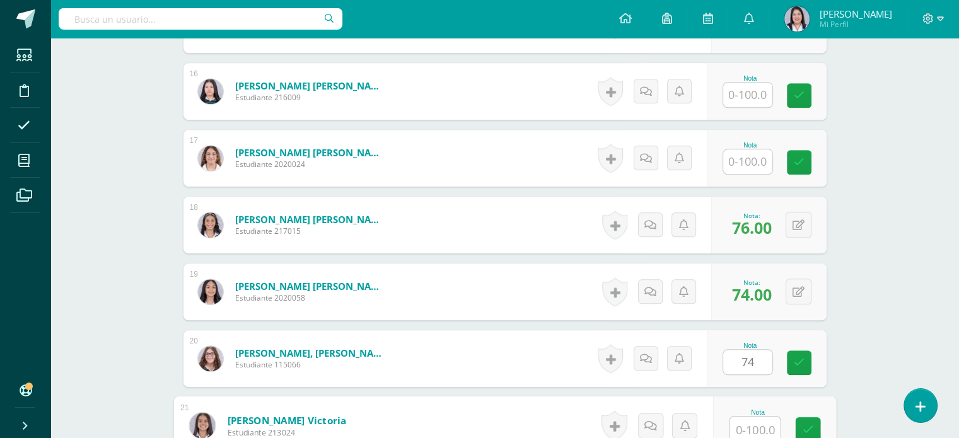
scroll to position [1380, 0]
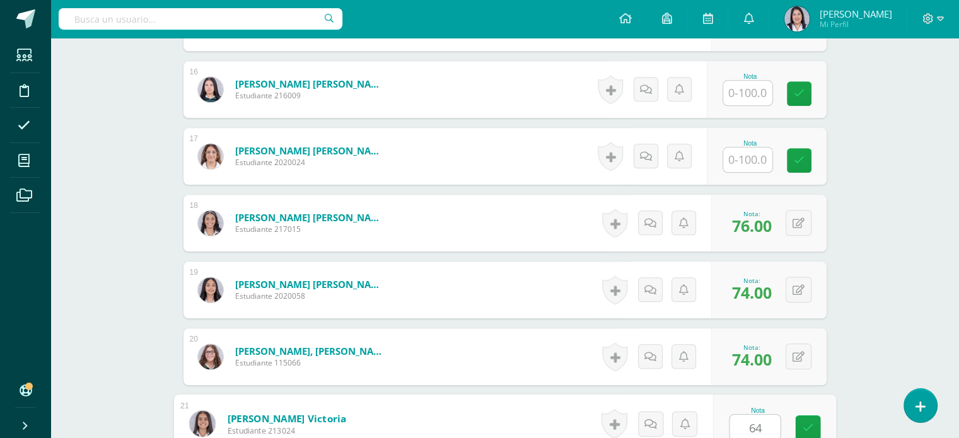
type input "64"
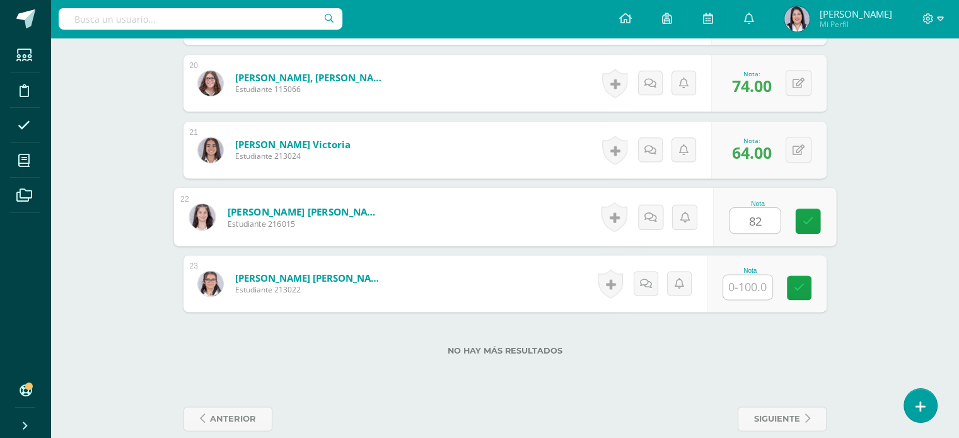
type input "82"
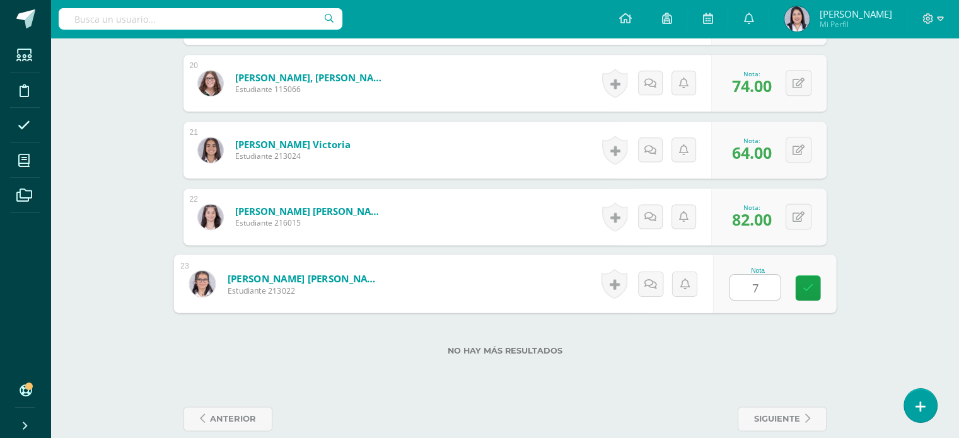
type input "70"
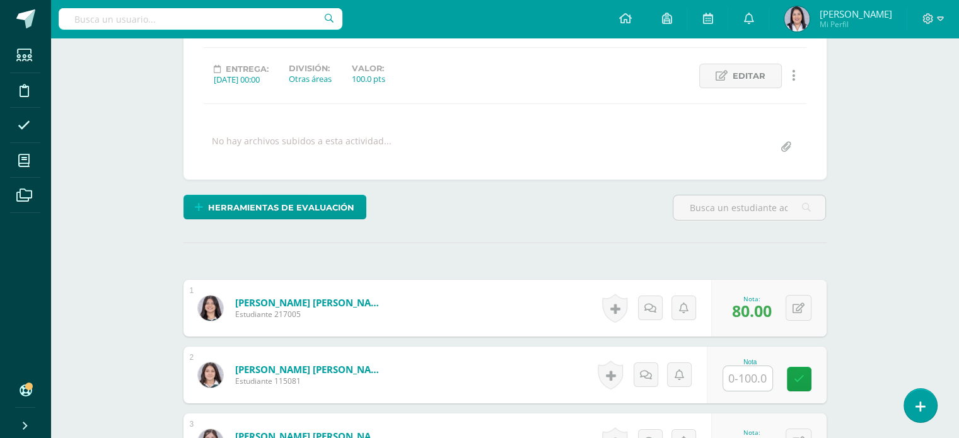
scroll to position [0, 0]
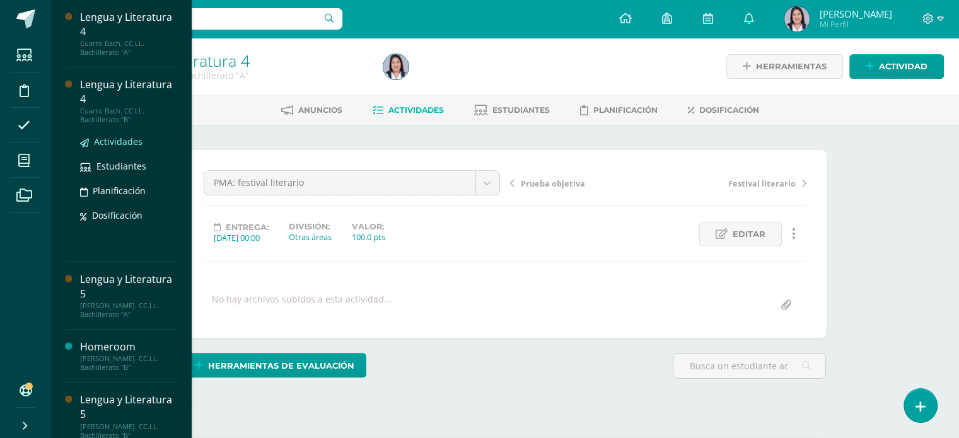
click at [129, 138] on span "Actividades" at bounding box center [118, 142] width 49 height 12
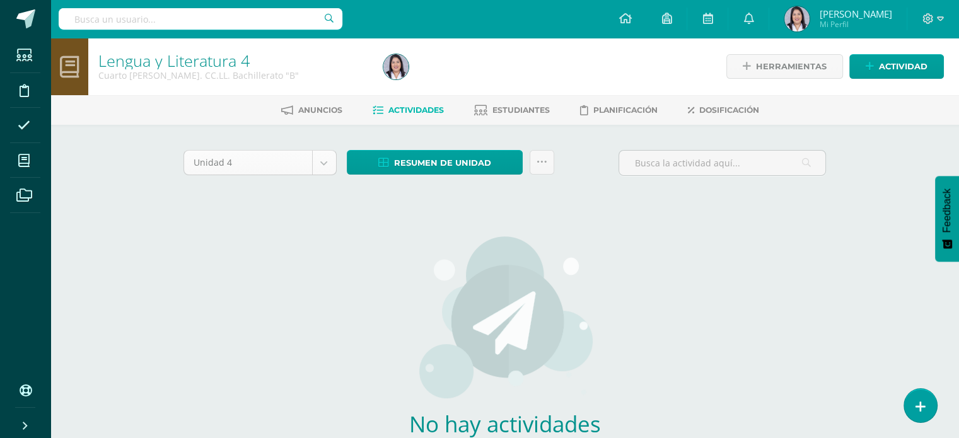
click at [325, 166] on body "Estudiantes Disciplina Asistencia Mis cursos Archivos Soporte Ayuda Reportar un…" at bounding box center [479, 271] width 959 height 542
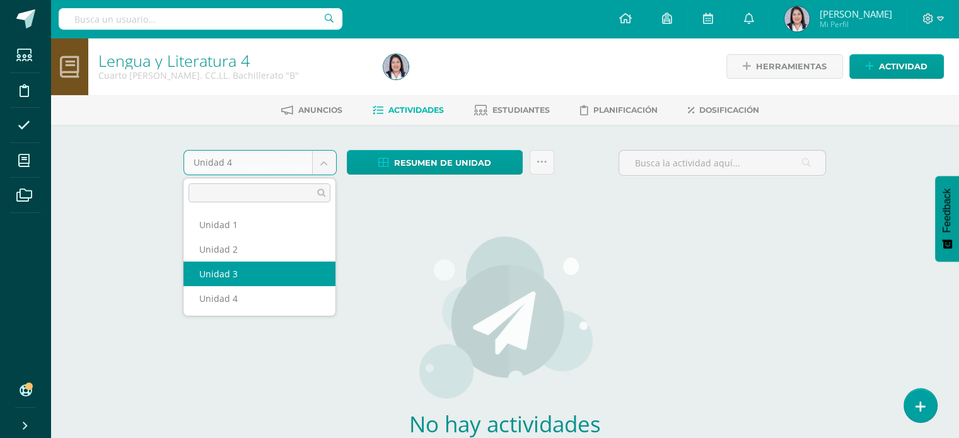
select select "Unidad 3"
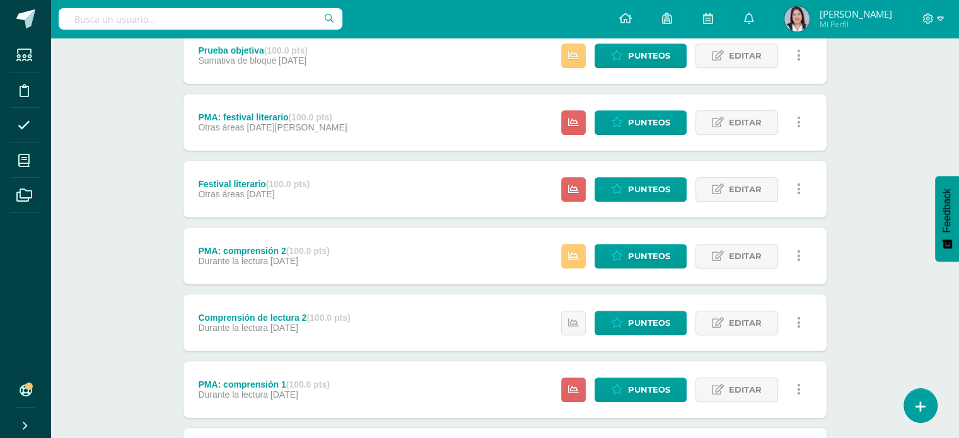
scroll to position [583, 0]
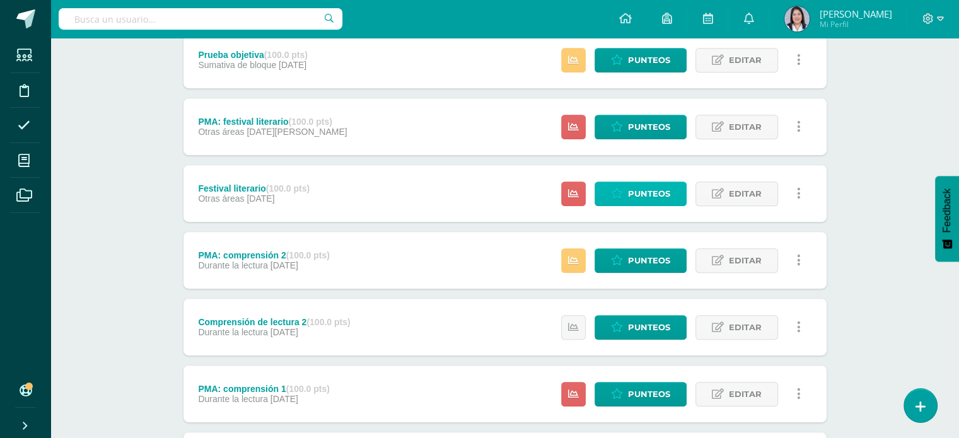
click at [636, 190] on span "Punteos" at bounding box center [649, 193] width 42 height 23
click at [651, 115] on span "Punteos" at bounding box center [649, 126] width 42 height 23
click at [652, 125] on span "Punteos" at bounding box center [649, 126] width 42 height 23
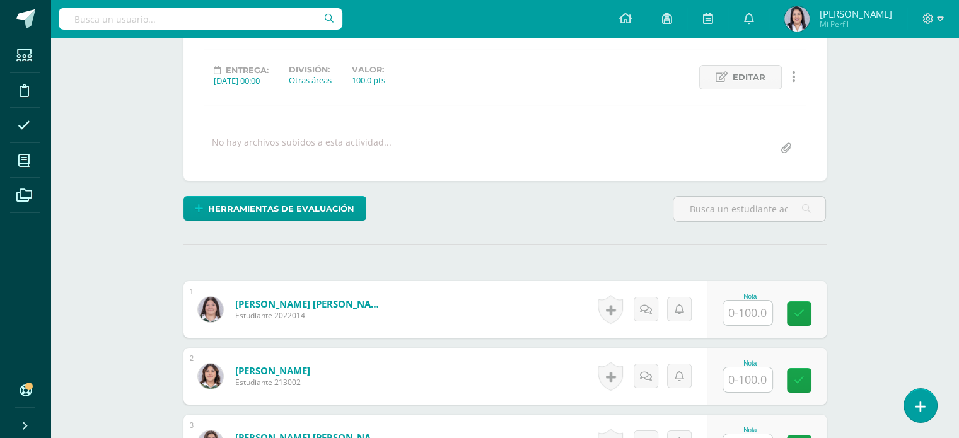
scroll to position [235, 0]
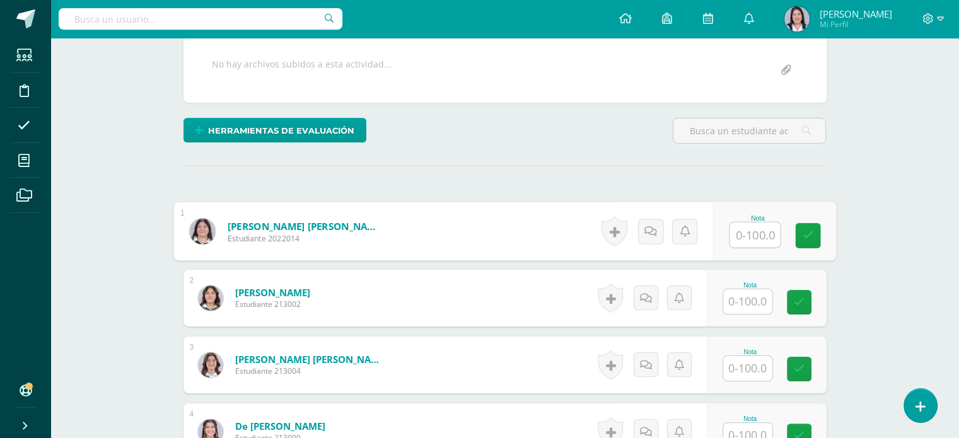
click at [749, 234] on input "text" at bounding box center [755, 235] width 50 height 25
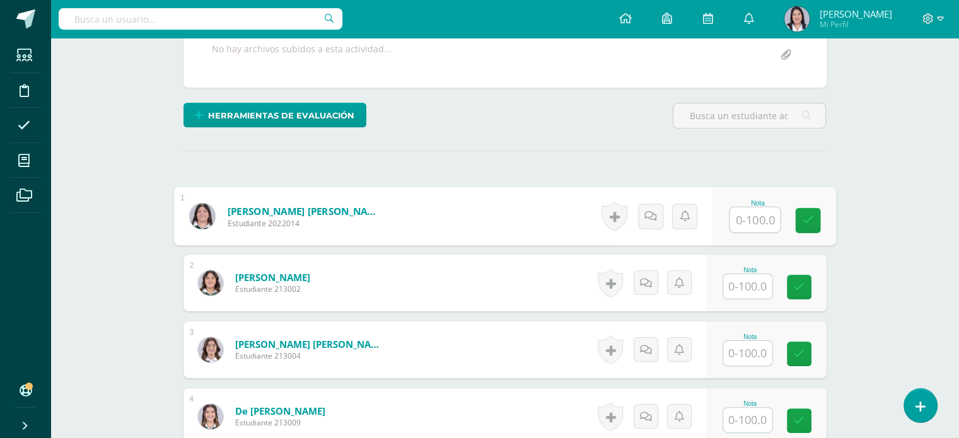
scroll to position [254, 0]
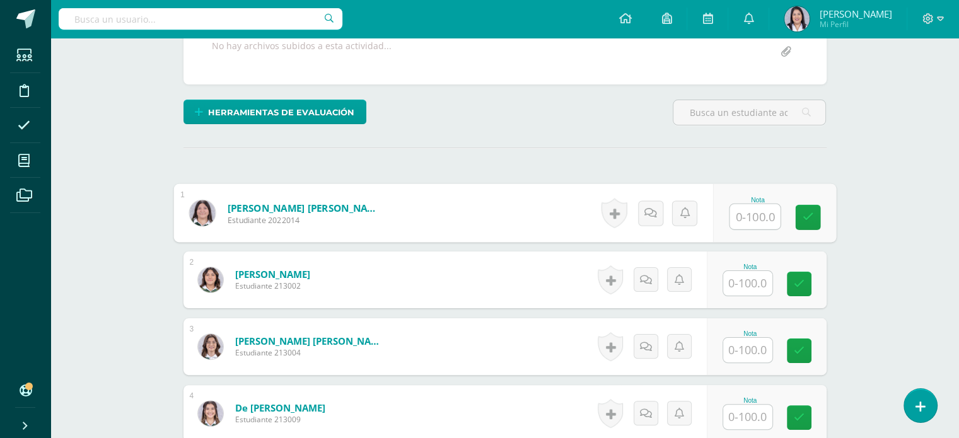
click at [742, 339] on input "text" at bounding box center [747, 350] width 49 height 25
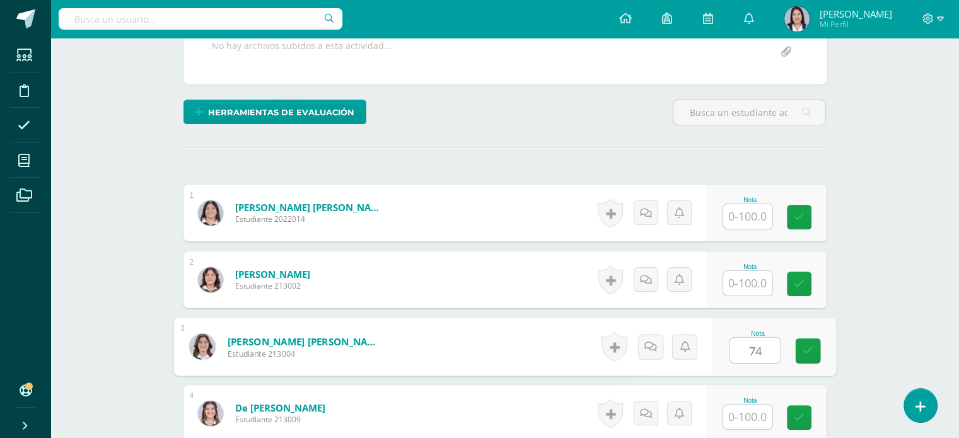
type input "74"
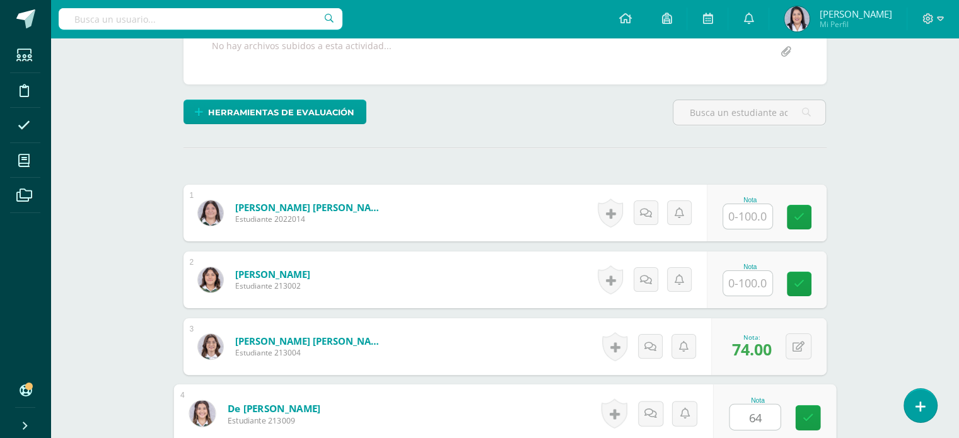
type input "64"
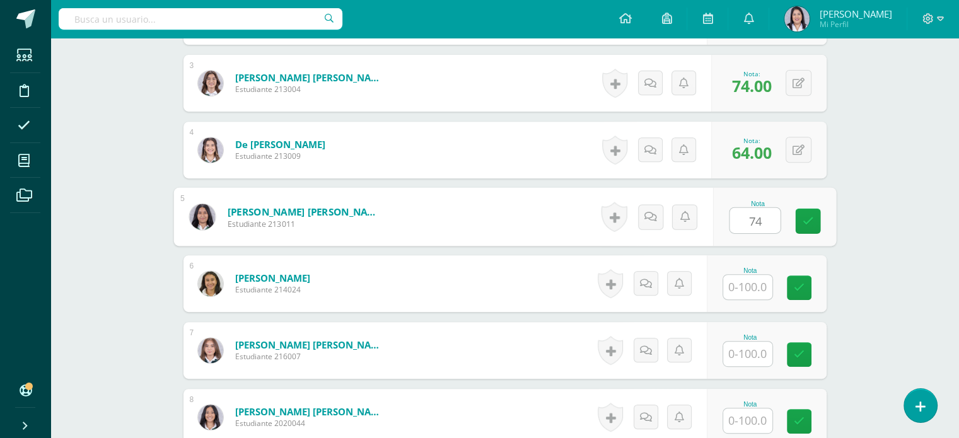
type input "74"
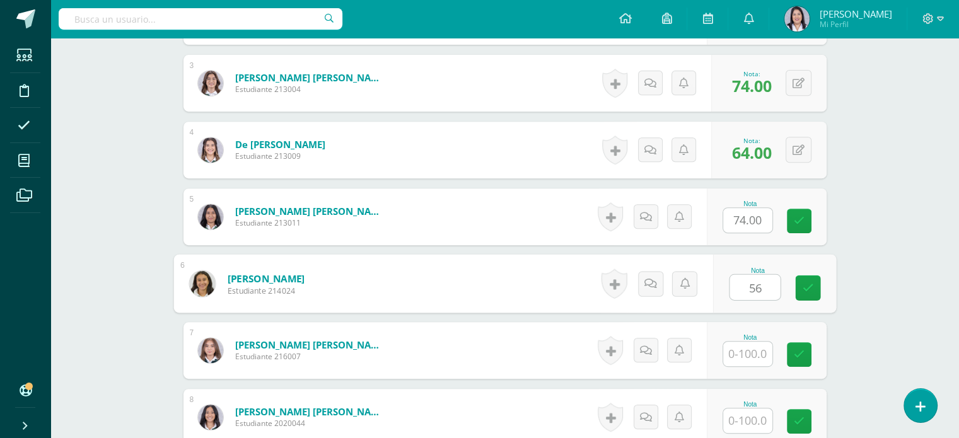
type input "56"
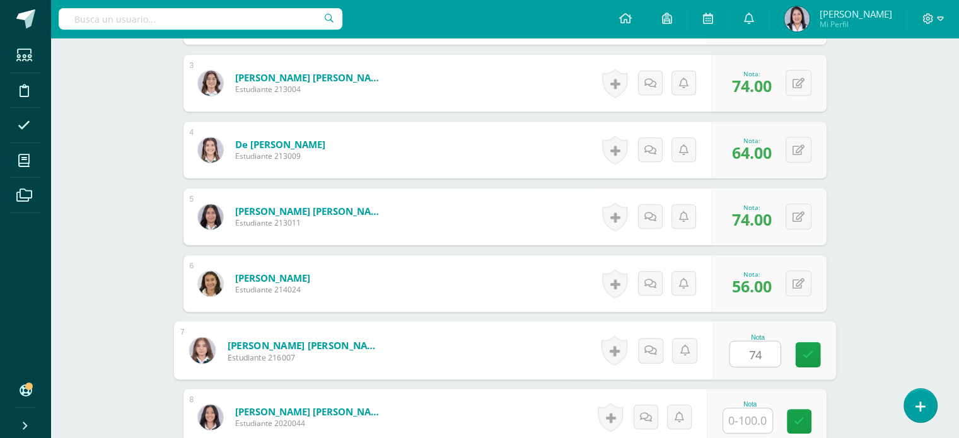
type input "74"
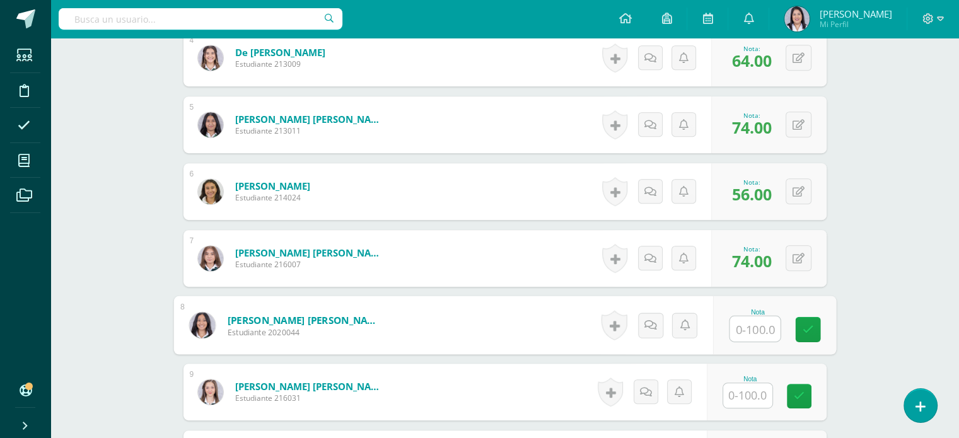
scroll to position [610, 0]
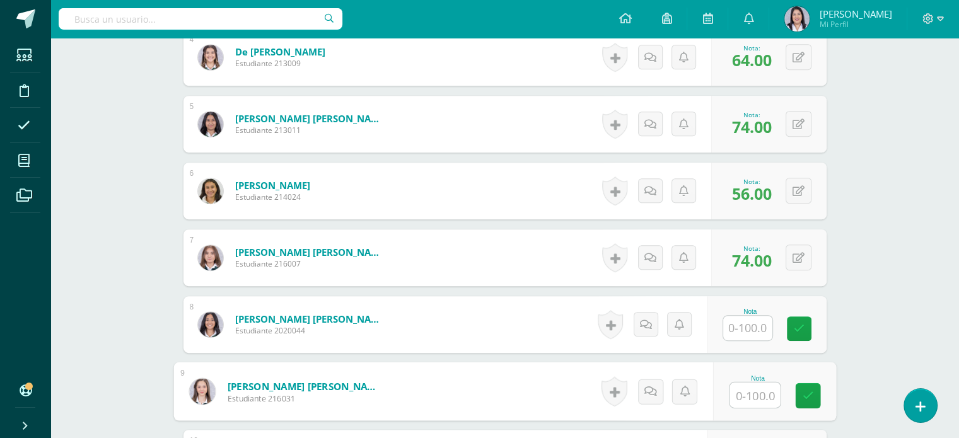
click at [745, 397] on input "text" at bounding box center [755, 395] width 50 height 25
type input "62"
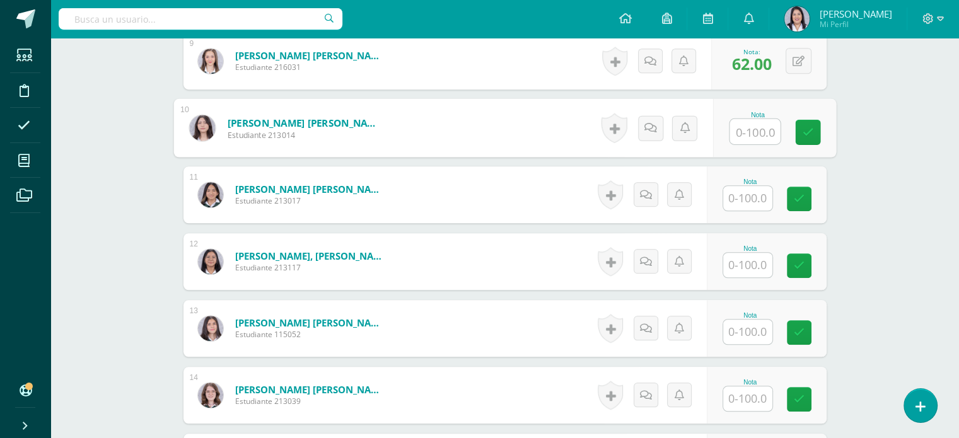
scroll to position [940, 0]
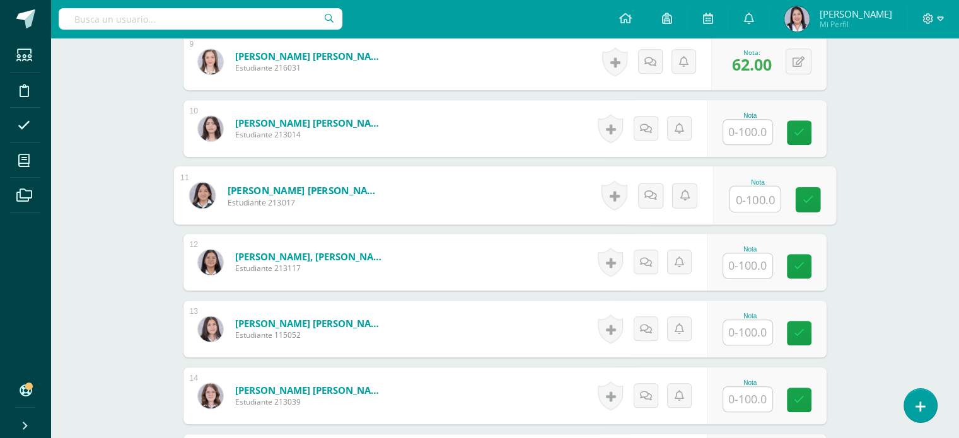
click at [758, 201] on input "text" at bounding box center [755, 199] width 50 height 25
type input "84"
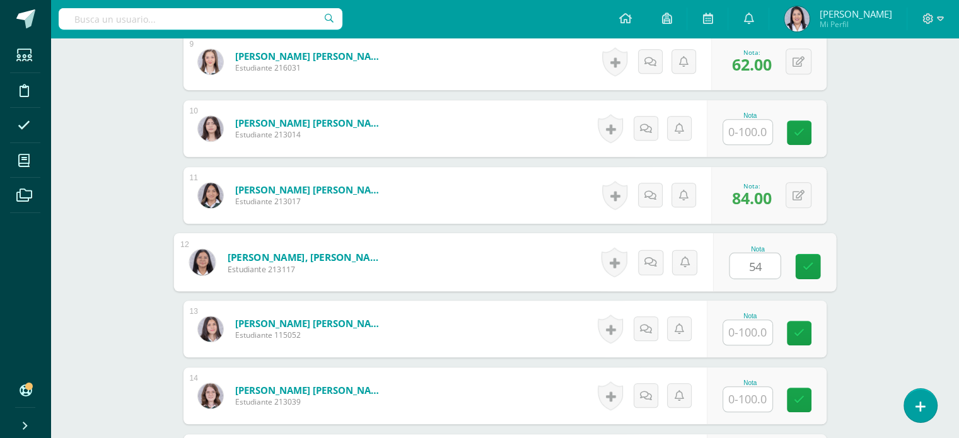
type input "54"
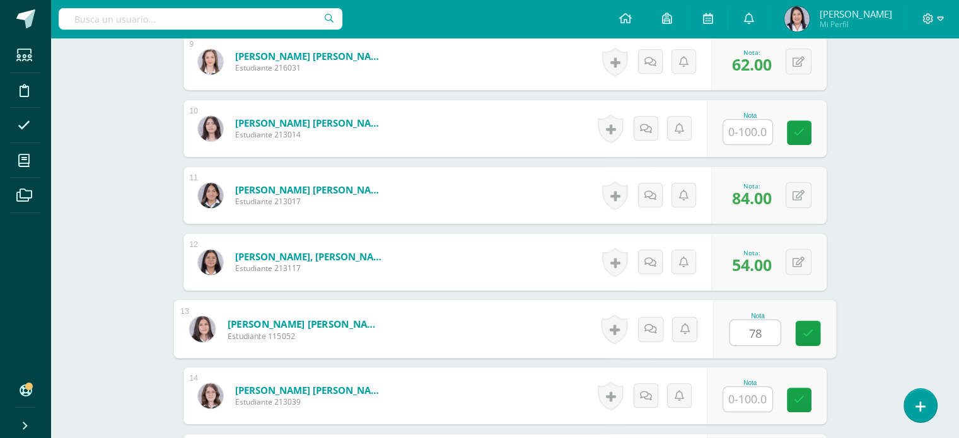
type input "78"
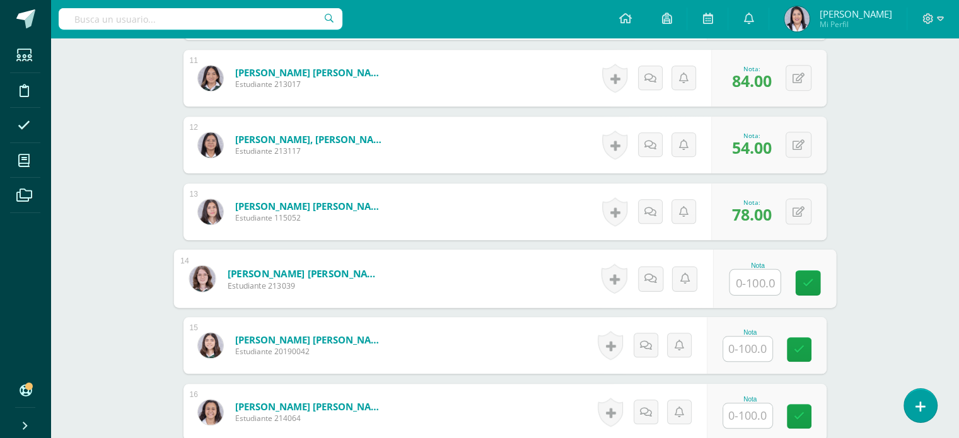
scroll to position [1058, 0]
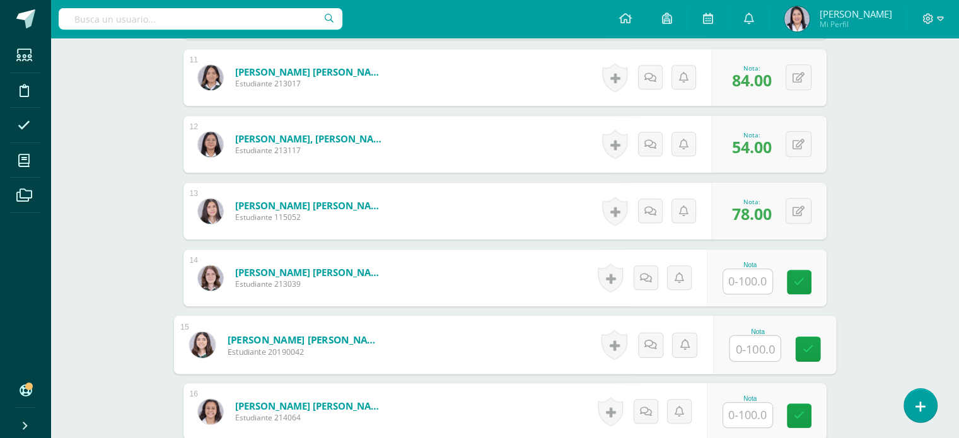
click at [749, 344] on input "text" at bounding box center [755, 348] width 50 height 25
type input "70"
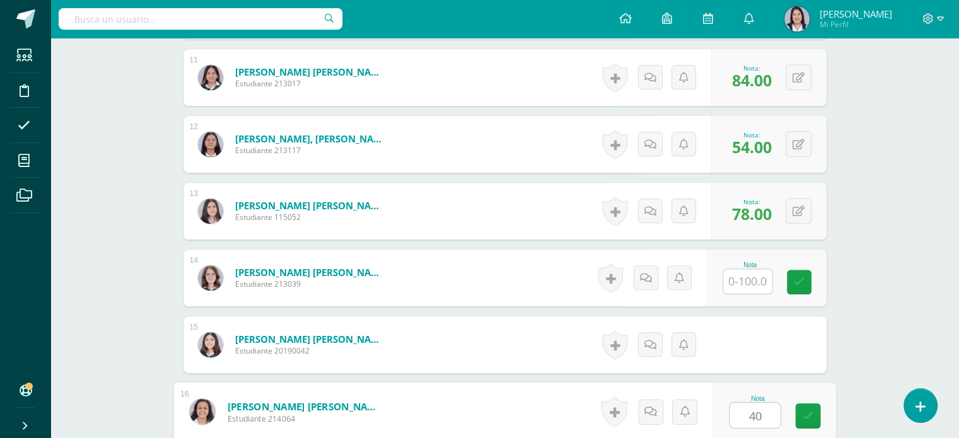
type input "40"
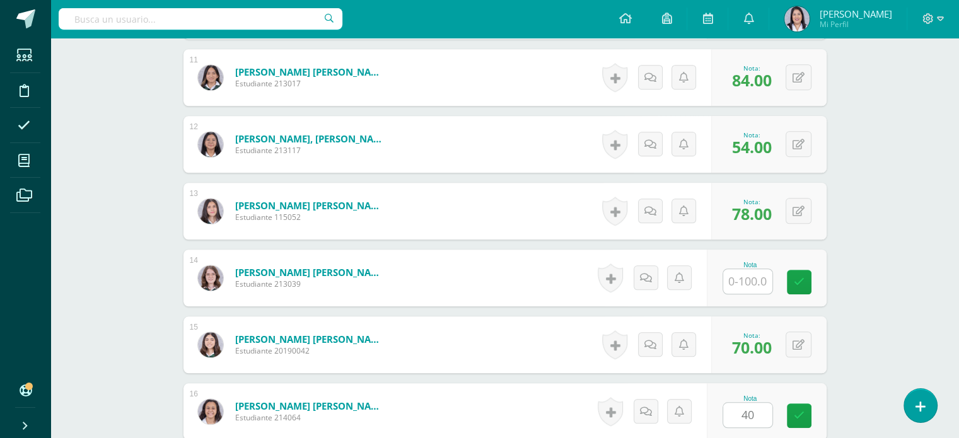
scroll to position [1319, 0]
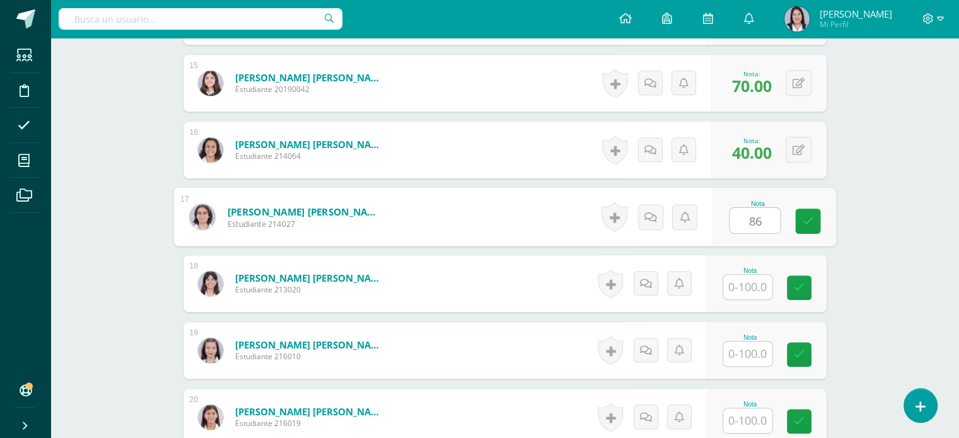
type input "86"
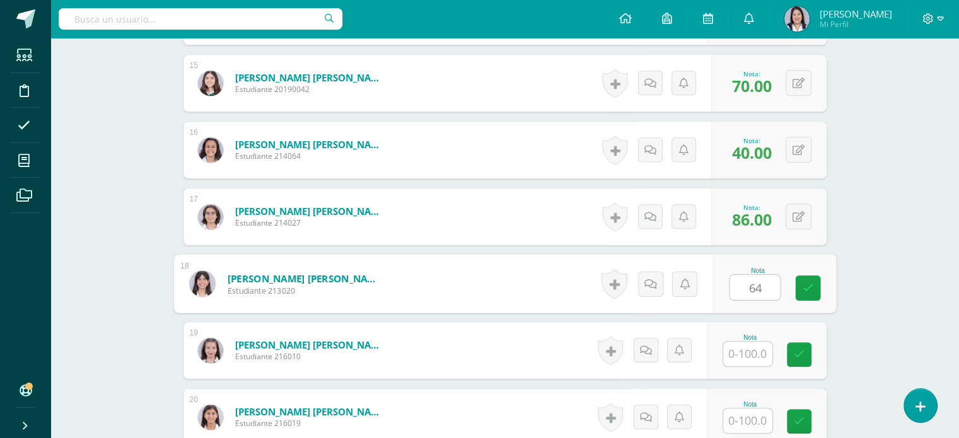
type input "64"
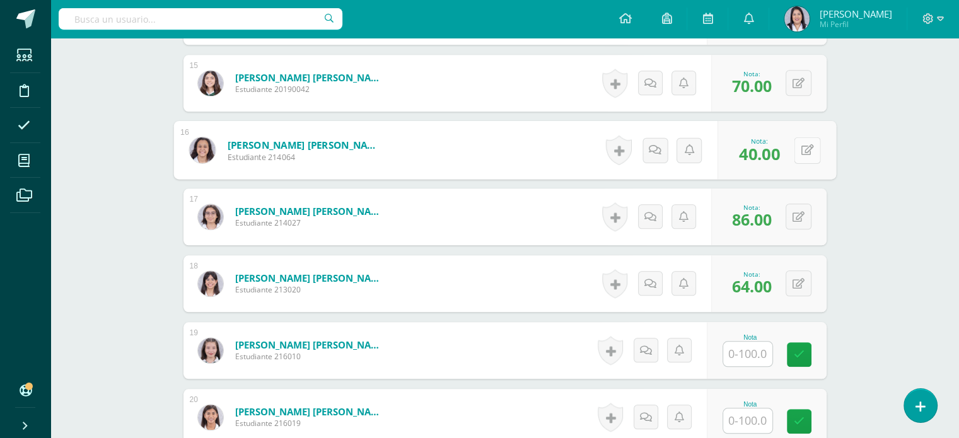
click at [794, 154] on button at bounding box center [807, 150] width 26 height 26
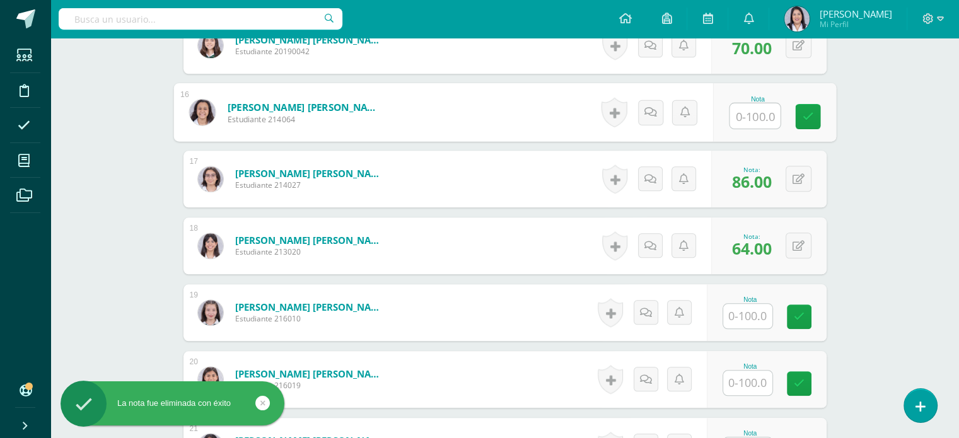
scroll to position [1357, 0]
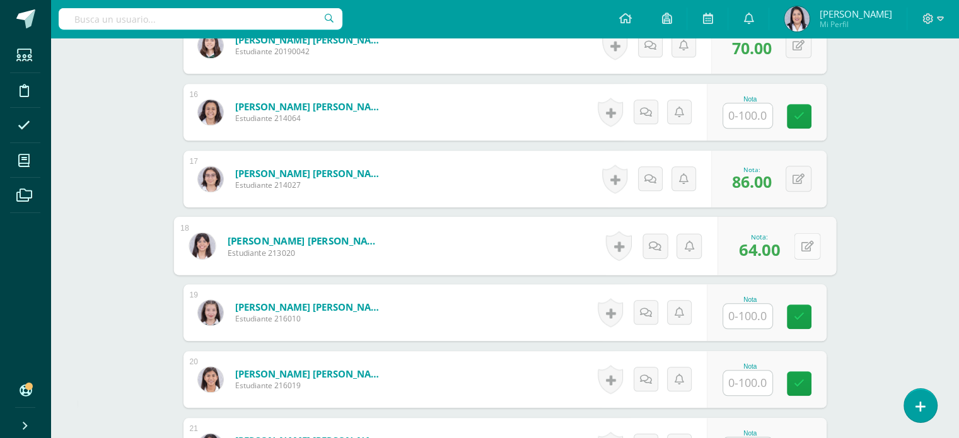
click at [795, 241] on button at bounding box center [807, 246] width 26 height 26
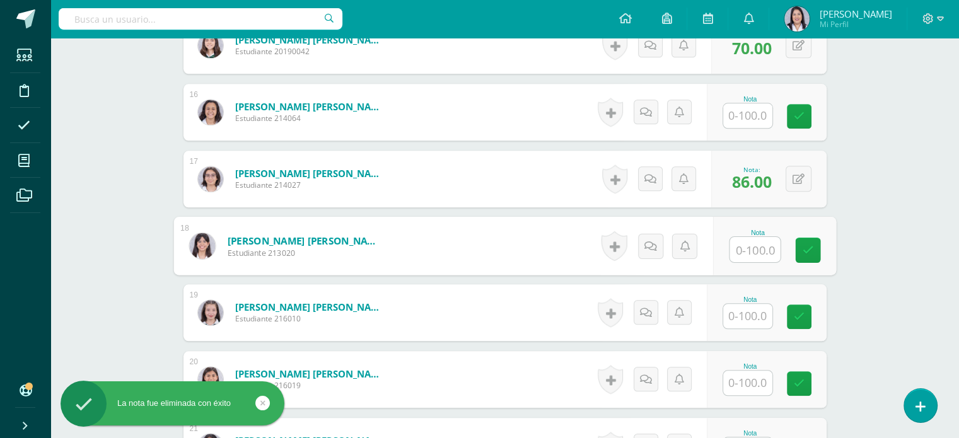
click at [766, 319] on input "text" at bounding box center [747, 316] width 49 height 25
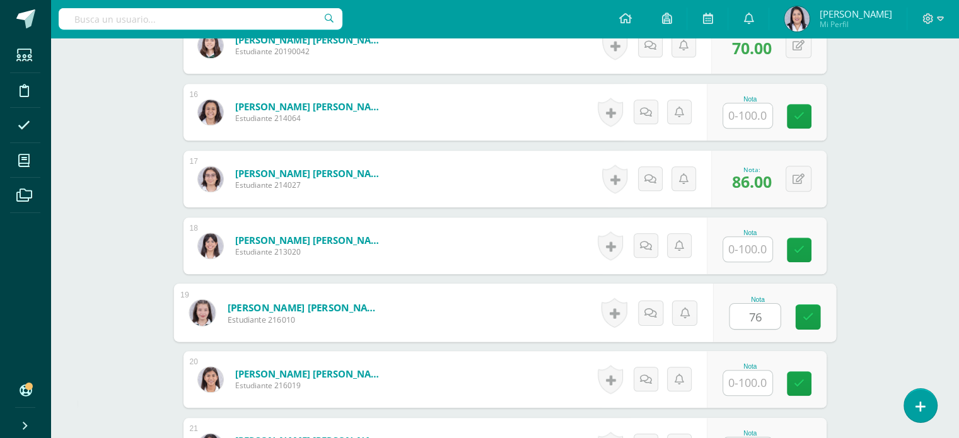
type input "76"
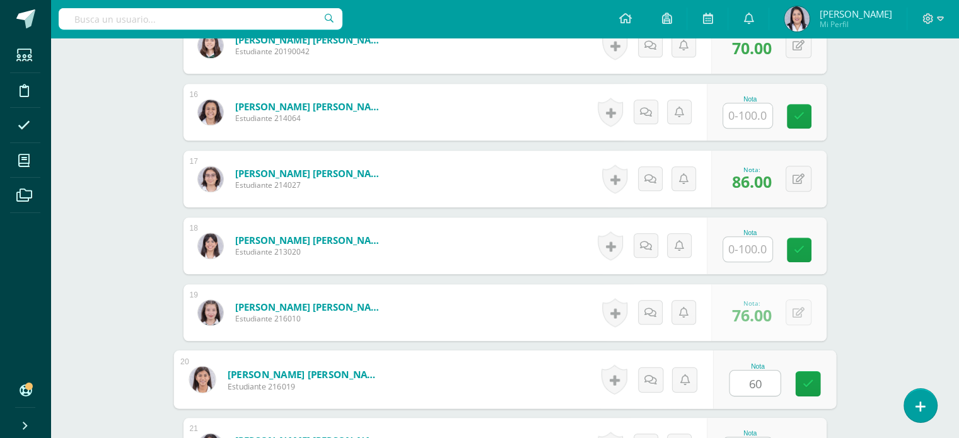
type input "60"
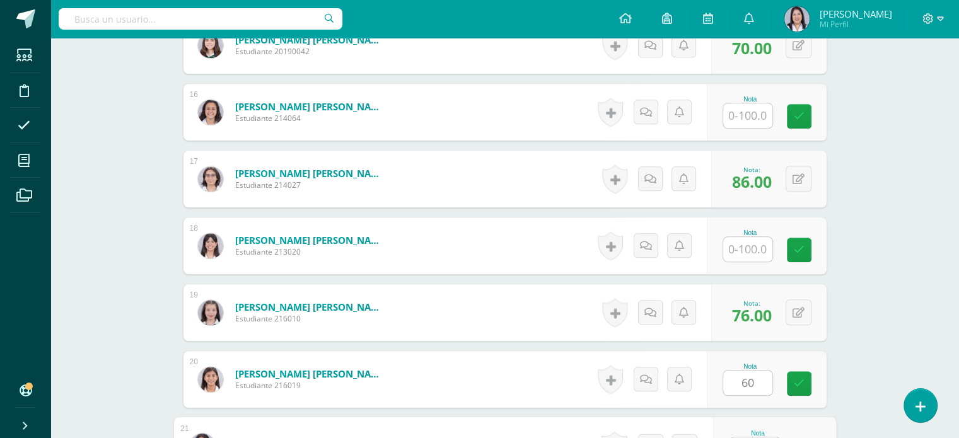
scroll to position [1380, 0]
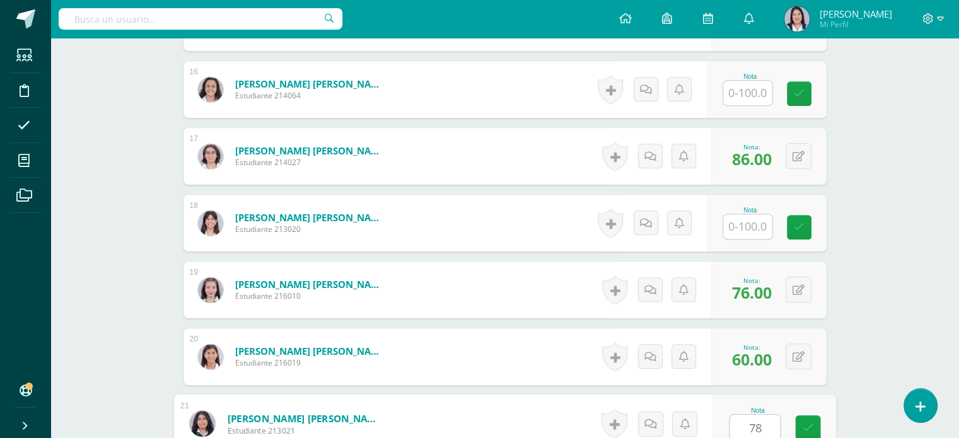
type input "78"
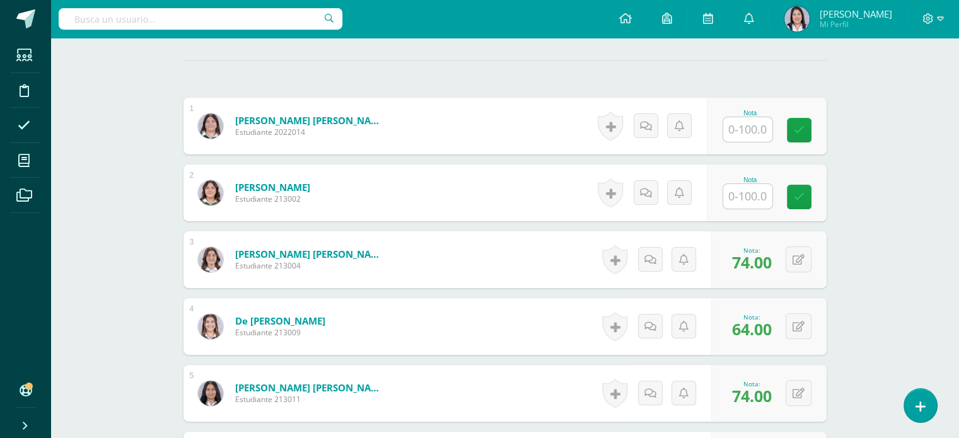
scroll to position [0, 0]
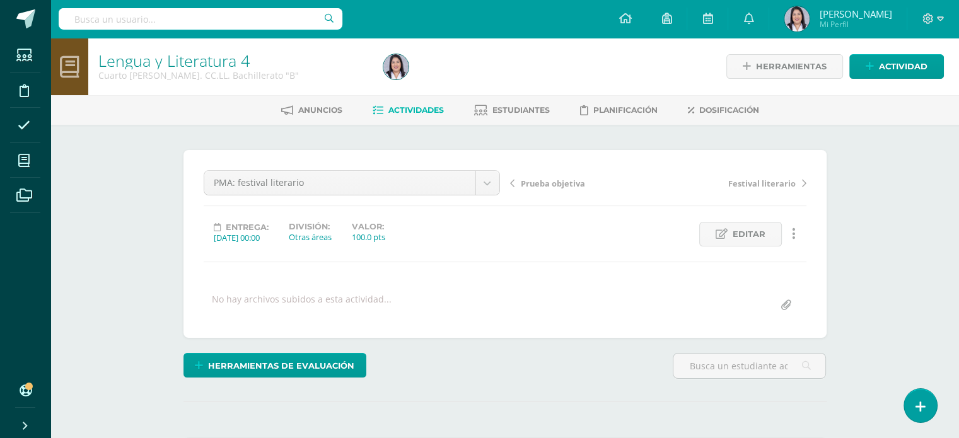
click at [424, 110] on span "Actividades" at bounding box center [415, 109] width 55 height 9
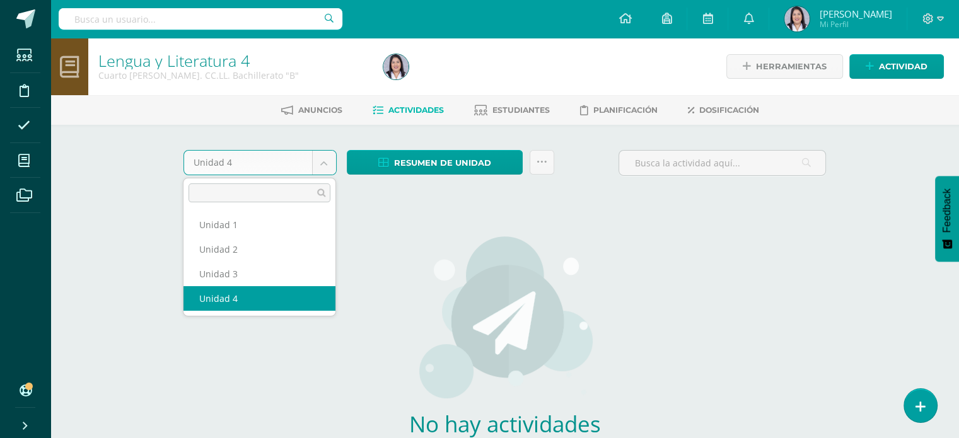
click at [333, 163] on body "Estudiantes Disciplina Asistencia Mis cursos Archivos Soporte Ayuda Reportar un…" at bounding box center [479, 271] width 959 height 542
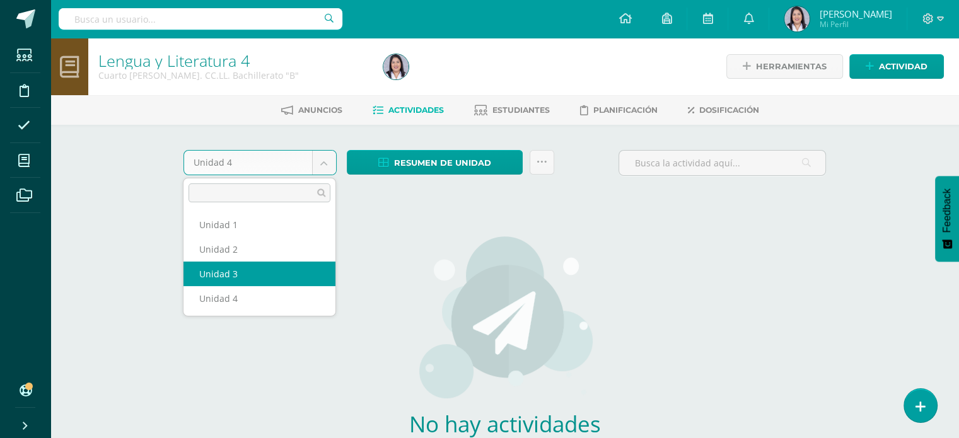
select select "Unidad 3"
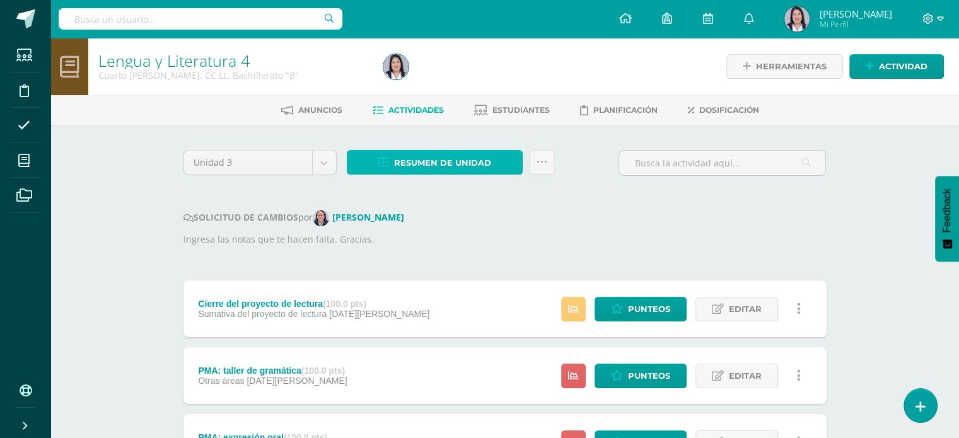
click at [453, 164] on span "Resumen de unidad" at bounding box center [442, 162] width 97 height 23
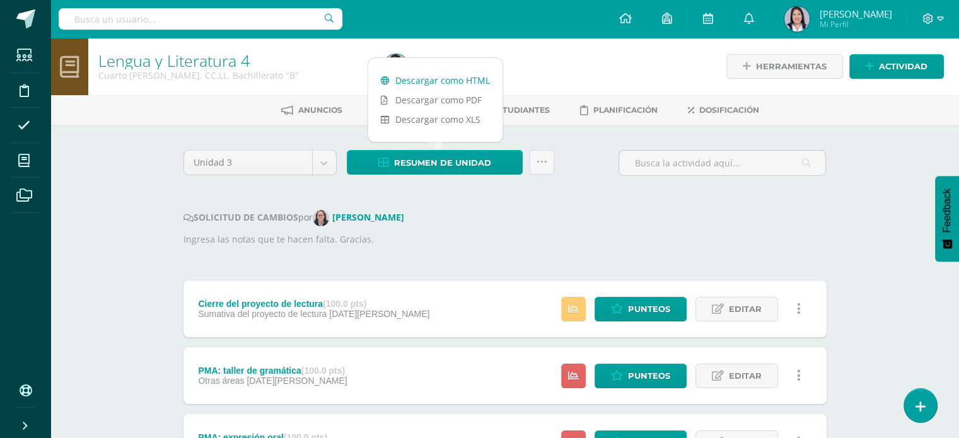
click at [462, 76] on link "Descargar como HTML" at bounding box center [435, 81] width 134 height 20
click at [588, 236] on p "Ingresa las notas que te hacen falta. Gracias." at bounding box center [505, 240] width 643 height 14
